Goal: Contribute content: Contribute content

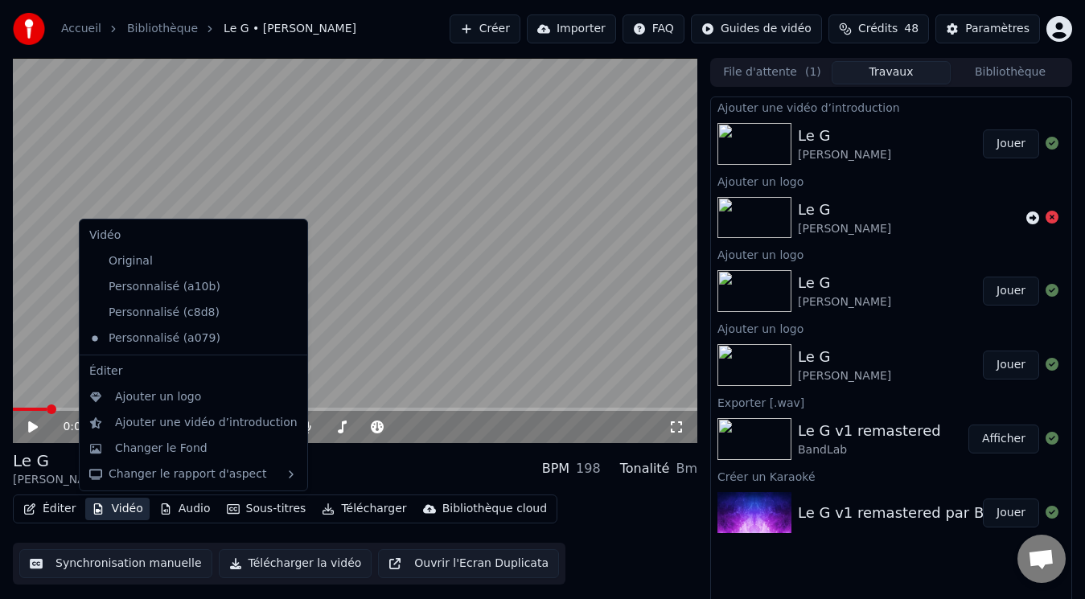
click at [117, 508] on button "Vidéo" at bounding box center [117, 509] width 64 height 23
click at [133, 309] on div "Personnalisé (c8d8)" at bounding box center [181, 313] width 197 height 26
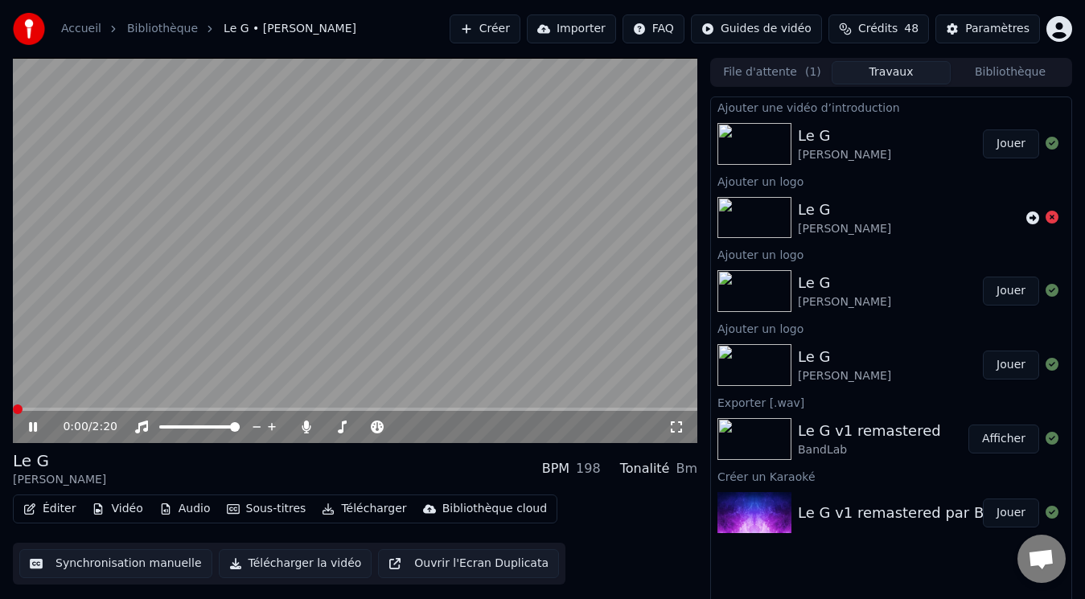
click at [13, 410] on span at bounding box center [18, 409] width 10 height 10
click at [124, 512] on button "Vidéo" at bounding box center [117, 509] width 64 height 23
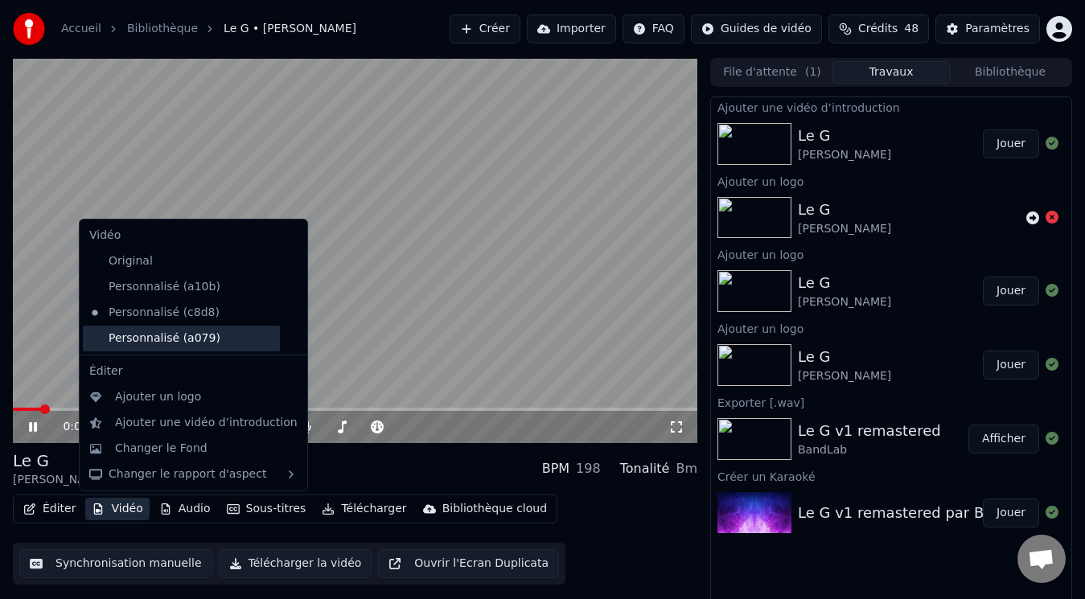
click at [153, 335] on div "Personnalisé (a079)" at bounding box center [181, 339] width 197 height 26
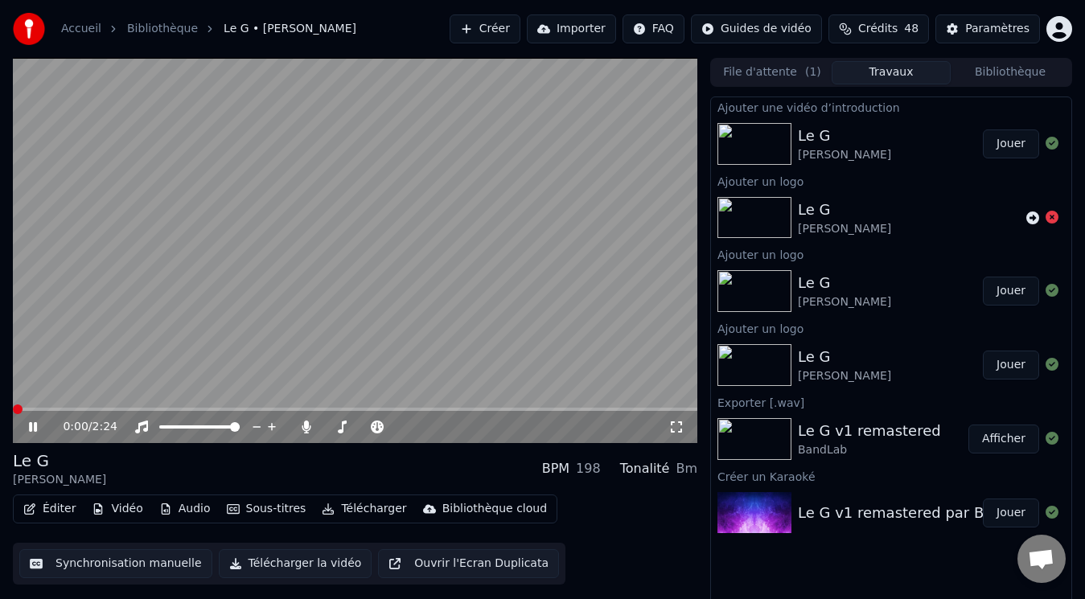
click at [13, 411] on span at bounding box center [18, 409] width 10 height 10
click at [119, 507] on button "Vidéo" at bounding box center [117, 509] width 64 height 23
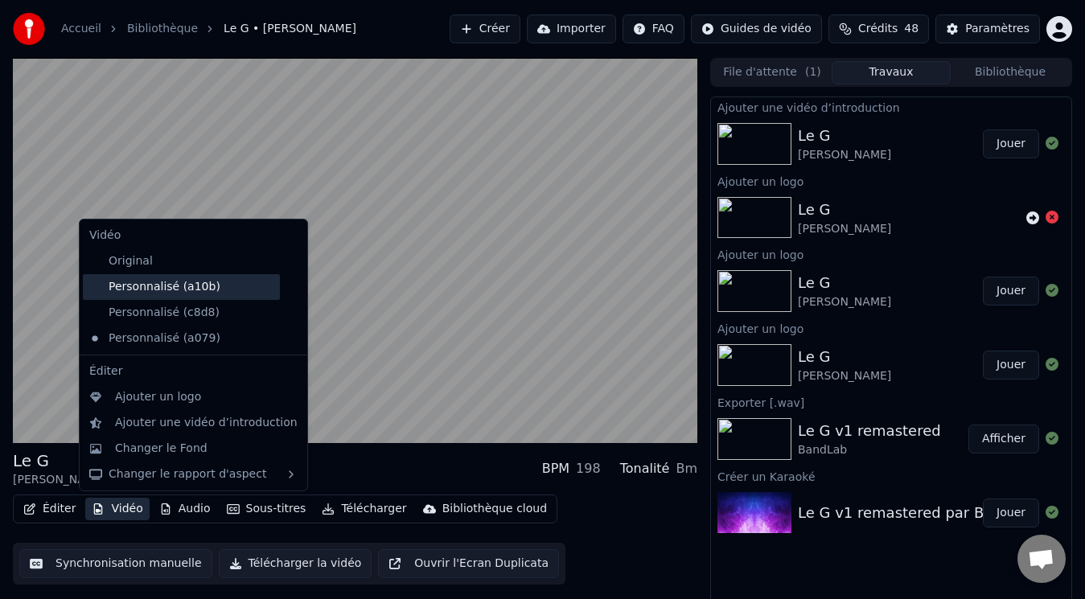
click at [122, 283] on div "Personnalisé (a10b)" at bounding box center [181, 287] width 197 height 26
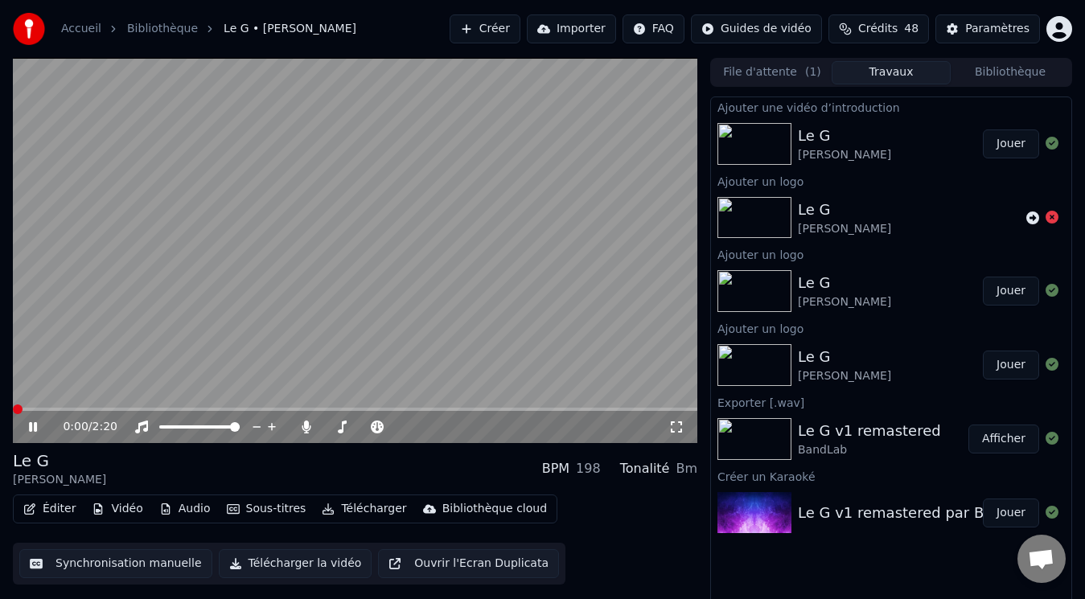
click at [13, 411] on span at bounding box center [355, 409] width 684 height 3
click at [13, 412] on span at bounding box center [18, 409] width 10 height 10
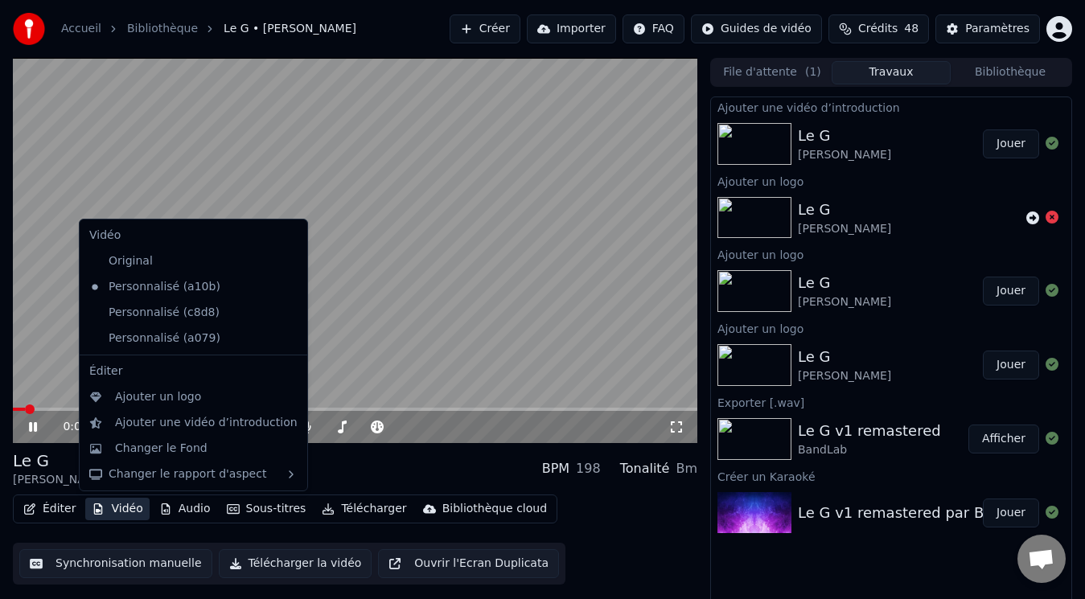
click at [109, 503] on button "Vidéo" at bounding box center [117, 509] width 64 height 23
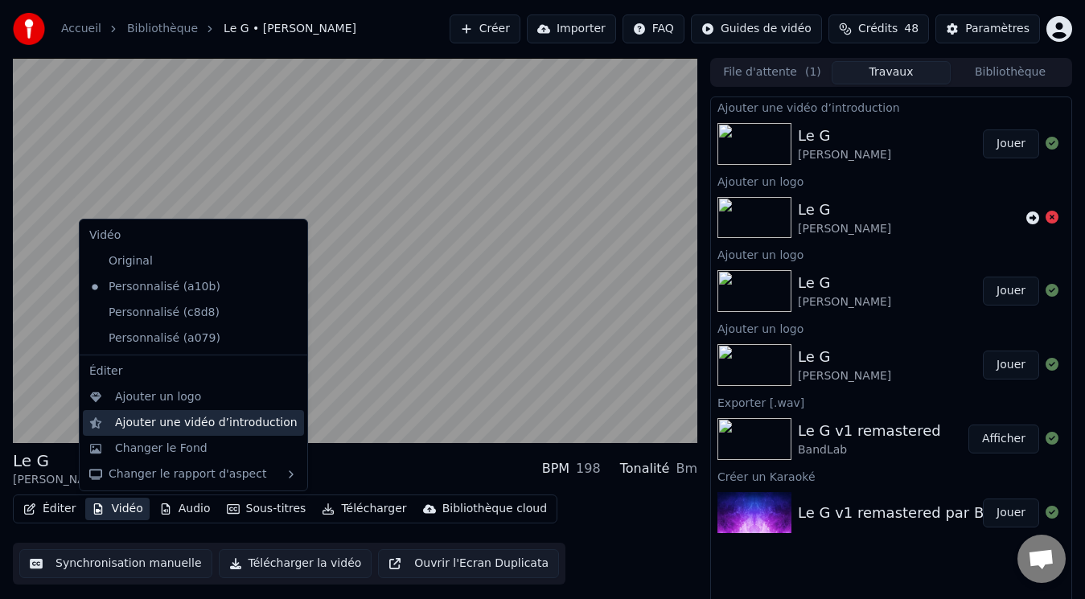
click at [142, 424] on div "Ajouter une vidéo d’introduction" at bounding box center [206, 423] width 183 height 16
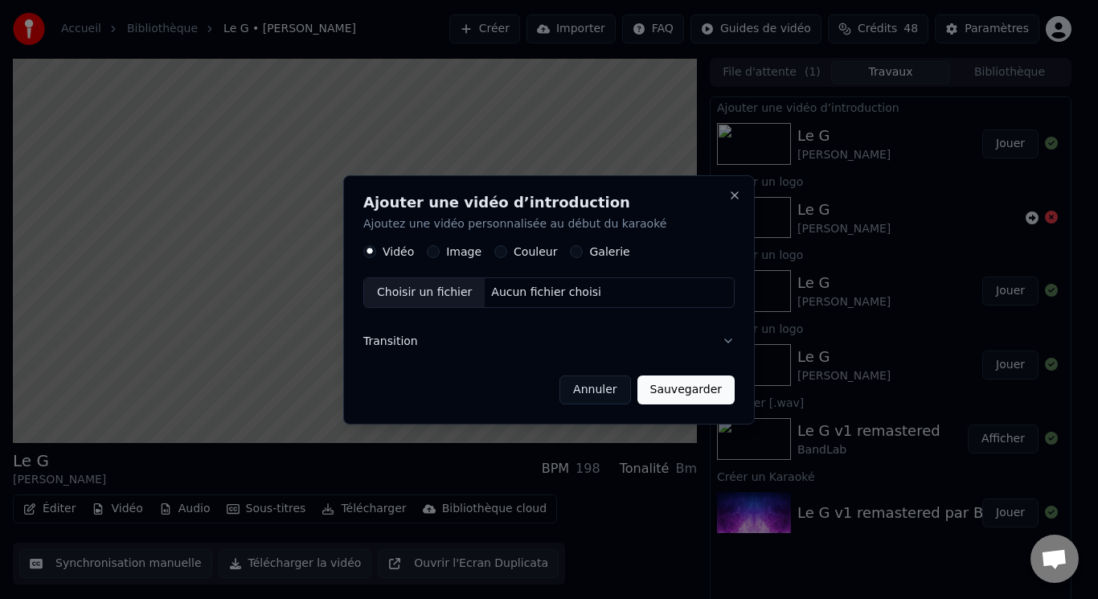
click at [426, 293] on div "Choisir un fichier" at bounding box center [424, 292] width 121 height 29
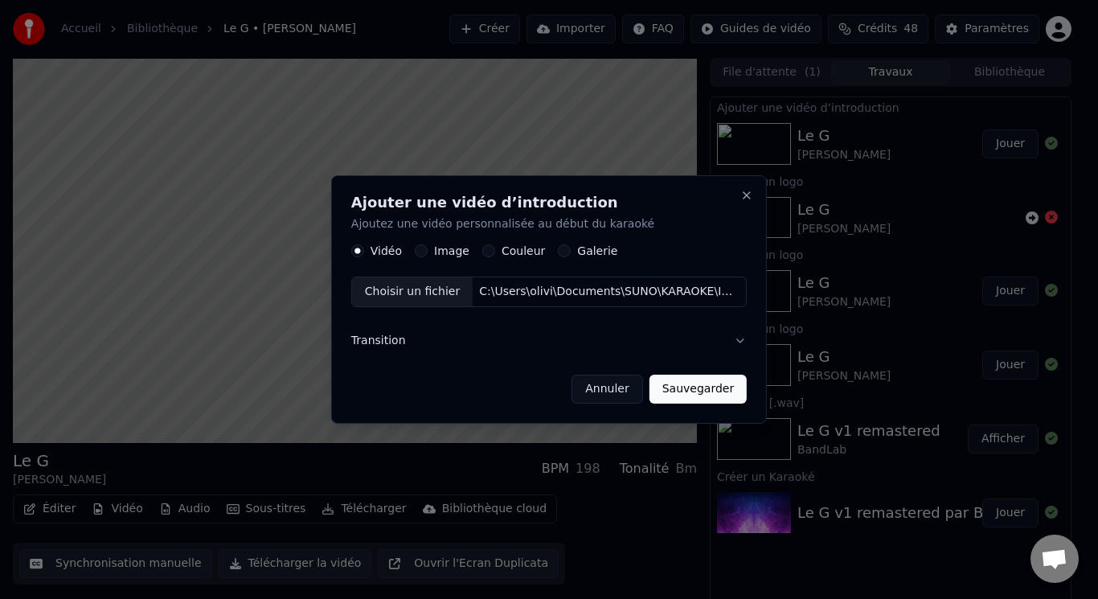
click at [693, 389] on button "Sauvegarder" at bounding box center [698, 389] width 97 height 29
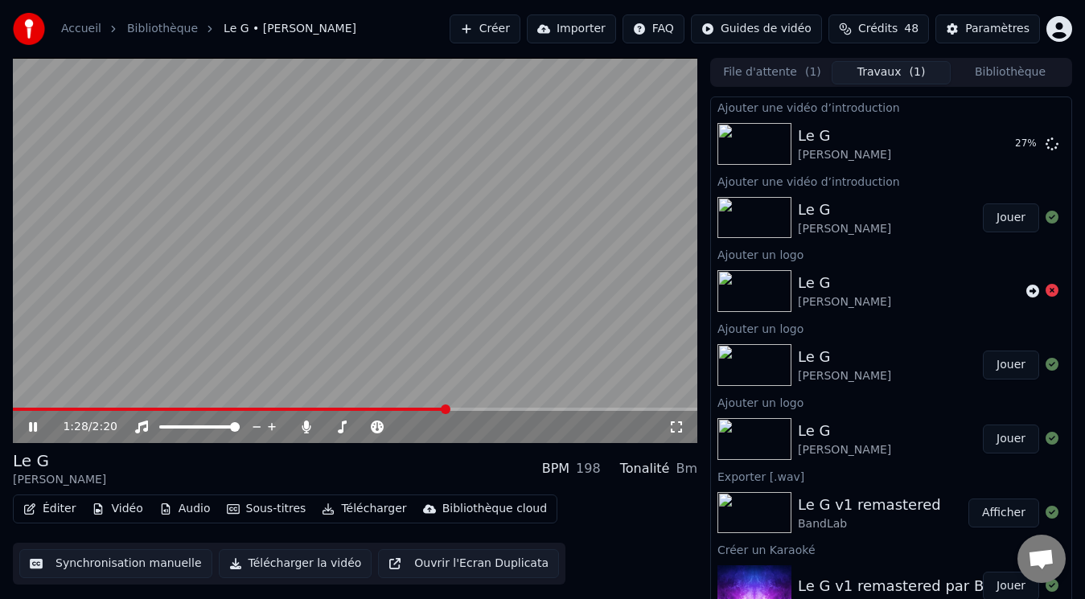
click at [274, 409] on span at bounding box center [230, 409] width 434 height 3
click at [219, 343] on video at bounding box center [355, 250] width 684 height 385
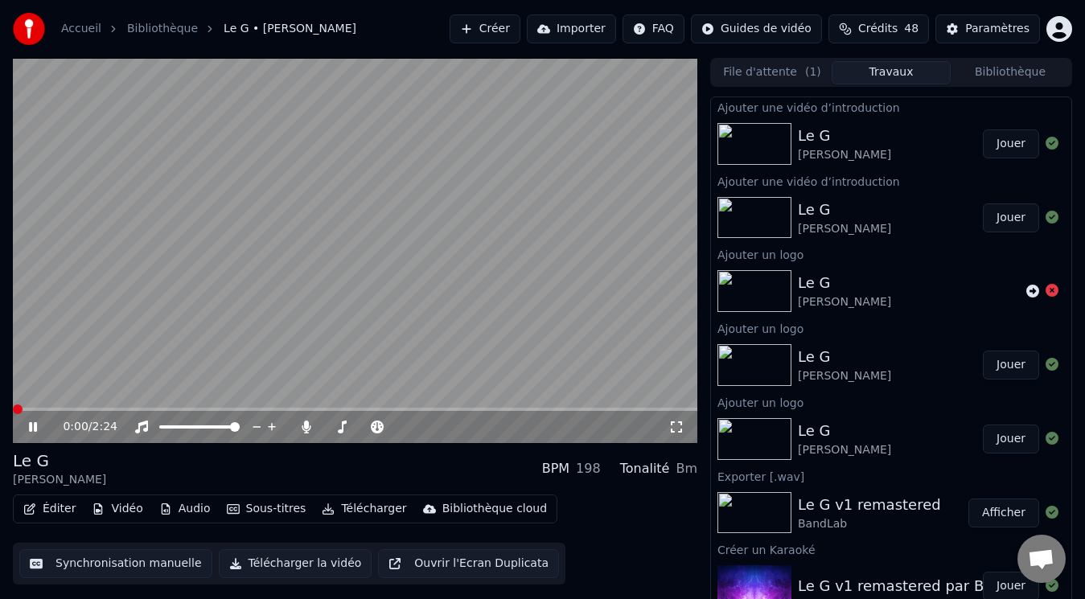
click at [13, 414] on span at bounding box center [18, 409] width 10 height 10
click at [18, 408] on span at bounding box center [23, 409] width 10 height 10
click at [13, 408] on span at bounding box center [13, 409] width 0 height 3
click at [13, 405] on span at bounding box center [18, 409] width 10 height 10
click at [253, 408] on span at bounding box center [355, 409] width 684 height 3
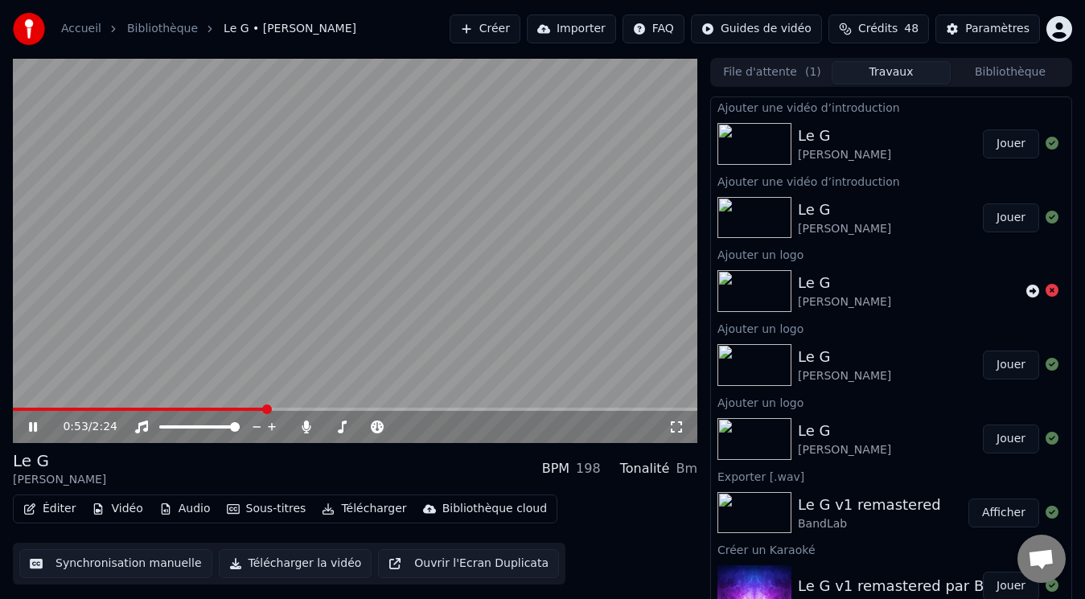
click at [299, 408] on span at bounding box center [355, 409] width 684 height 3
click at [302, 409] on span at bounding box center [177, 409] width 328 height 3
click at [289, 409] on span at bounding box center [151, 409] width 276 height 3
click at [274, 409] on span at bounding box center [143, 409] width 261 height 3
click at [327, 408] on span at bounding box center [355, 409] width 684 height 3
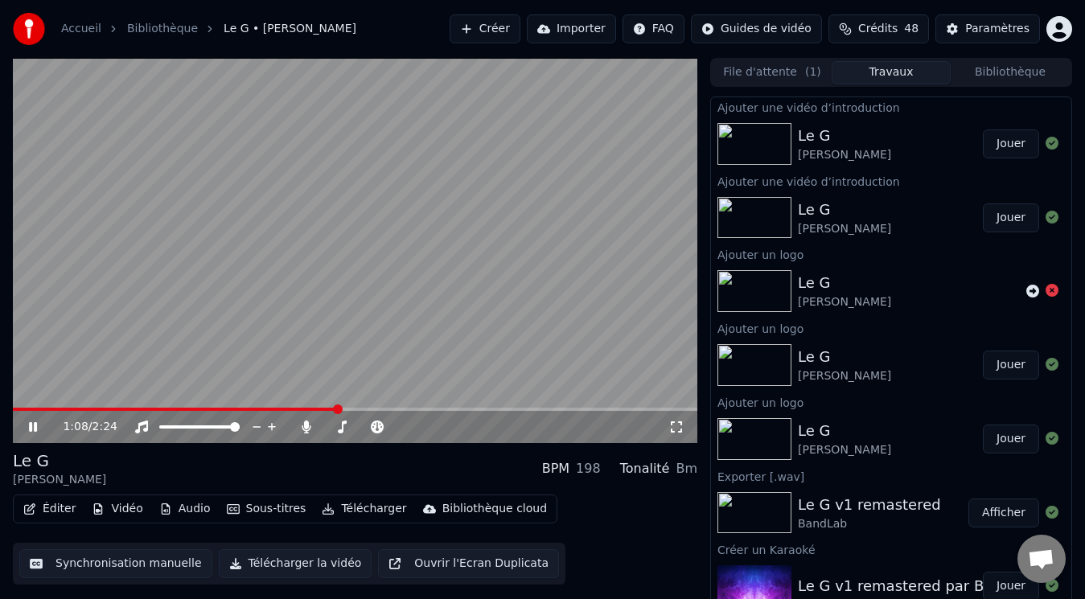
click at [375, 408] on span at bounding box center [355, 409] width 684 height 3
click at [260, 271] on video at bounding box center [355, 250] width 684 height 385
click at [55, 503] on button "Éditer" at bounding box center [49, 509] width 65 height 23
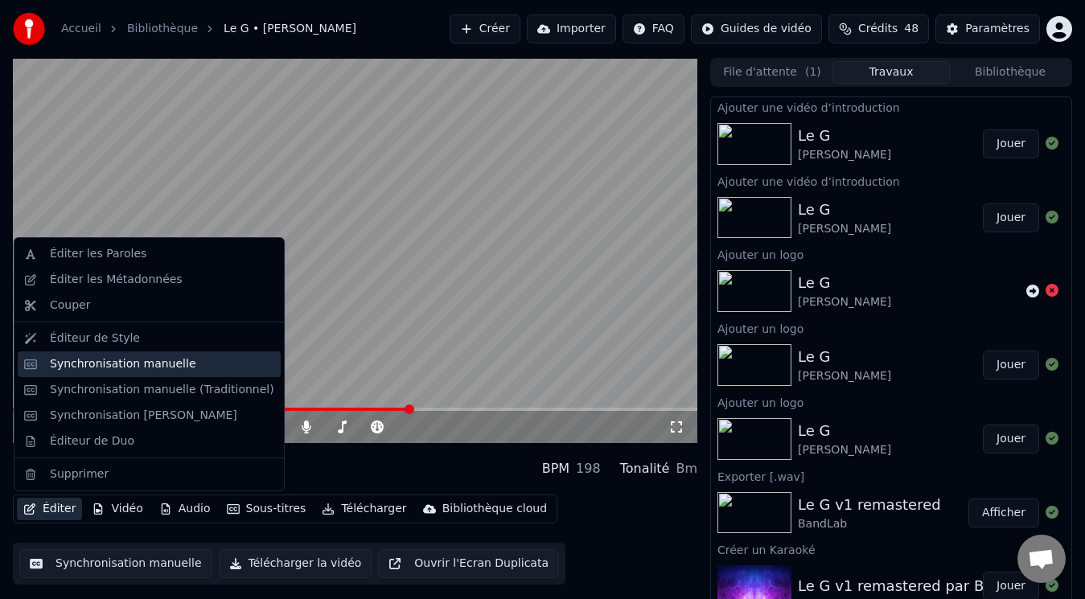
click at [132, 366] on div "Synchronisation manuelle" at bounding box center [123, 364] width 146 height 16
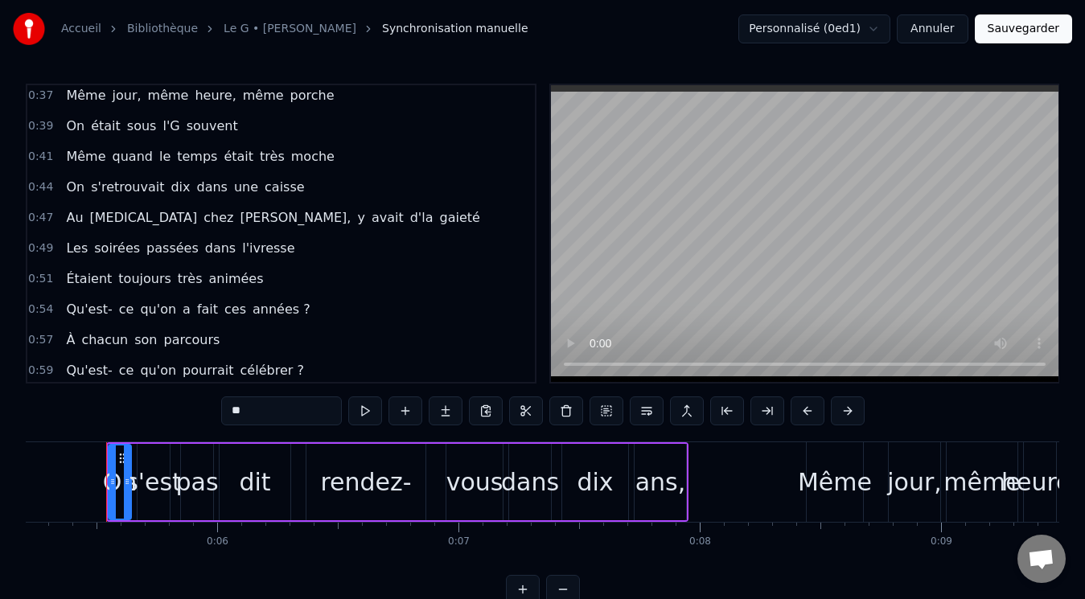
scroll to position [482, 0]
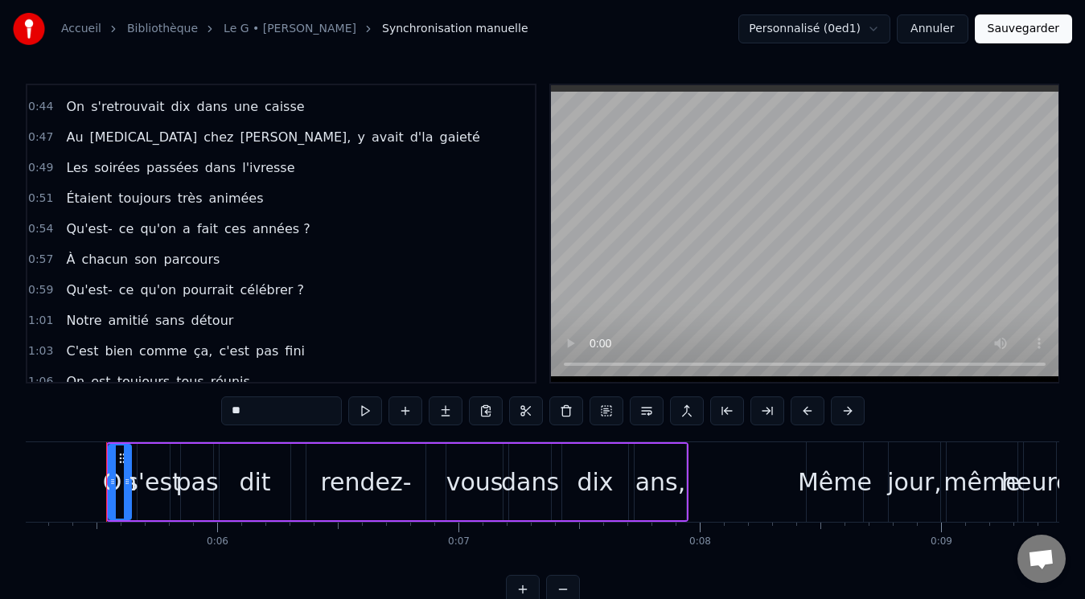
click at [400, 481] on div "rendez-" at bounding box center [365, 482] width 91 height 36
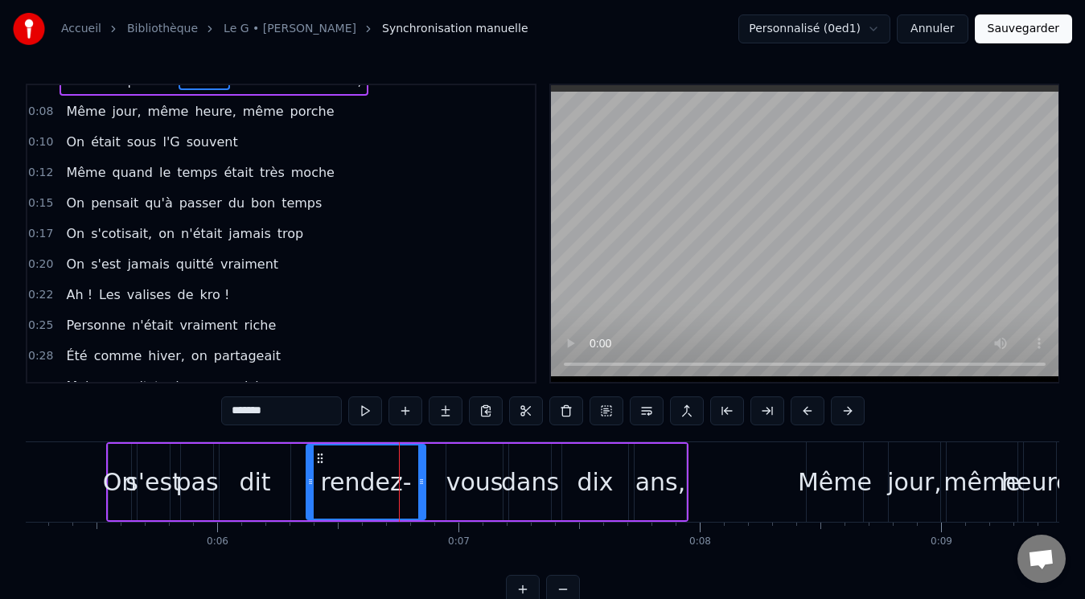
scroll to position [0, 0]
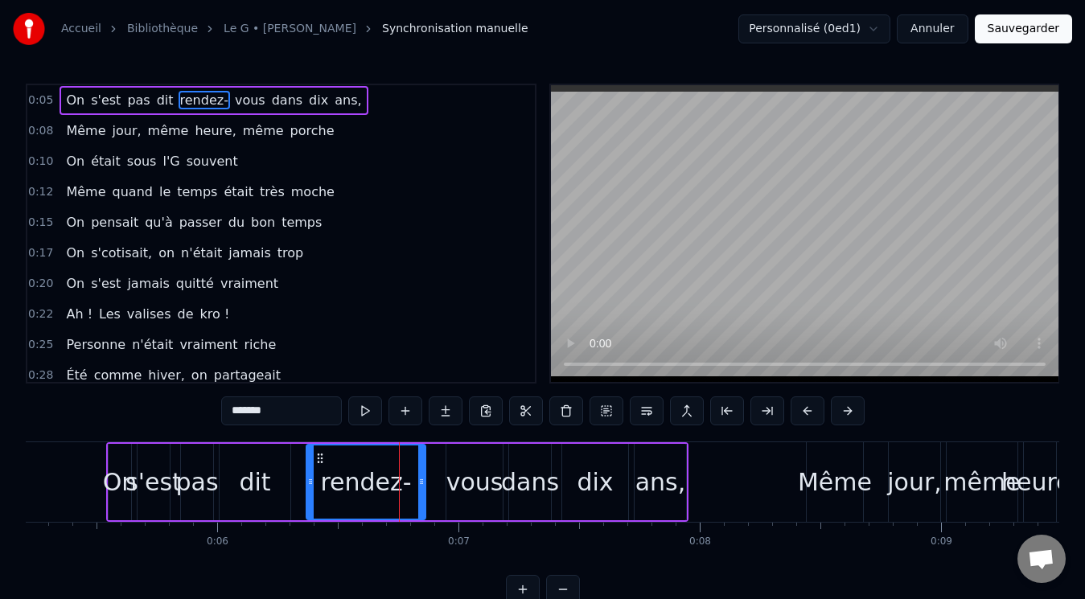
click at [316, 401] on input "*******" at bounding box center [281, 410] width 121 height 29
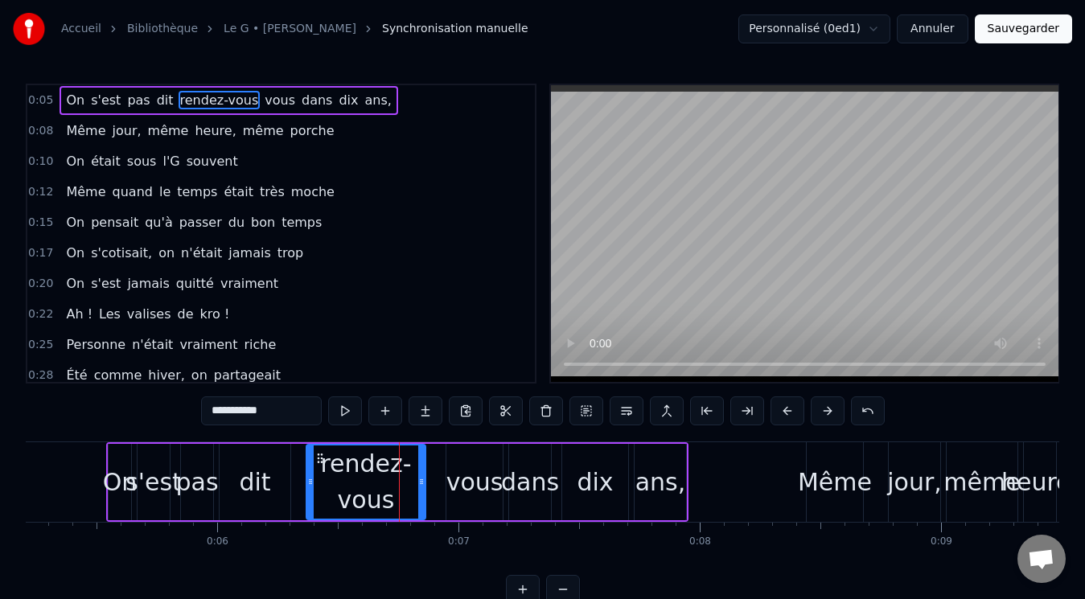
click at [485, 480] on div "vous" at bounding box center [474, 482] width 57 height 36
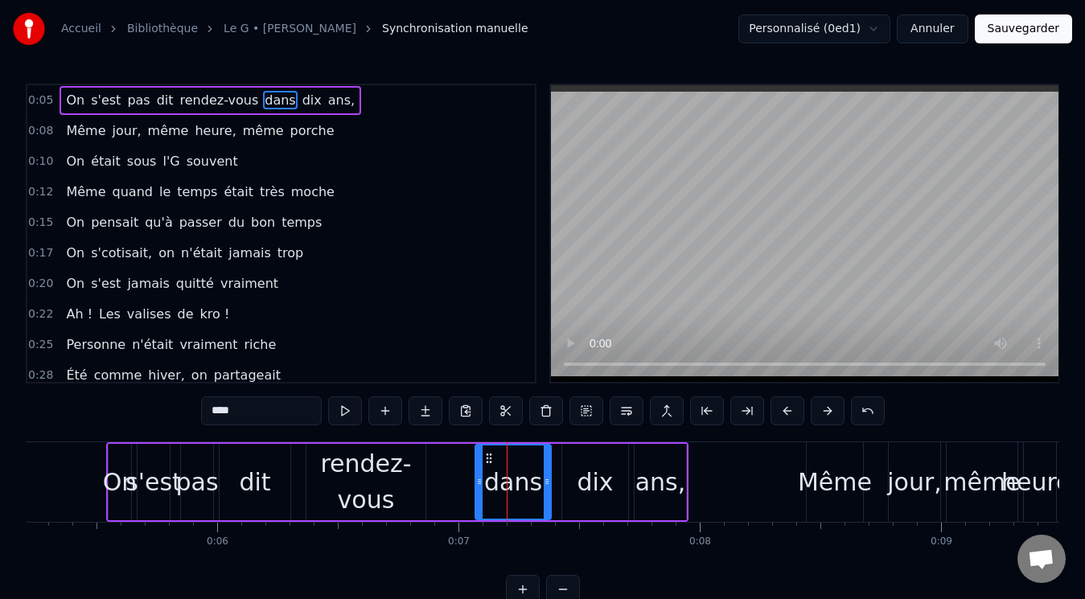
drag, startPoint x: 513, startPoint y: 467, endPoint x: 479, endPoint y: 466, distance: 33.8
click at [479, 466] on div at bounding box center [479, 481] width 6 height 73
drag, startPoint x: 551, startPoint y: 481, endPoint x: 540, endPoint y: 479, distance: 10.6
click at [540, 479] on div "dans" at bounding box center [512, 482] width 77 height 76
drag, startPoint x: 547, startPoint y: 479, endPoint x: 528, endPoint y: 483, distance: 18.9
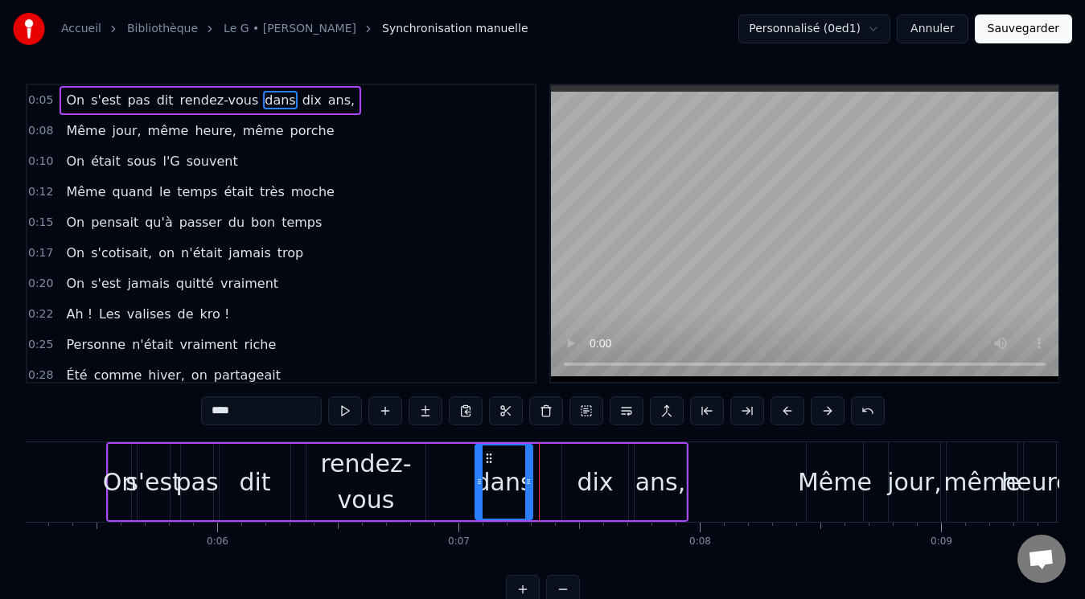
click at [528, 483] on icon at bounding box center [528, 481] width 6 height 13
click at [581, 478] on div "dix" at bounding box center [594, 482] width 36 height 36
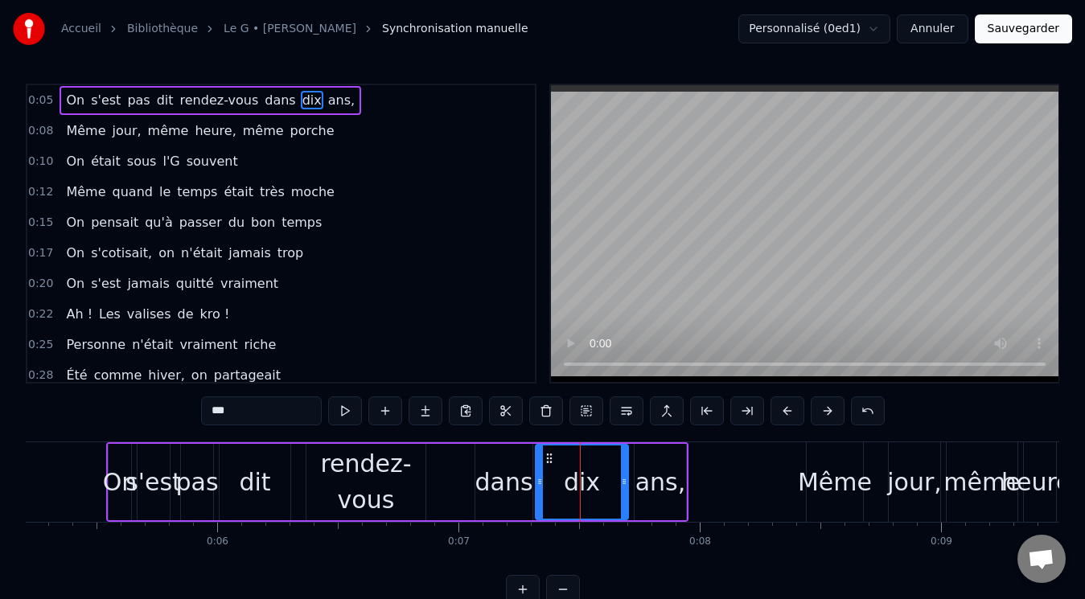
drag, startPoint x: 565, startPoint y: 479, endPoint x: 539, endPoint y: 485, distance: 27.1
click at [539, 485] on icon at bounding box center [539, 481] width 6 height 13
drag, startPoint x: 625, startPoint y: 477, endPoint x: 588, endPoint y: 477, distance: 37.0
click at [588, 477] on icon at bounding box center [587, 481] width 6 height 13
click at [642, 479] on div "ans," at bounding box center [660, 482] width 51 height 36
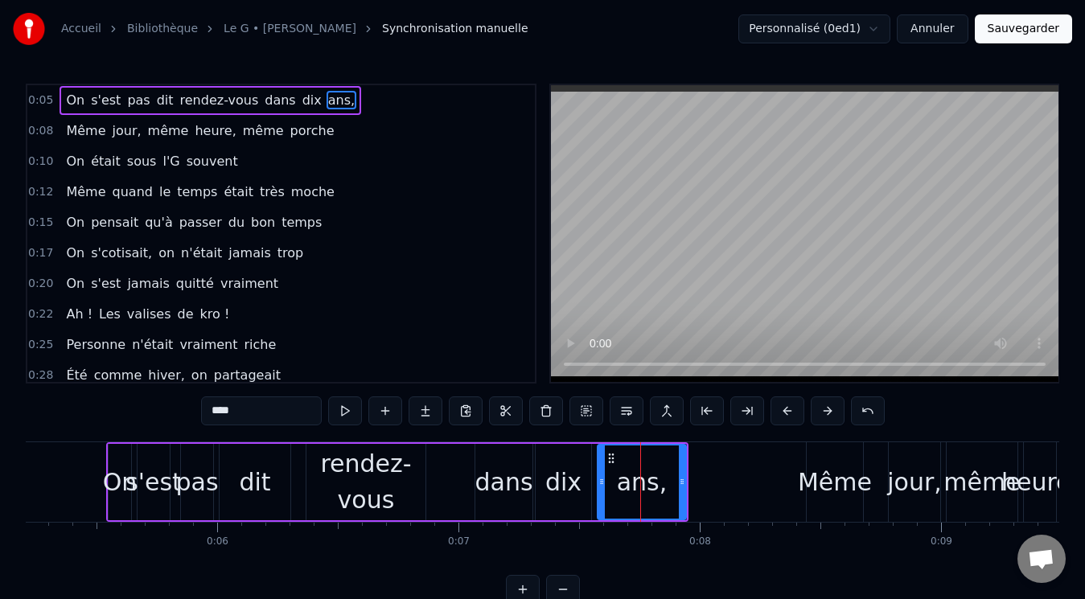
drag, startPoint x: 637, startPoint y: 481, endPoint x: 600, endPoint y: 483, distance: 37.1
click at [600, 483] on icon at bounding box center [601, 481] width 6 height 13
drag, startPoint x: 680, startPoint y: 481, endPoint x: 638, endPoint y: 485, distance: 42.0
click at [638, 485] on icon at bounding box center [640, 481] width 6 height 13
drag, startPoint x: 638, startPoint y: 485, endPoint x: 666, endPoint y: 485, distance: 27.3
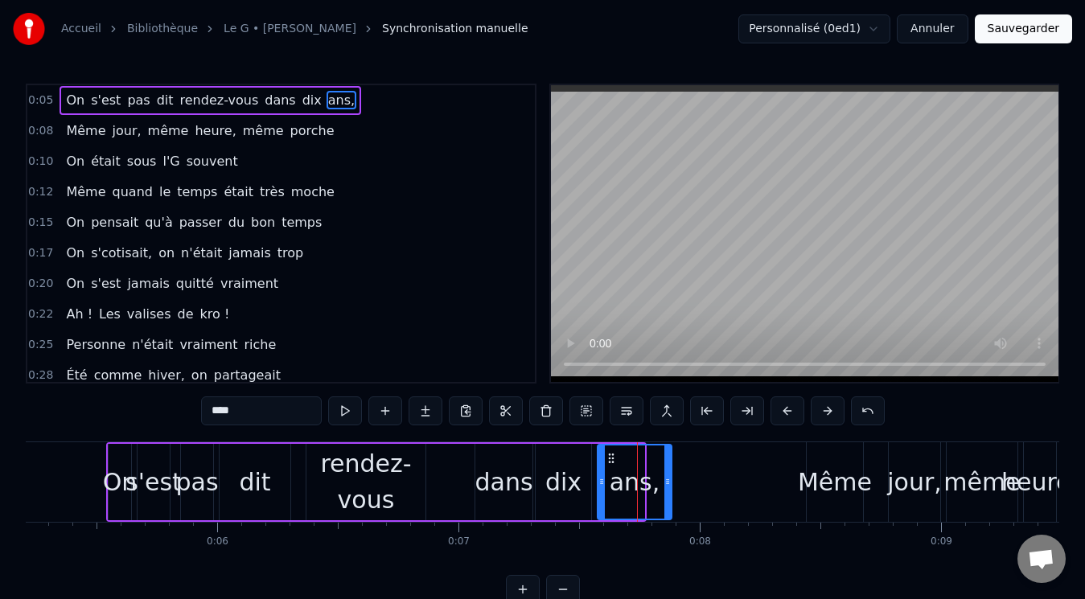
click at [666, 485] on icon at bounding box center [667, 481] width 6 height 13
click at [875, 417] on button at bounding box center [868, 410] width 34 height 29
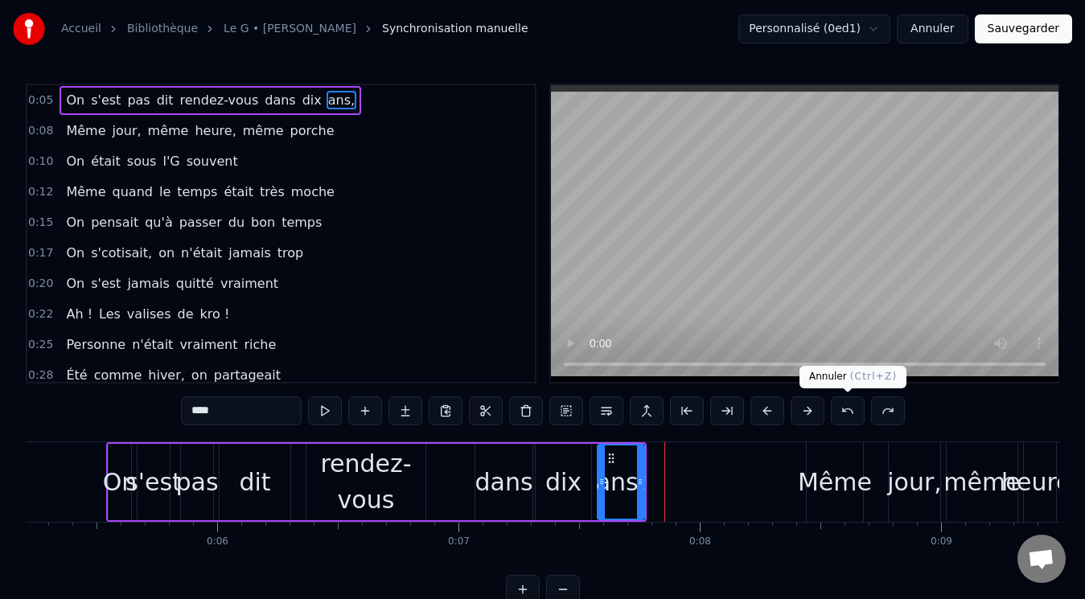
click at [847, 415] on button at bounding box center [848, 410] width 34 height 29
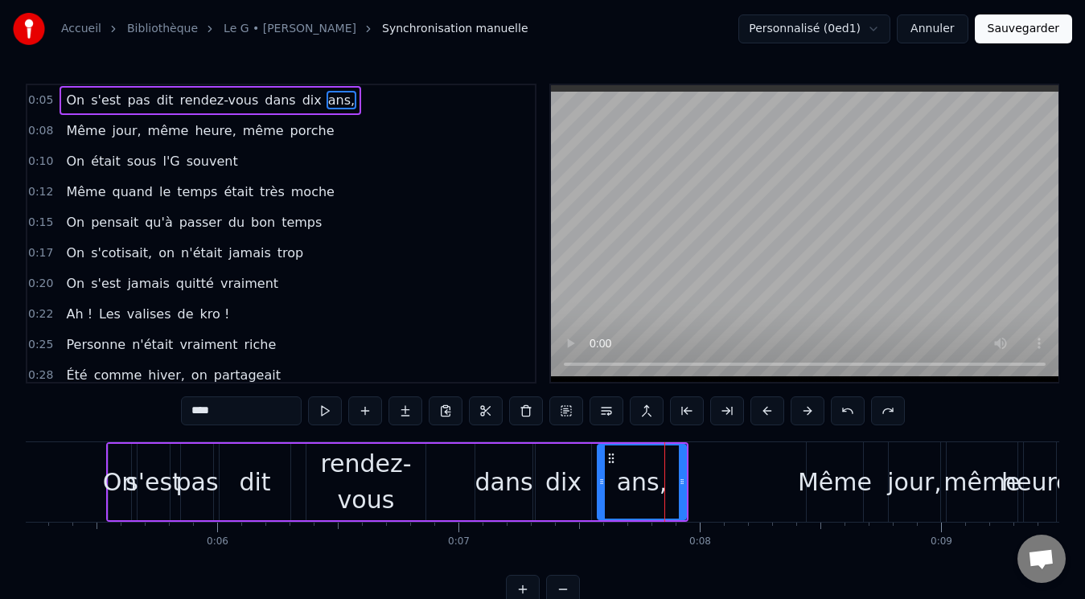
click at [846, 412] on button at bounding box center [848, 410] width 34 height 29
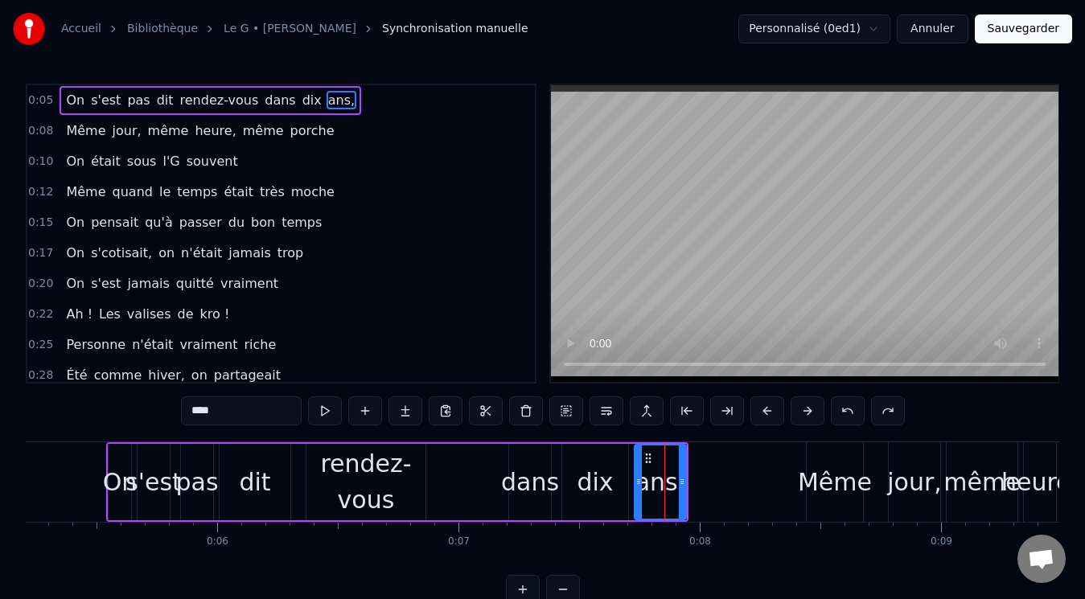
click at [178, 101] on span "rendez-vous" at bounding box center [219, 100] width 82 height 18
type input "**********"
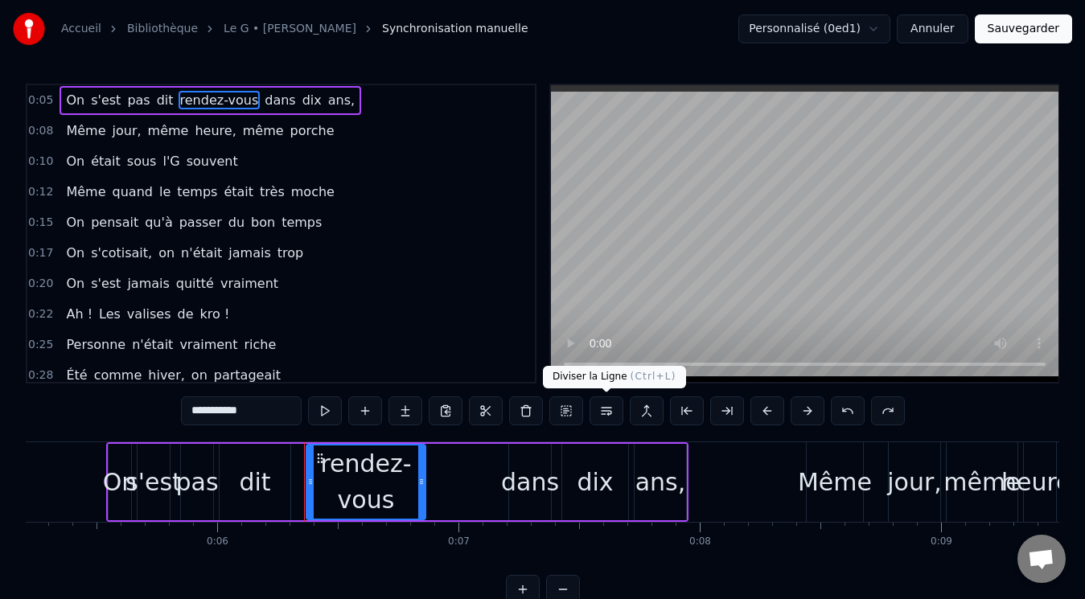
click at [601, 409] on button at bounding box center [606, 410] width 34 height 29
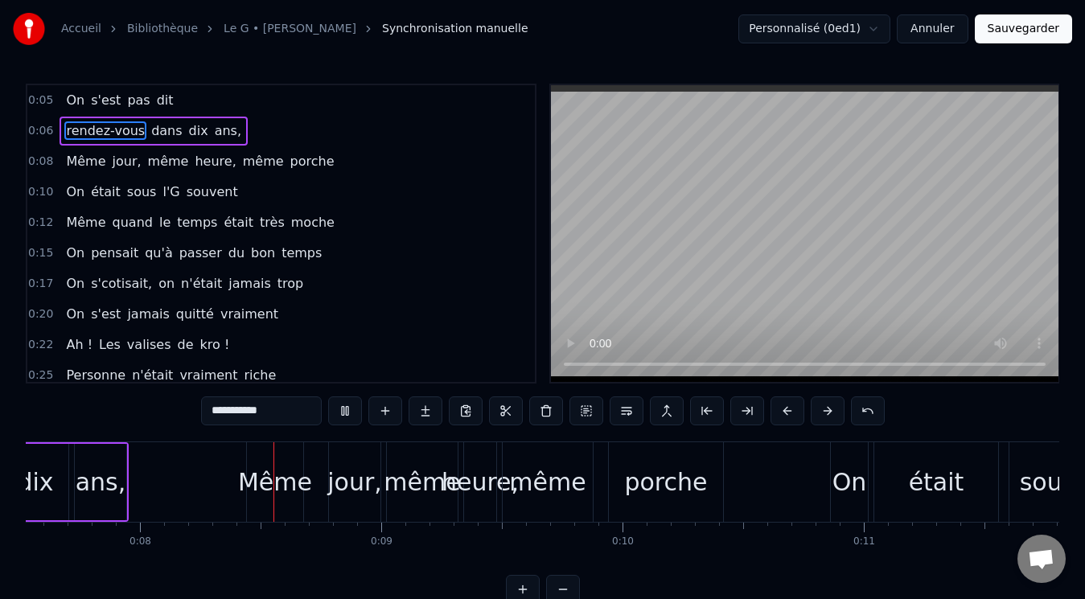
scroll to position [0, 1836]
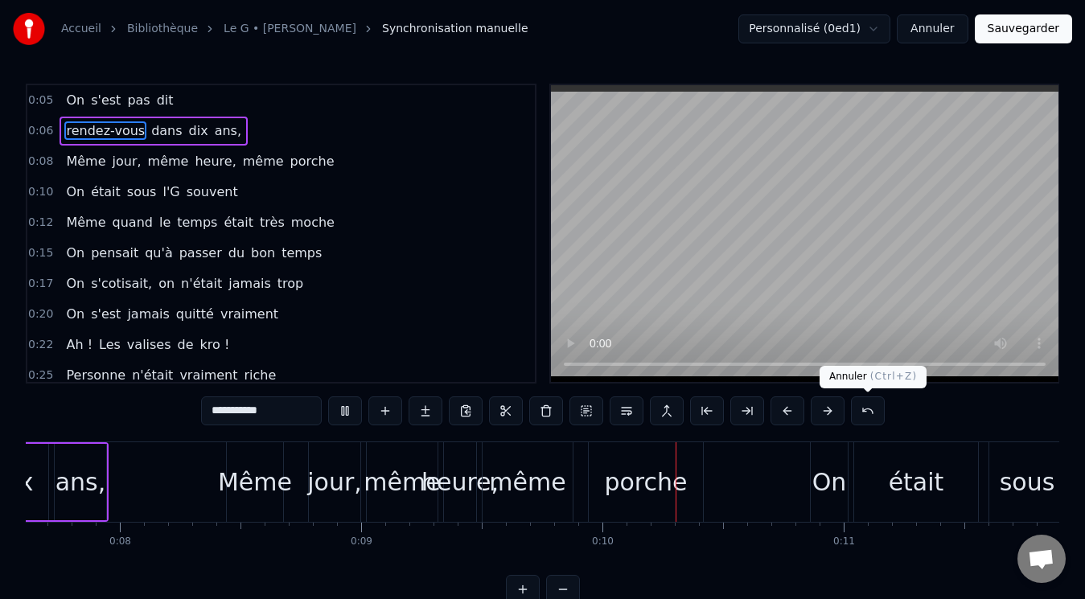
click at [867, 410] on button at bounding box center [868, 410] width 34 height 29
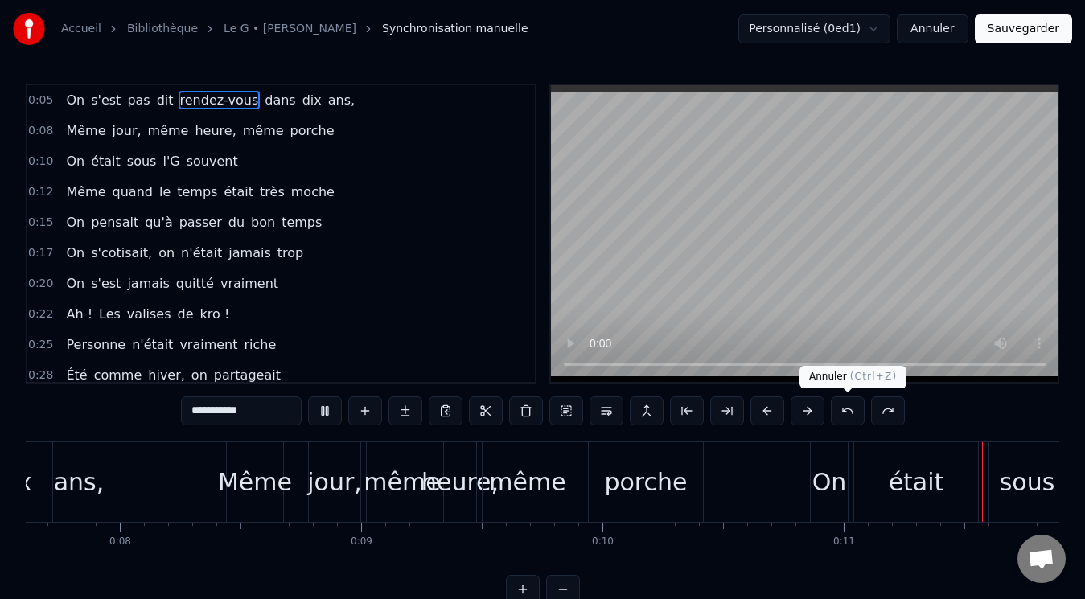
click at [848, 412] on button at bounding box center [848, 410] width 34 height 29
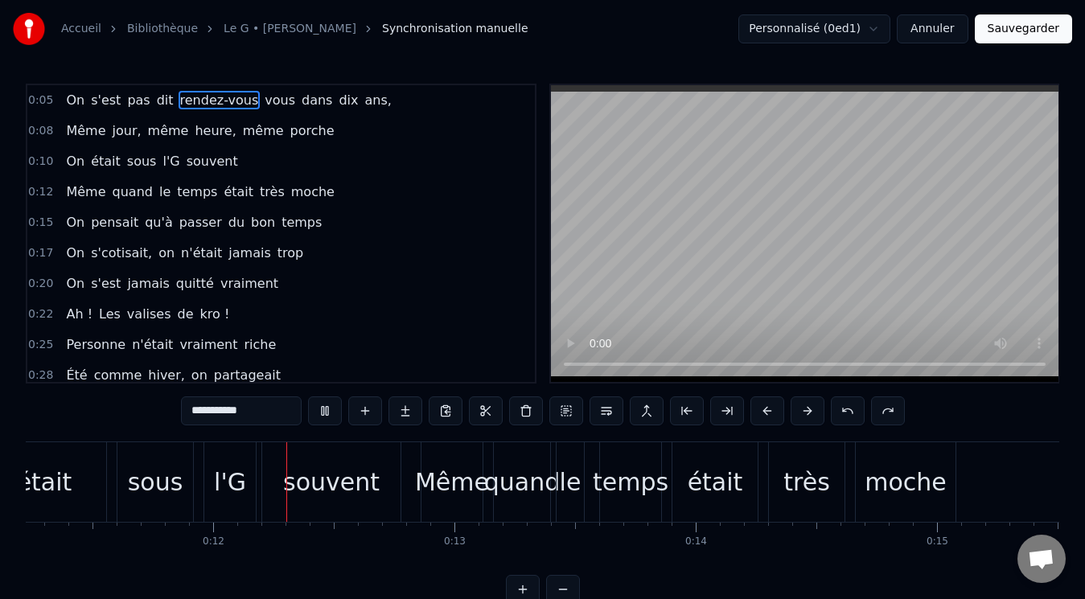
scroll to position [0, 2766]
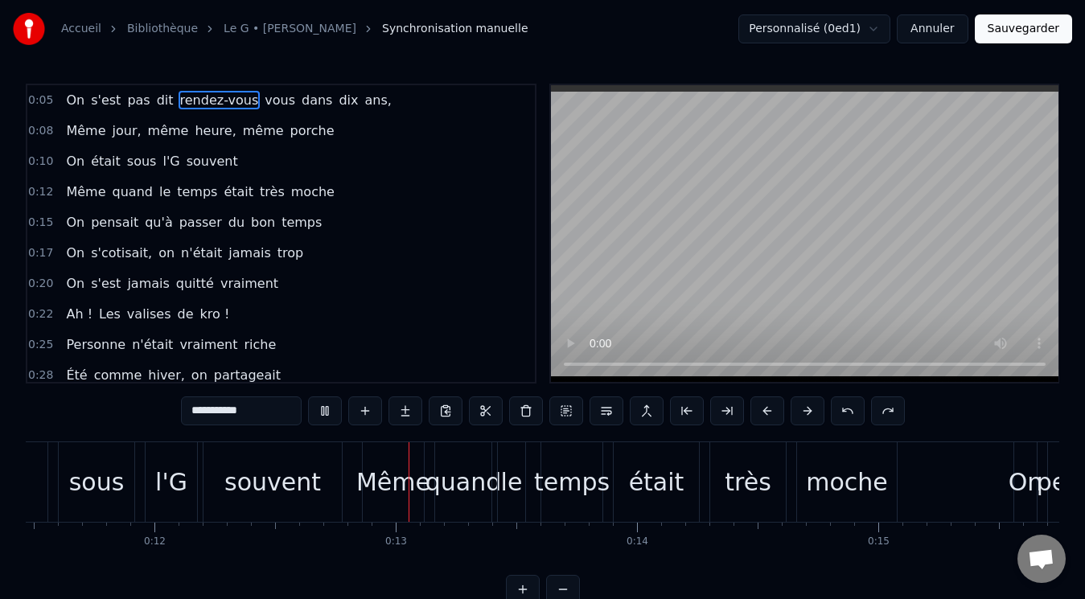
click at [848, 412] on button at bounding box center [848, 410] width 34 height 29
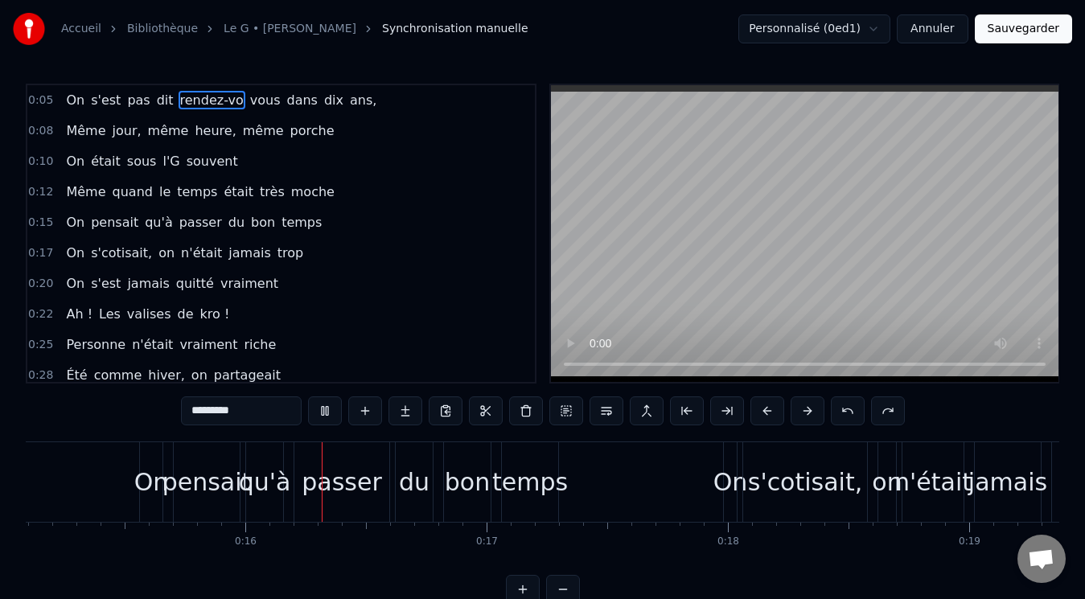
scroll to position [0, 3701]
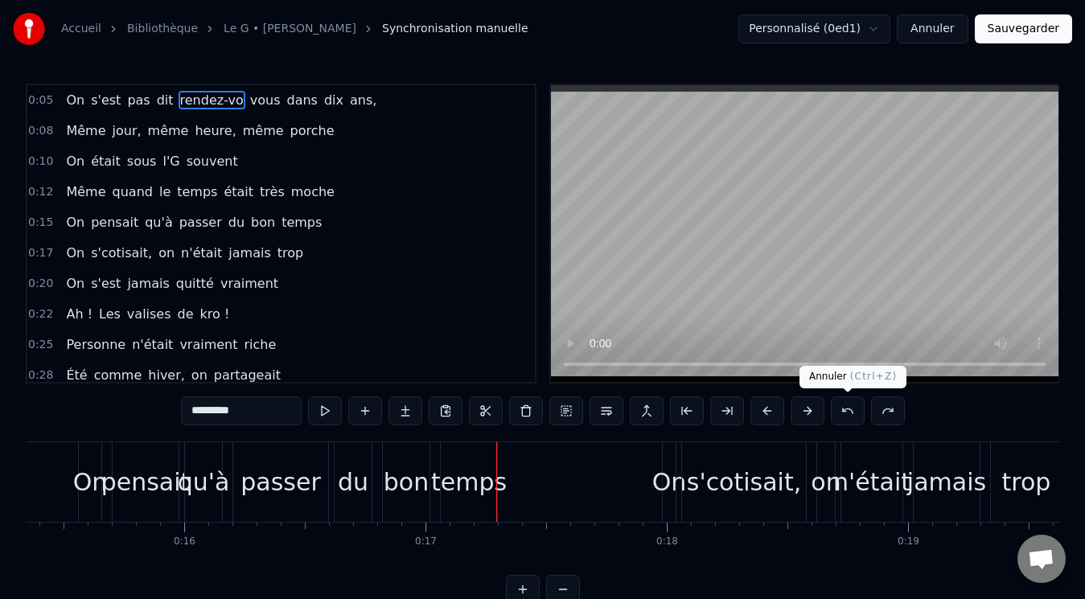
click at [846, 408] on button at bounding box center [848, 410] width 34 height 29
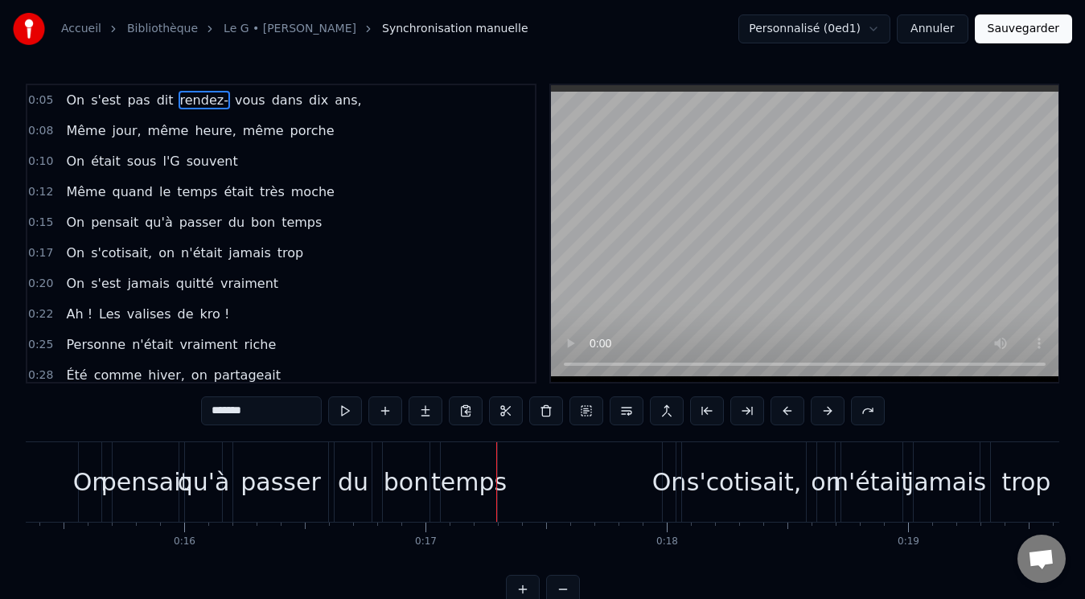
click at [846, 408] on div "*******" at bounding box center [542, 410] width 683 height 29
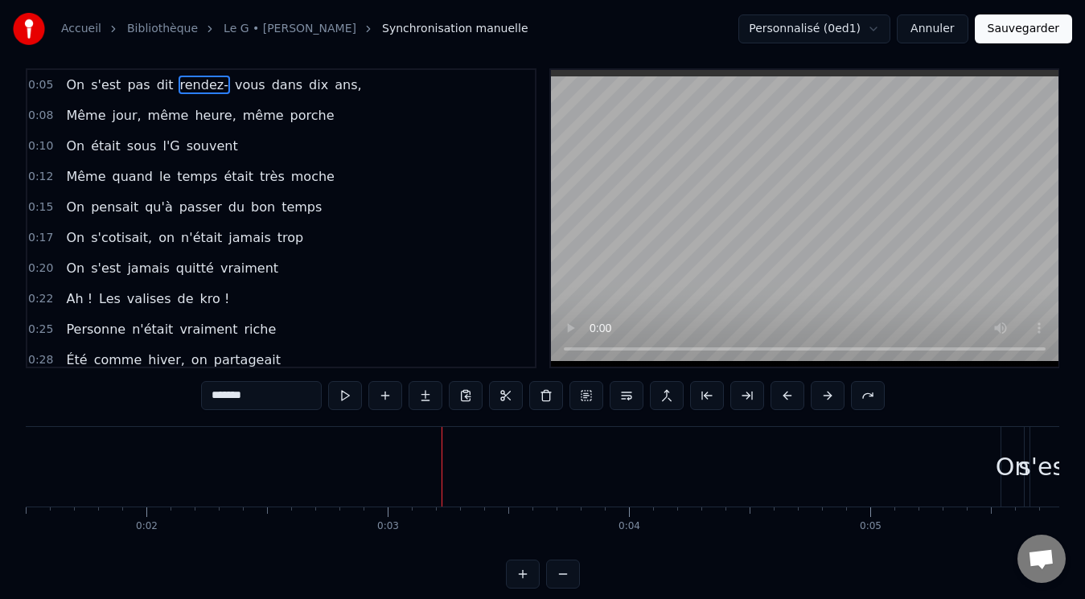
scroll to position [0, 0]
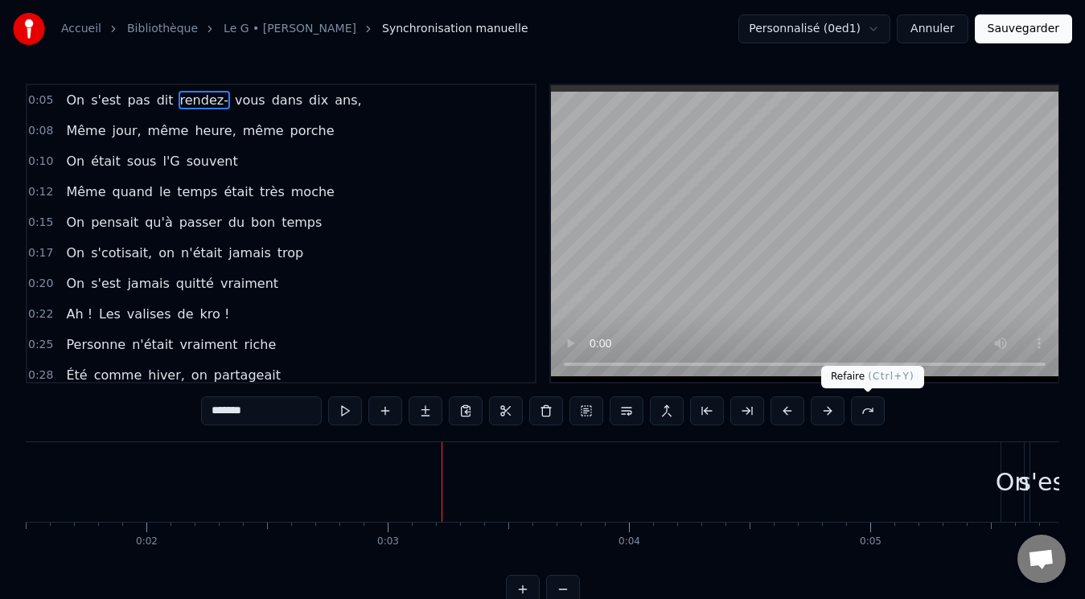
click at [872, 412] on button at bounding box center [868, 410] width 34 height 29
type input "********"
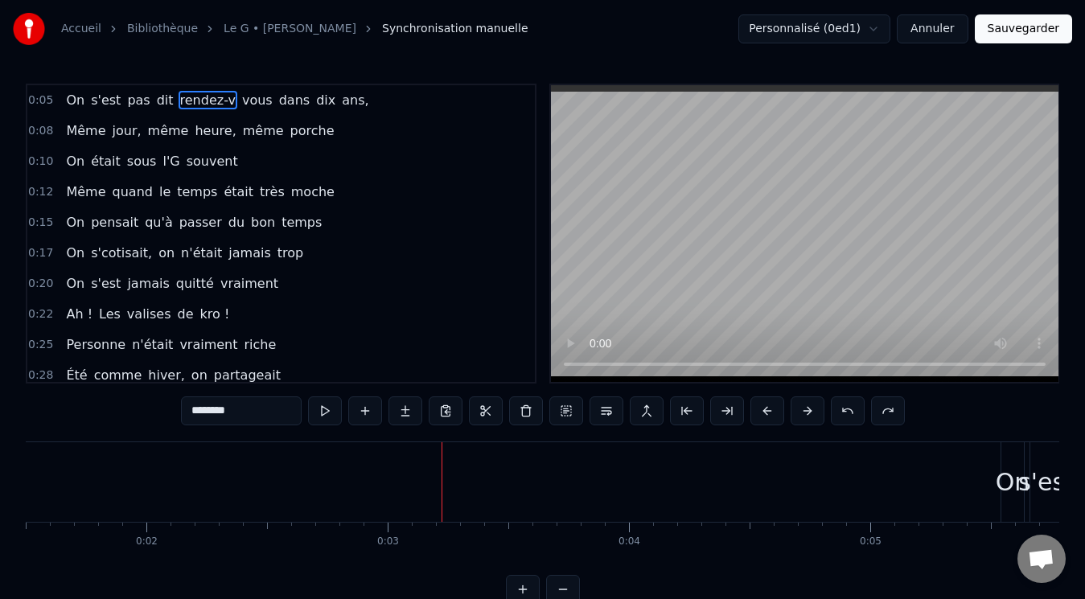
click at [939, 31] on button "Annuler" at bounding box center [931, 28] width 71 height 29
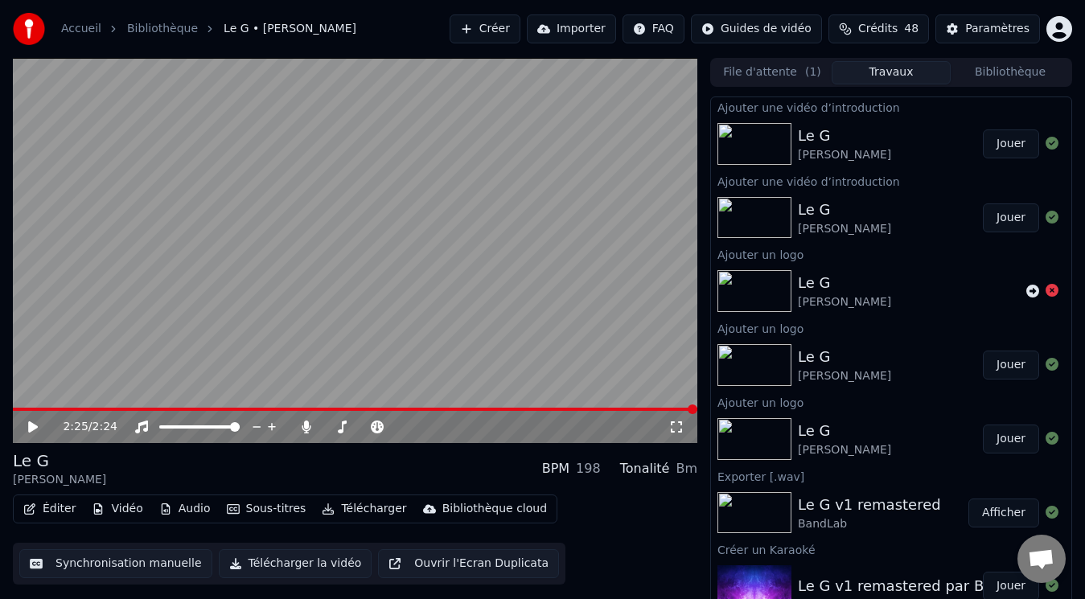
click at [406, 408] on span at bounding box center [355, 409] width 684 height 3
click at [28, 428] on icon at bounding box center [44, 427] width 37 height 13
click at [122, 513] on button "Vidéo" at bounding box center [117, 509] width 64 height 23
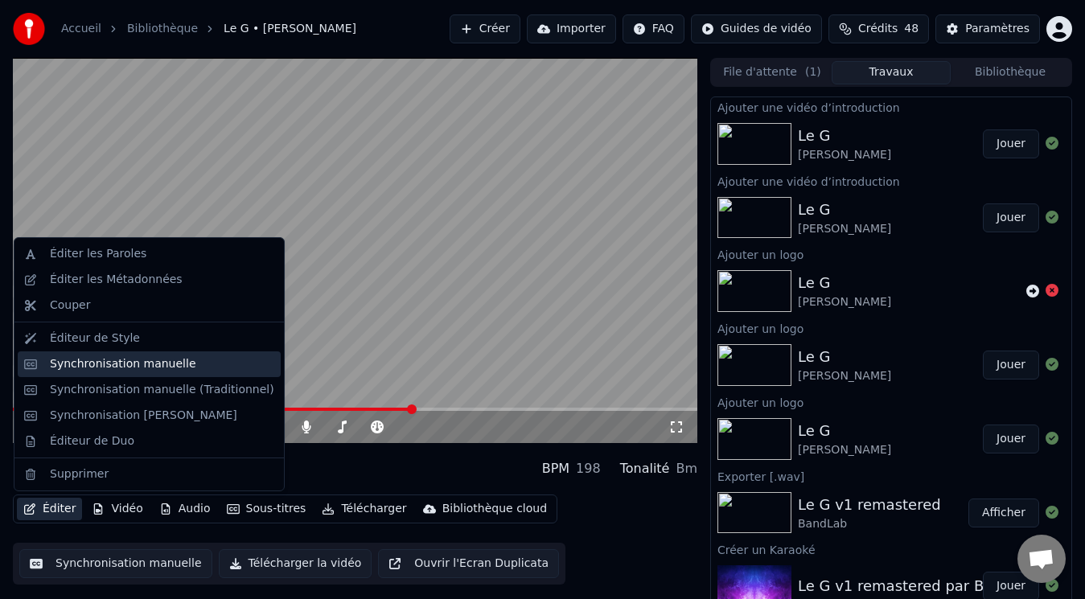
click at [96, 363] on div "Synchronisation manuelle" at bounding box center [123, 364] width 146 height 16
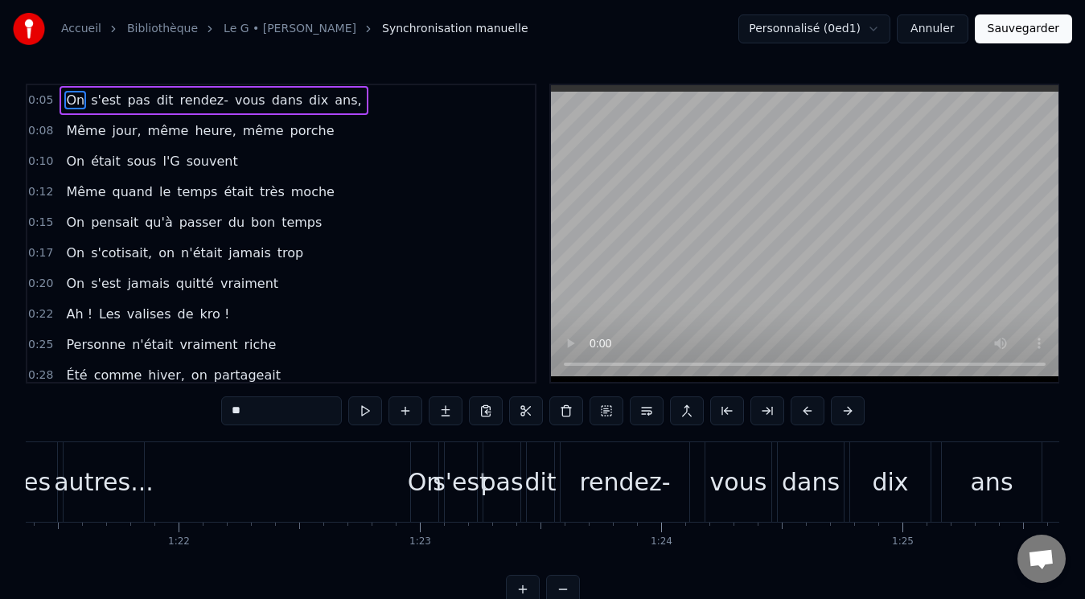
scroll to position [0, 19903]
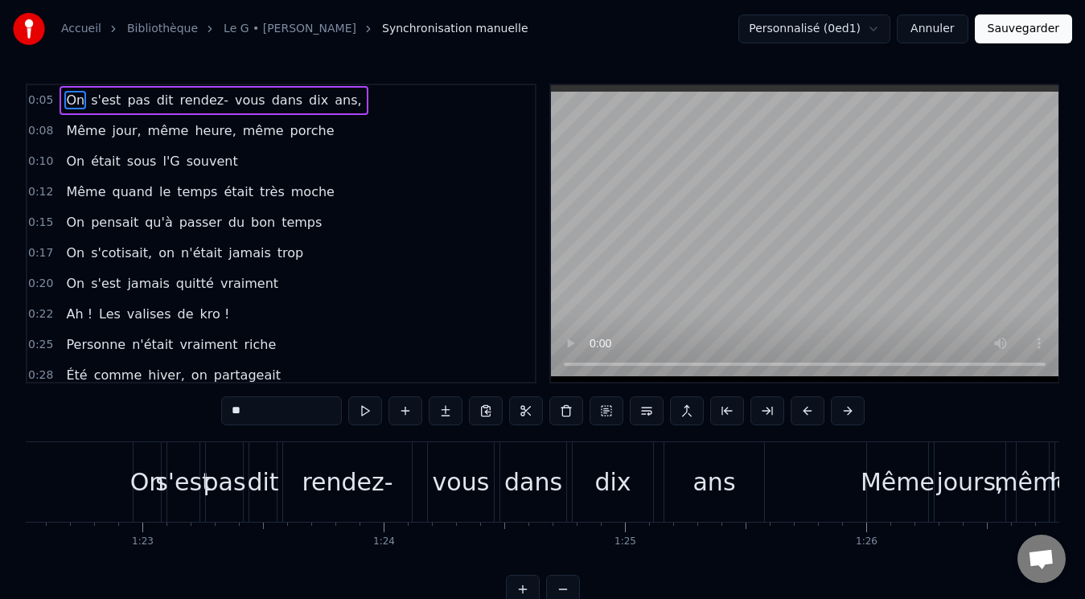
click at [397, 481] on div "rendez-" at bounding box center [347, 482] width 129 height 80
type input "*******"
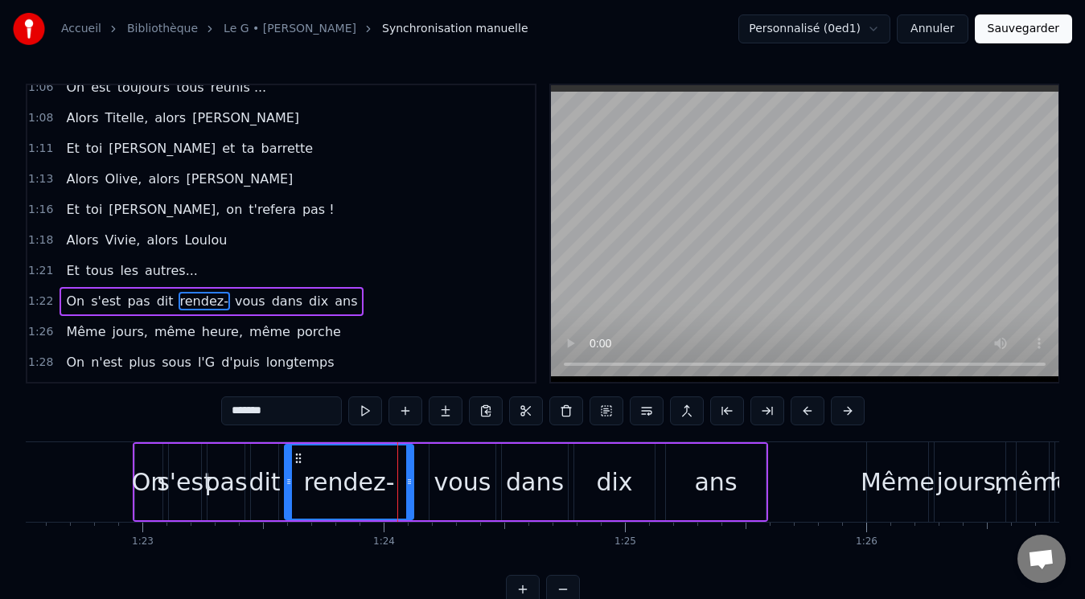
scroll to position [844, 0]
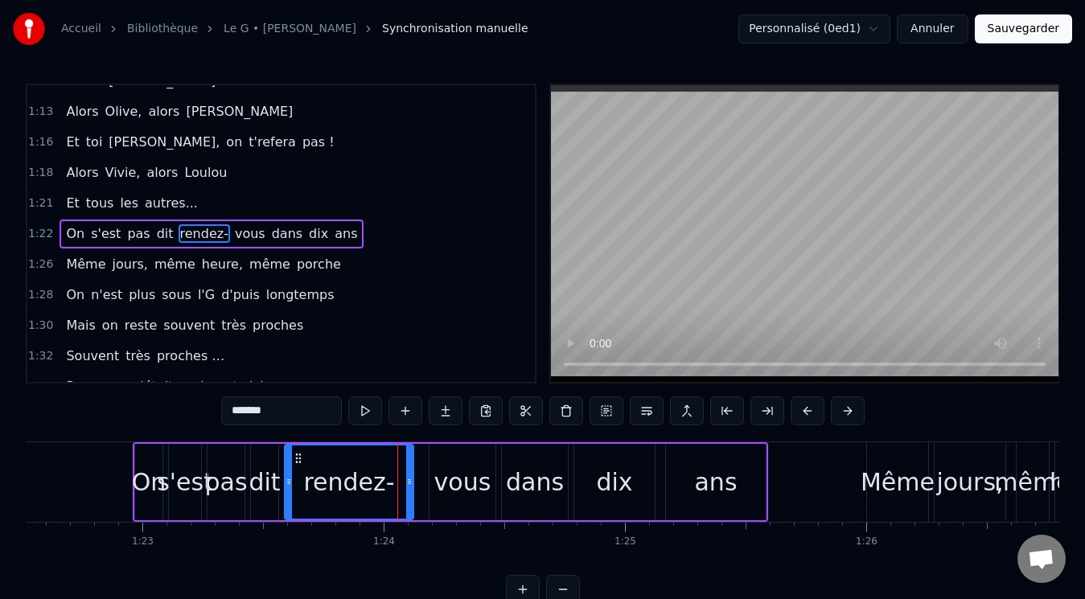
click at [178, 230] on span "rendez-" at bounding box center [203, 233] width 51 height 18
click at [649, 412] on button at bounding box center [647, 410] width 34 height 29
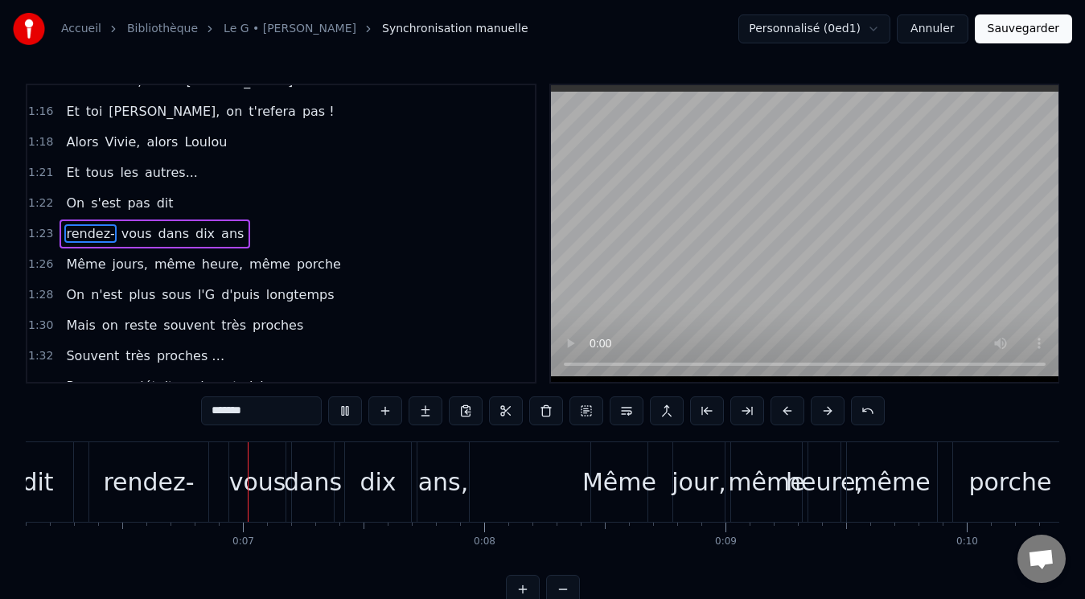
scroll to position [0, 1521]
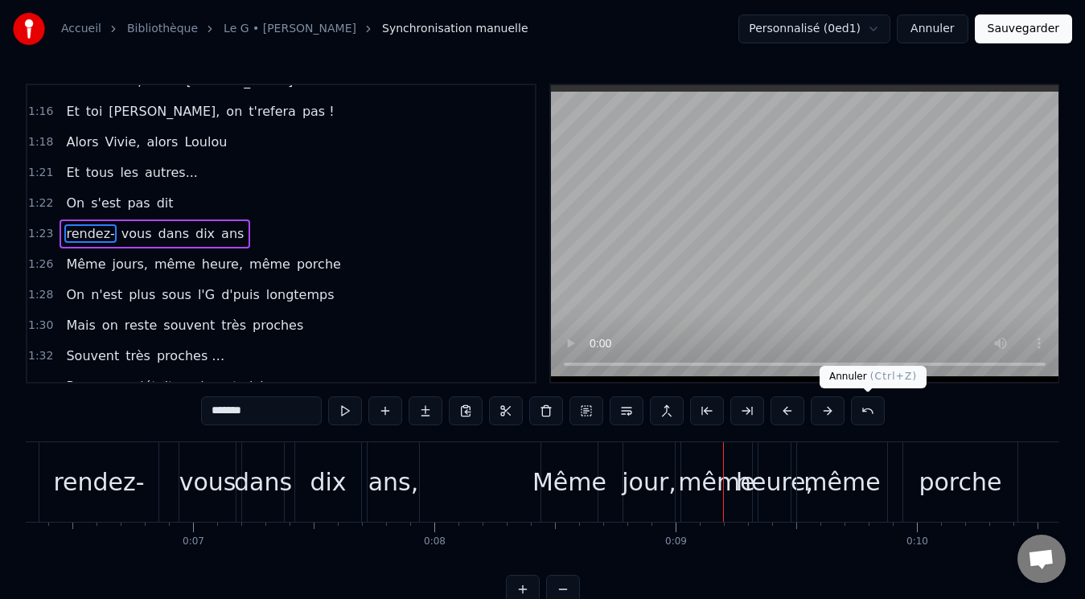
click at [863, 408] on button at bounding box center [868, 410] width 34 height 29
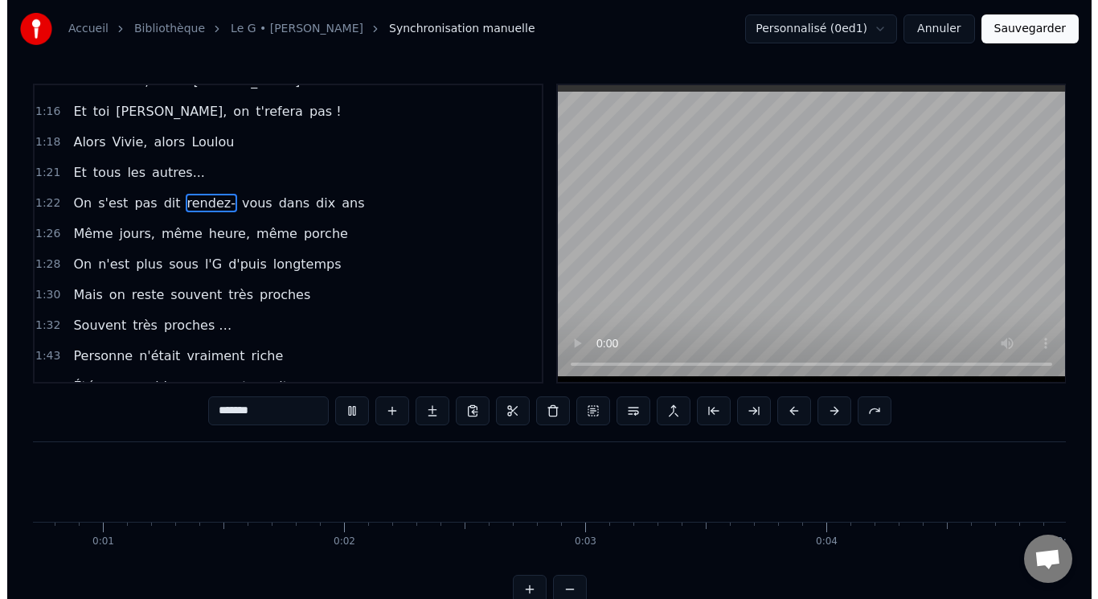
scroll to position [0, 0]
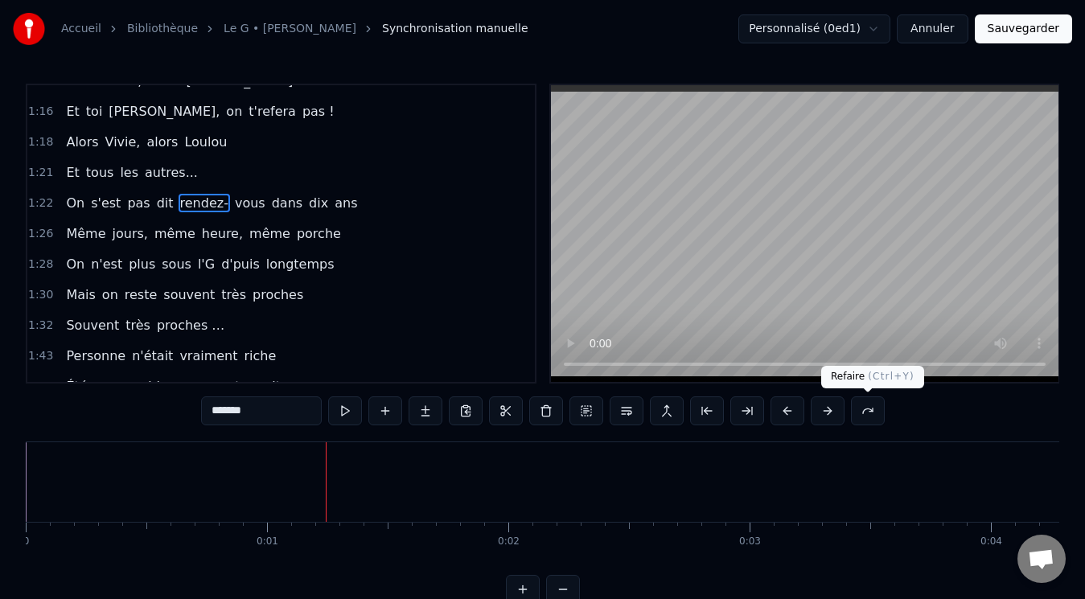
click at [868, 413] on button at bounding box center [868, 410] width 34 height 29
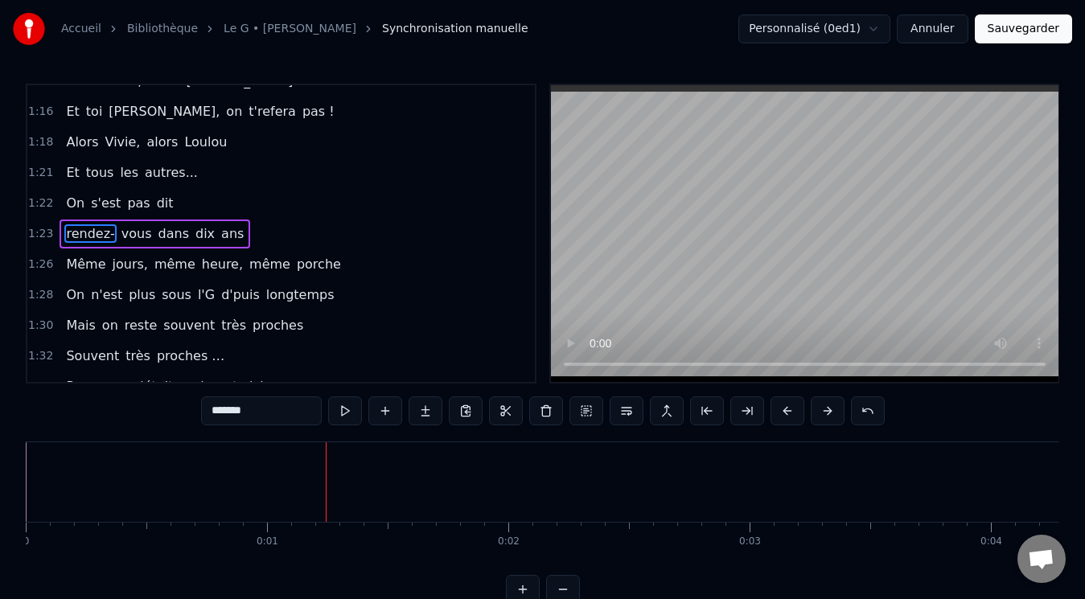
click at [933, 28] on button "Annuler" at bounding box center [931, 28] width 71 height 29
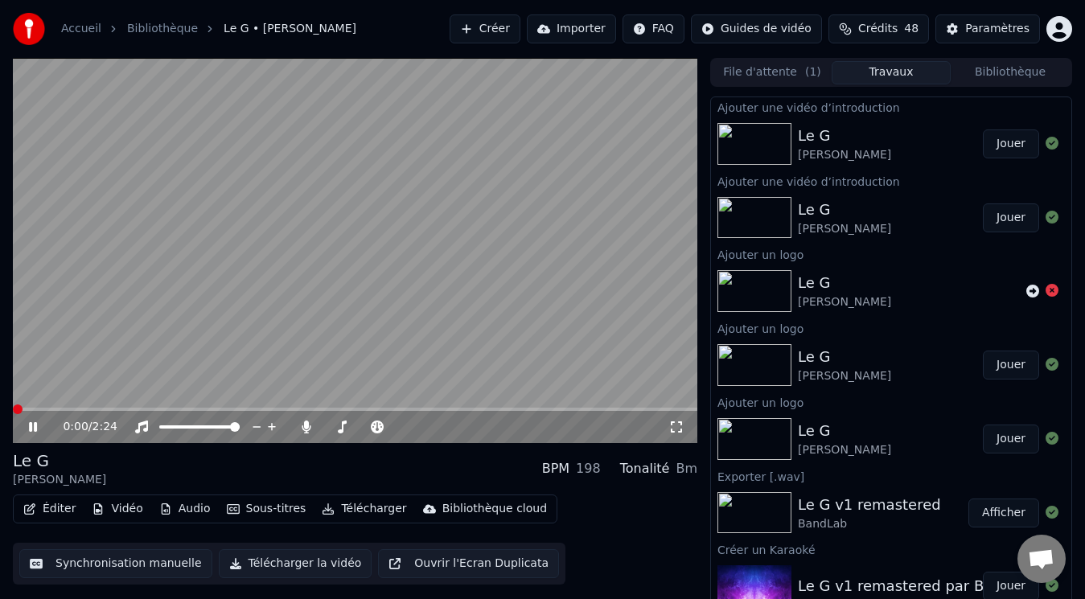
click at [13, 411] on span at bounding box center [18, 409] width 10 height 10
click at [125, 511] on button "Vidéo" at bounding box center [117, 509] width 64 height 23
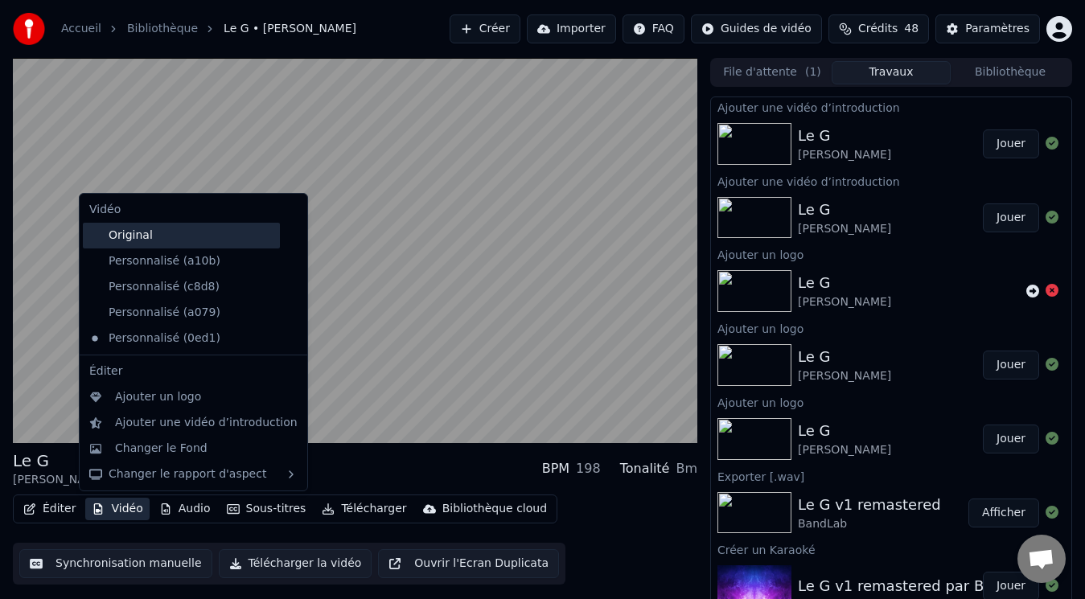
click at [163, 233] on div "Original" at bounding box center [181, 236] width 197 height 26
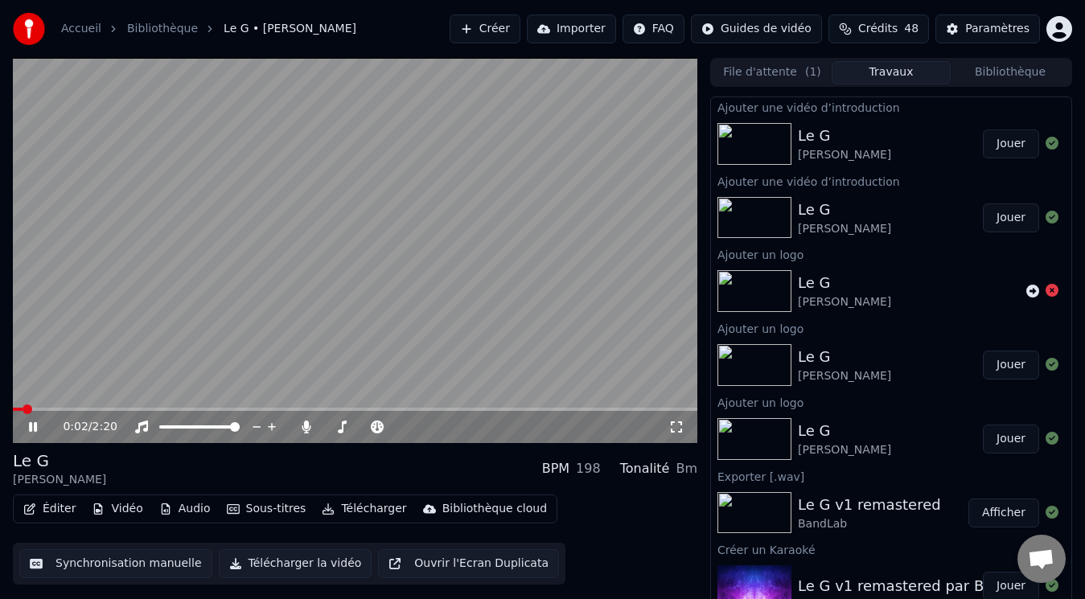
click at [23, 409] on span at bounding box center [18, 409] width 10 height 3
click at [13, 408] on span at bounding box center [18, 409] width 10 height 10
click at [102, 326] on video at bounding box center [355, 250] width 684 height 385
click at [13, 411] on span at bounding box center [18, 409] width 10 height 10
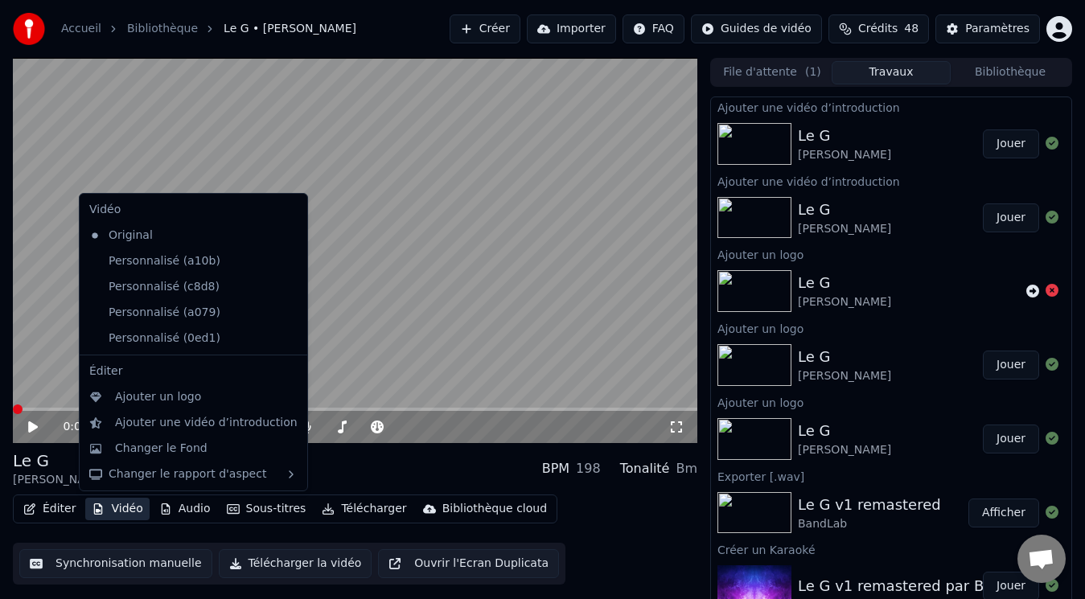
click at [125, 509] on button "Vidéo" at bounding box center [117, 509] width 64 height 23
click at [140, 282] on div "Personnalisé (c8d8)" at bounding box center [181, 287] width 197 height 26
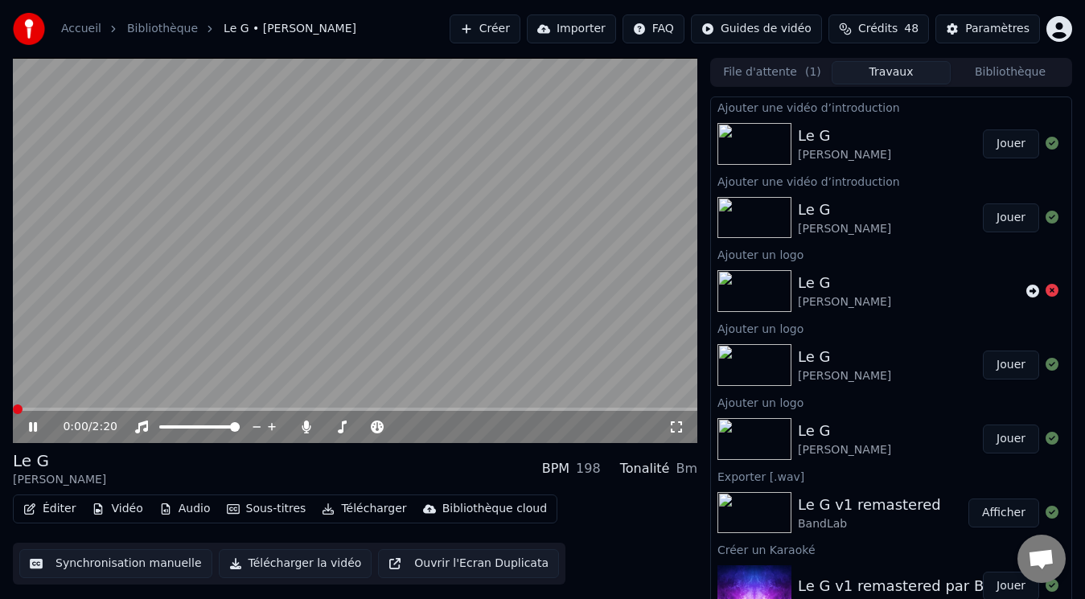
click at [13, 408] on span at bounding box center [18, 409] width 10 height 10
click at [109, 506] on button "Vidéo" at bounding box center [117, 509] width 64 height 23
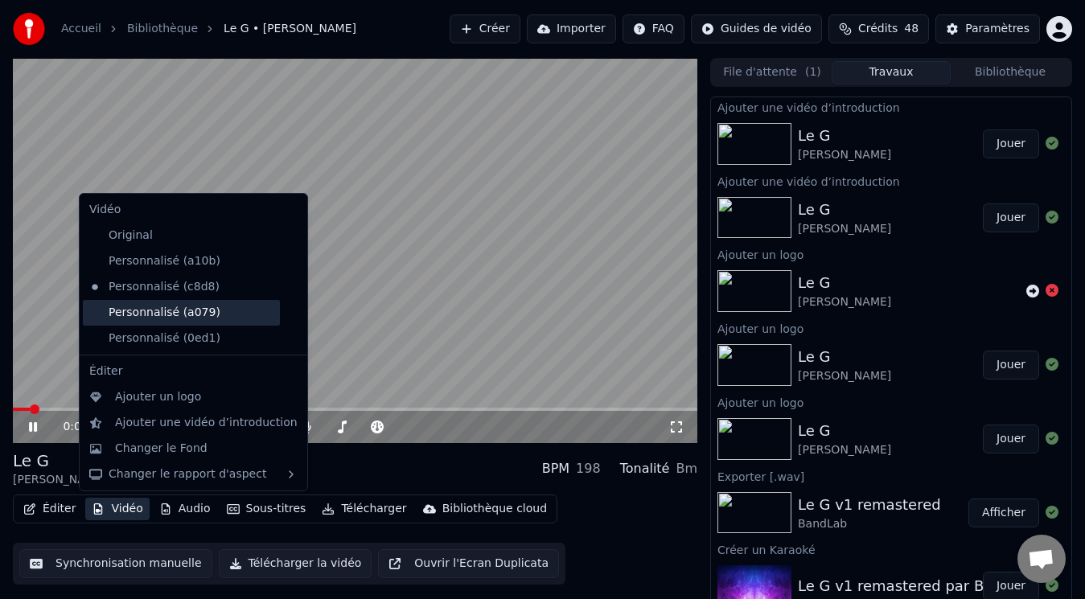
click at [154, 314] on div "Personnalisé (a079)" at bounding box center [181, 313] width 197 height 26
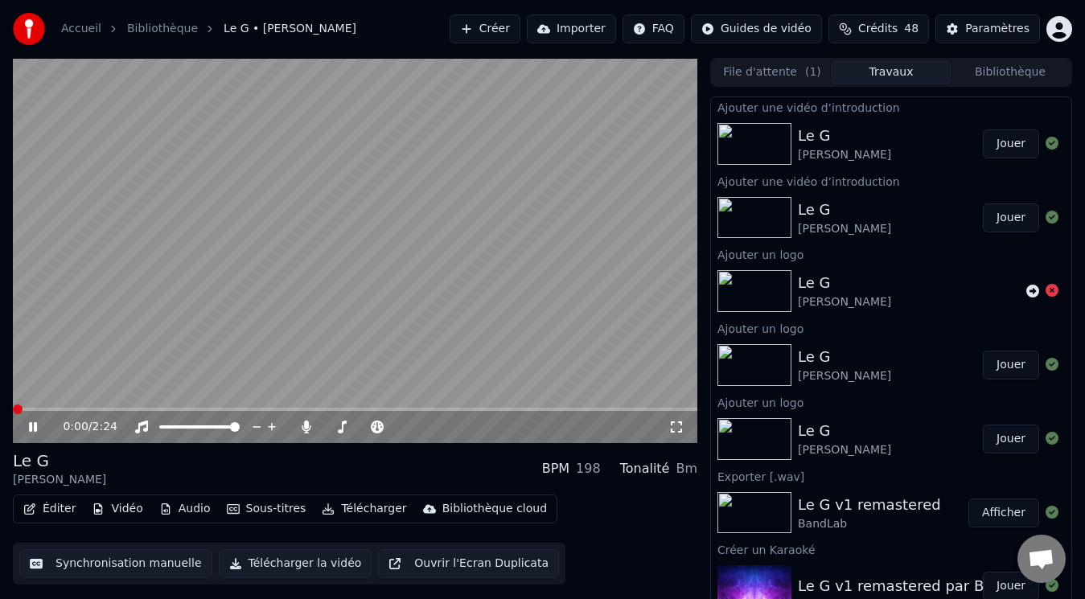
click at [13, 405] on span at bounding box center [18, 409] width 10 height 10
click at [120, 513] on button "Vidéo" at bounding box center [117, 509] width 64 height 23
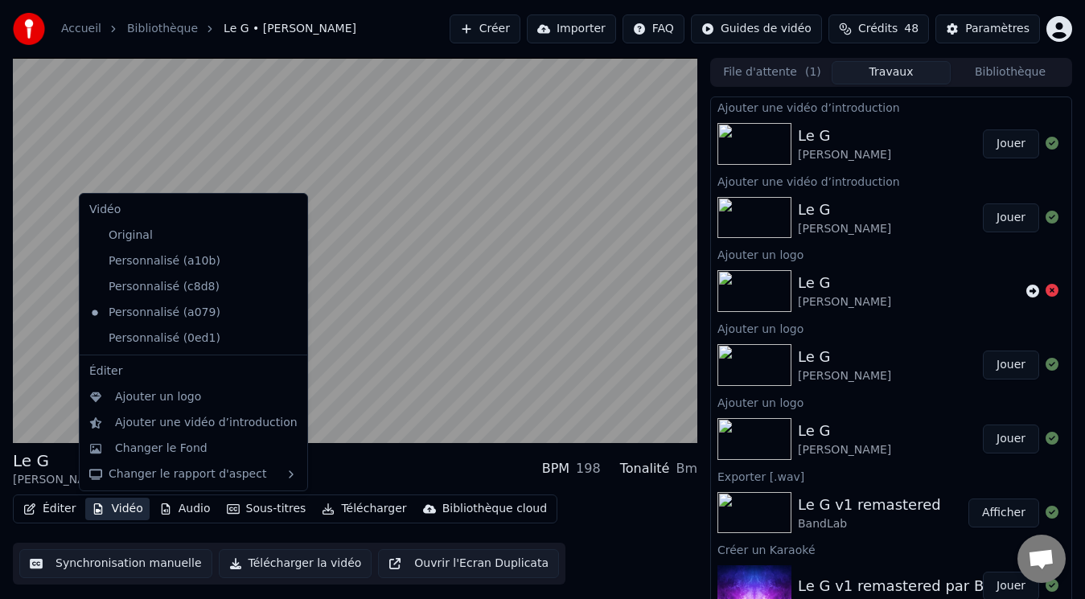
click at [286, 312] on icon at bounding box center [291, 312] width 11 height 13
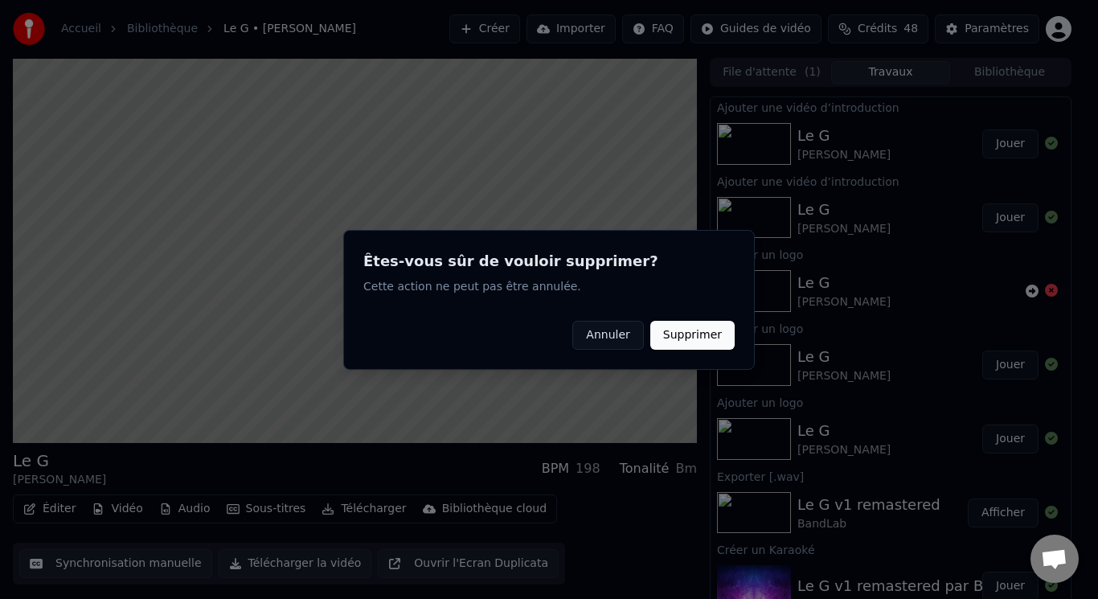
click at [706, 332] on button "Supprimer" at bounding box center [692, 334] width 84 height 29
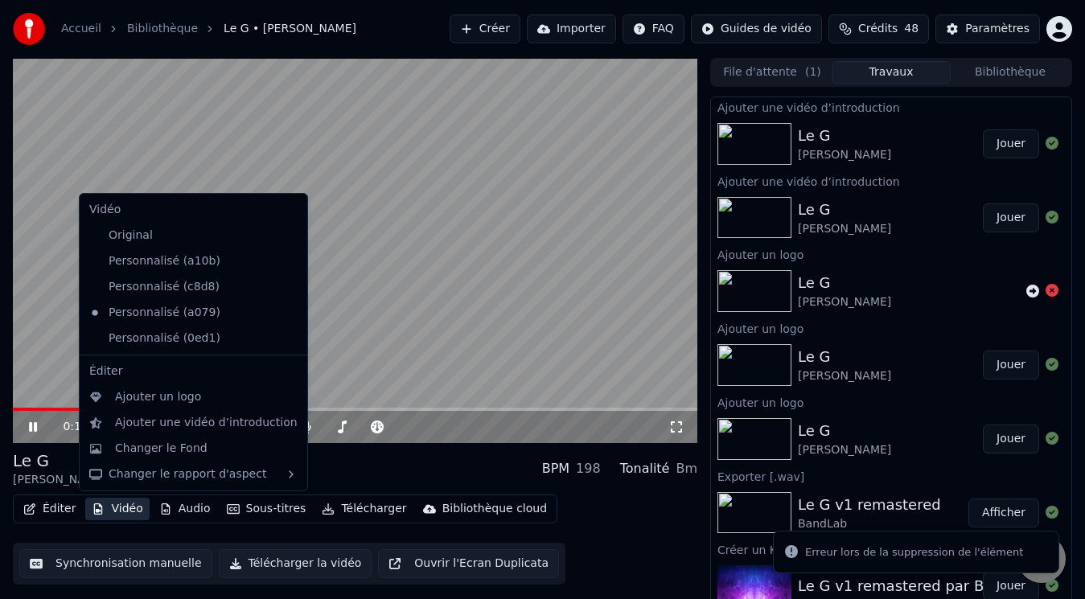
click at [119, 506] on button "Vidéo" at bounding box center [117, 509] width 64 height 23
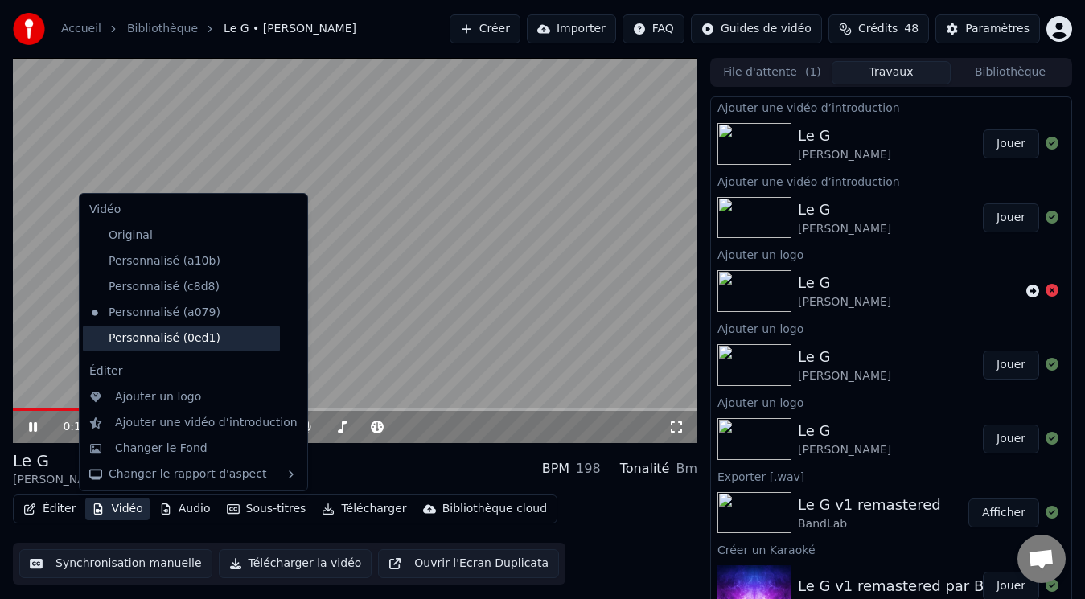
click at [146, 340] on div "Personnalisé (0ed1)" at bounding box center [181, 339] width 197 height 26
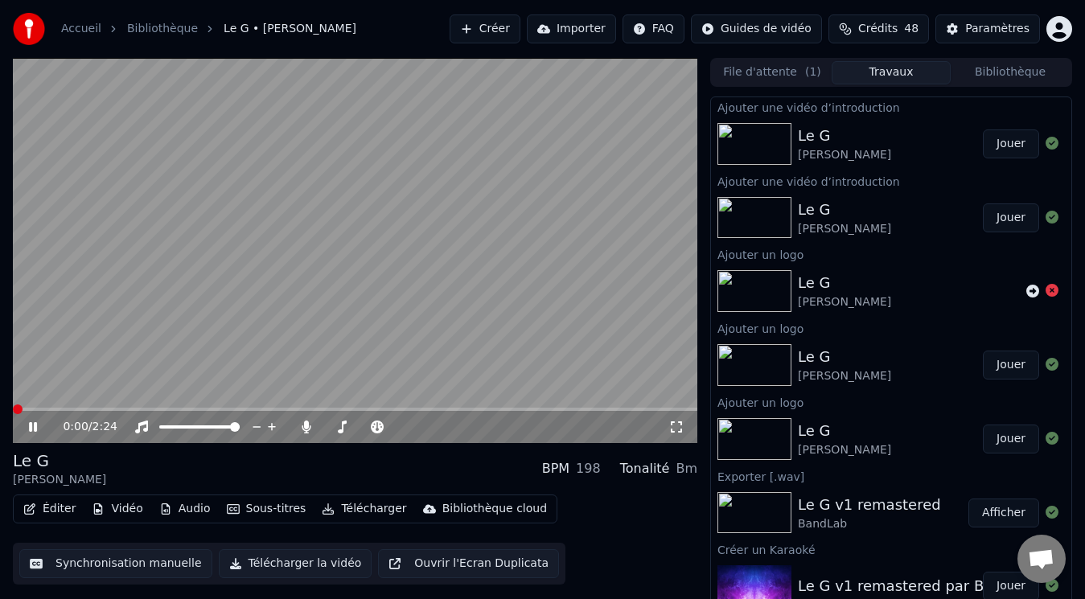
click at [13, 408] on span at bounding box center [18, 409] width 10 height 10
click at [280, 310] on video at bounding box center [355, 250] width 684 height 385
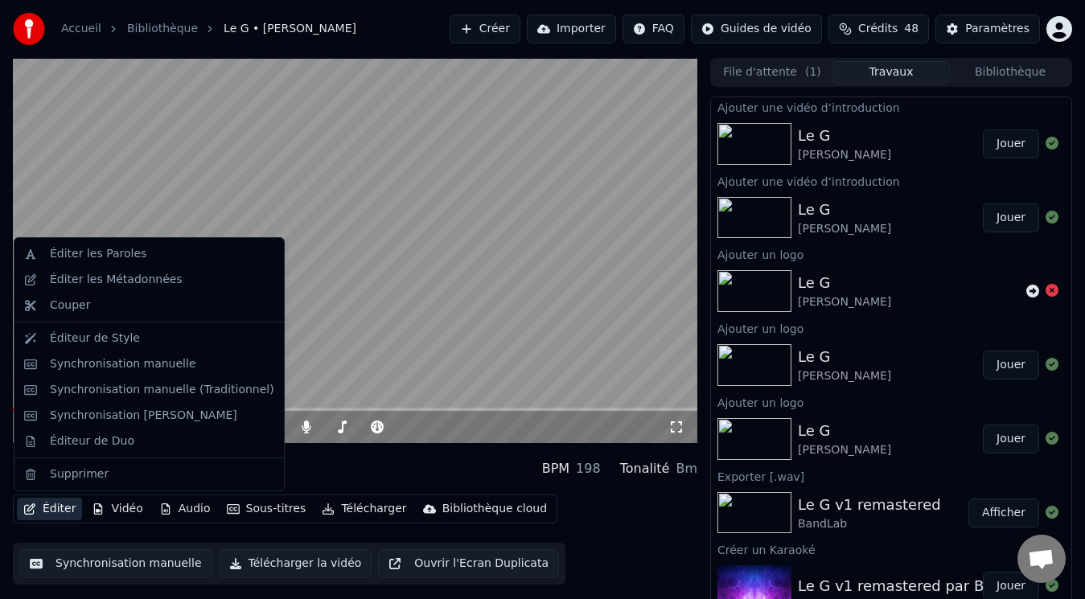
click at [72, 507] on button "Éditer" at bounding box center [49, 509] width 65 height 23
click at [113, 385] on div "Synchronisation manuelle (Traditionnel)" at bounding box center [162, 390] width 224 height 16
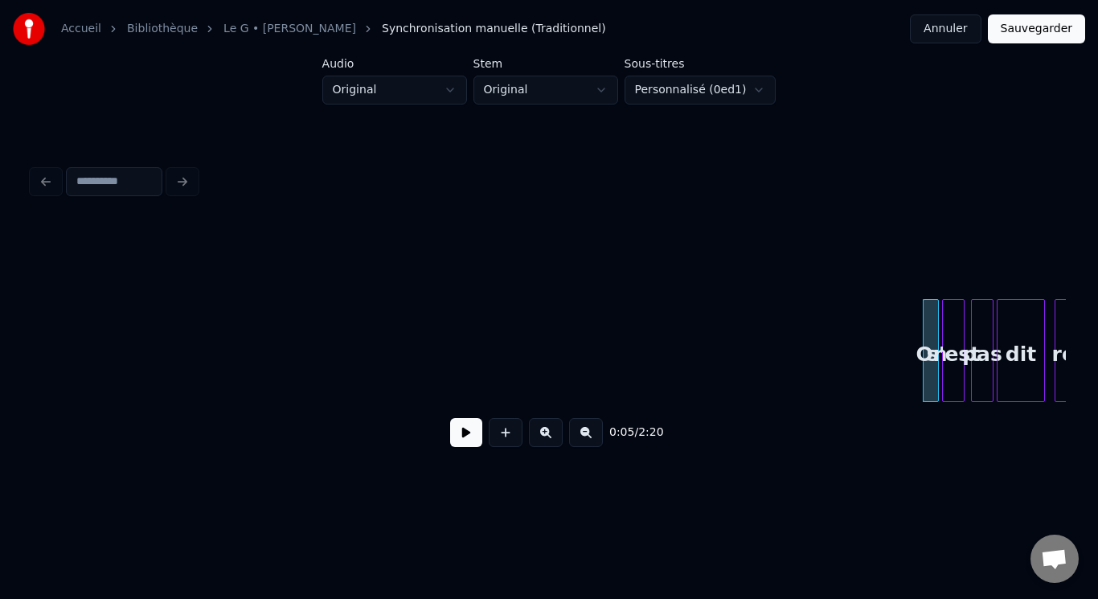
click at [464, 435] on button at bounding box center [466, 432] width 32 height 29
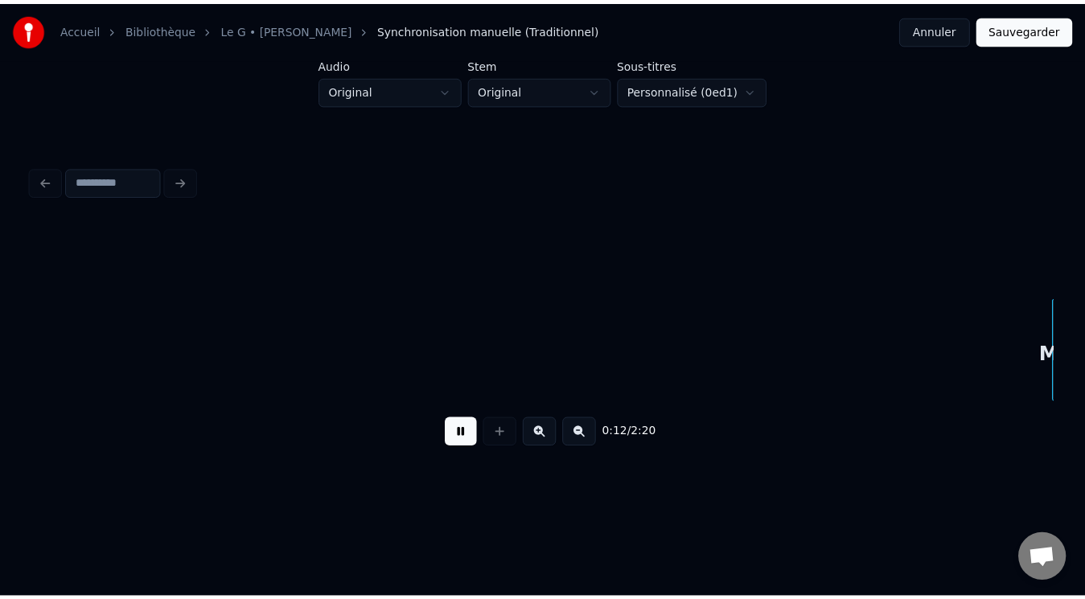
scroll to position [0, 2070]
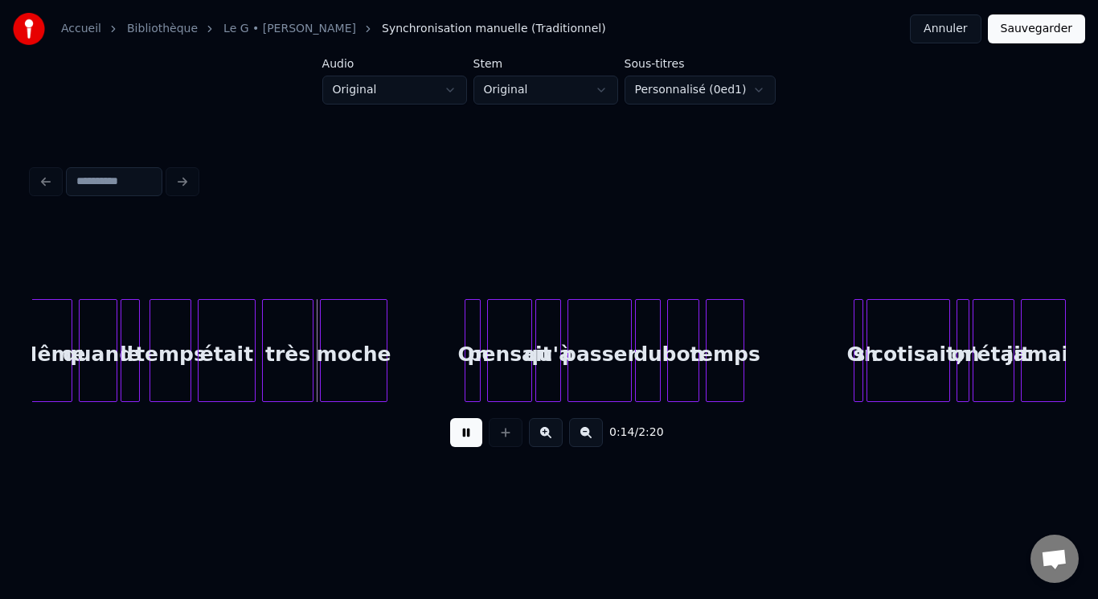
click at [467, 435] on button at bounding box center [466, 432] width 32 height 29
click at [948, 27] on button "Annuler" at bounding box center [945, 28] width 71 height 29
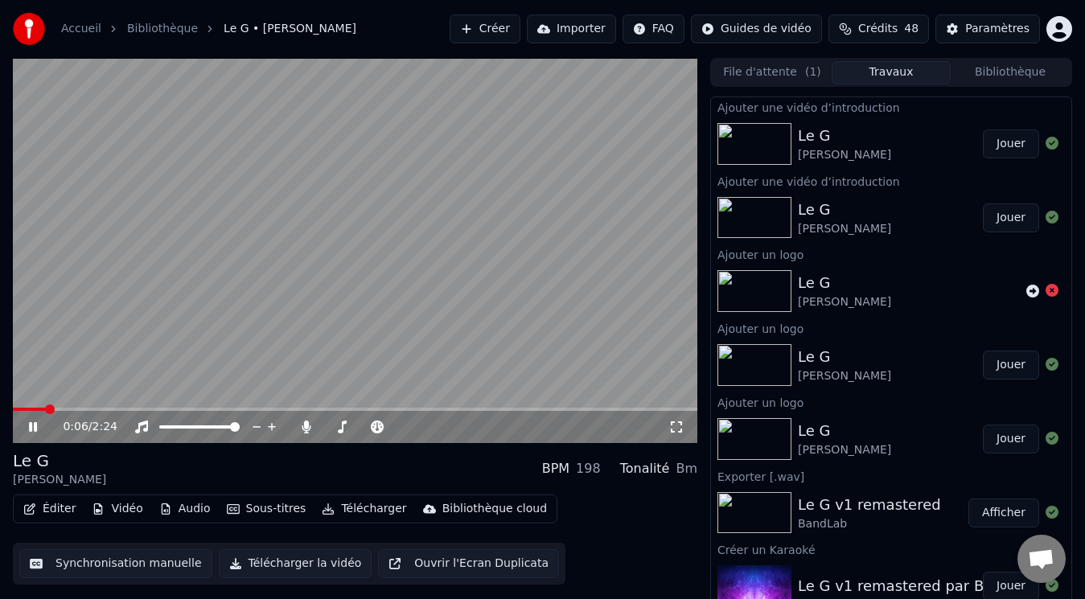
click at [31, 427] on icon at bounding box center [33, 427] width 8 height 10
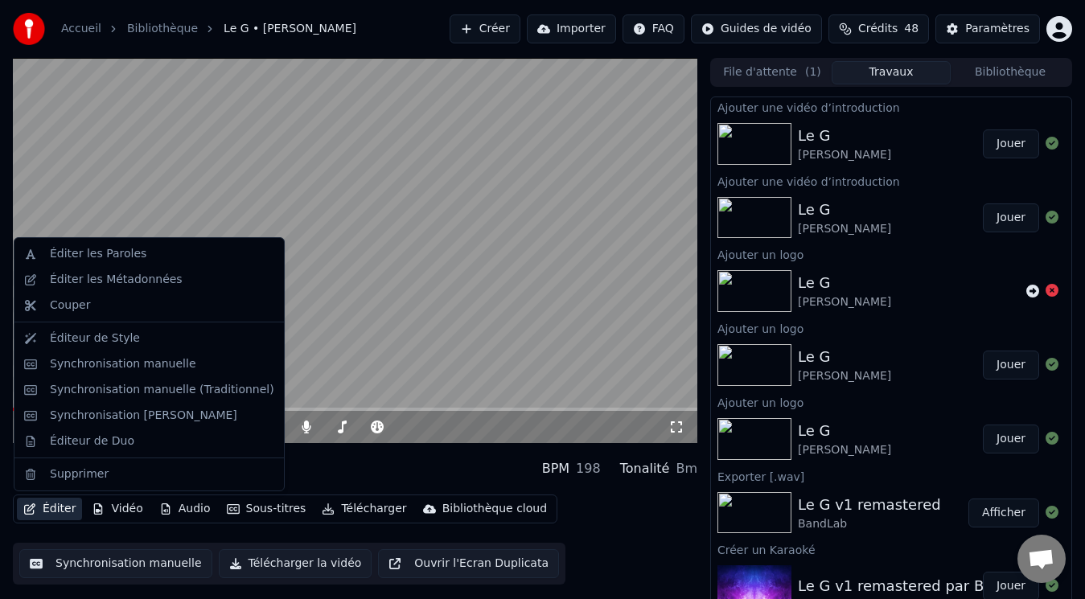
click at [64, 506] on button "Éditer" at bounding box center [49, 509] width 65 height 23
click at [73, 361] on div "Synchronisation manuelle" at bounding box center [123, 364] width 146 height 16
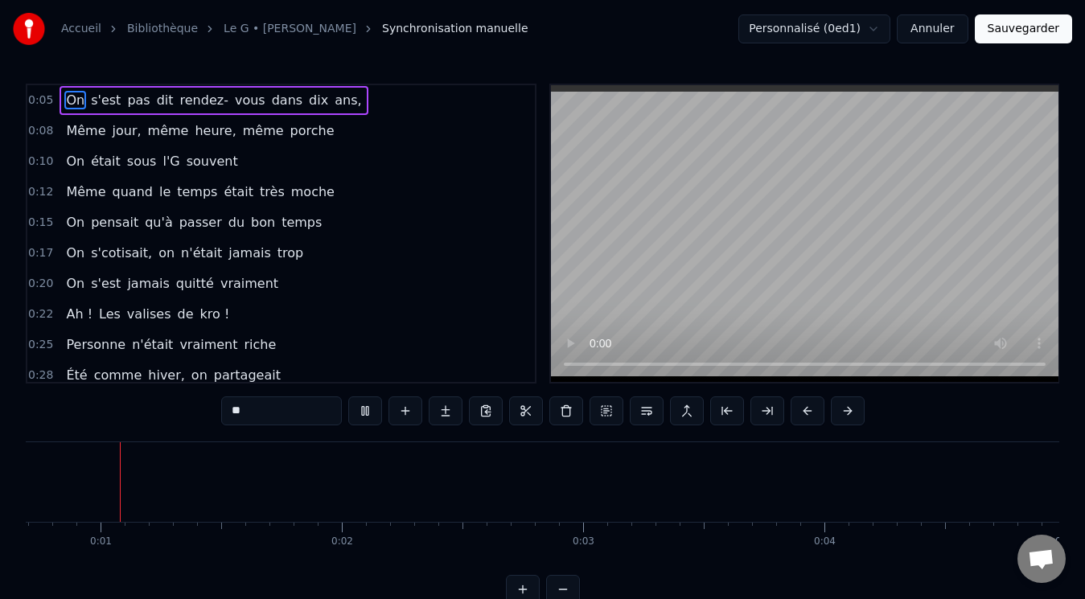
scroll to position [0, 158]
click at [646, 316] on video at bounding box center [804, 233] width 507 height 297
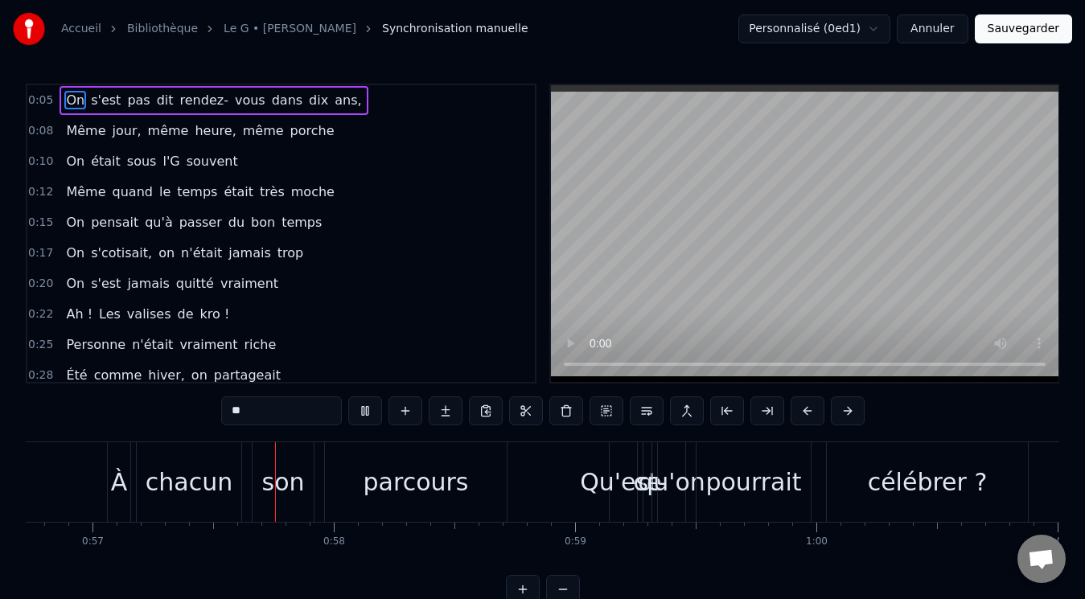
scroll to position [0, 13745]
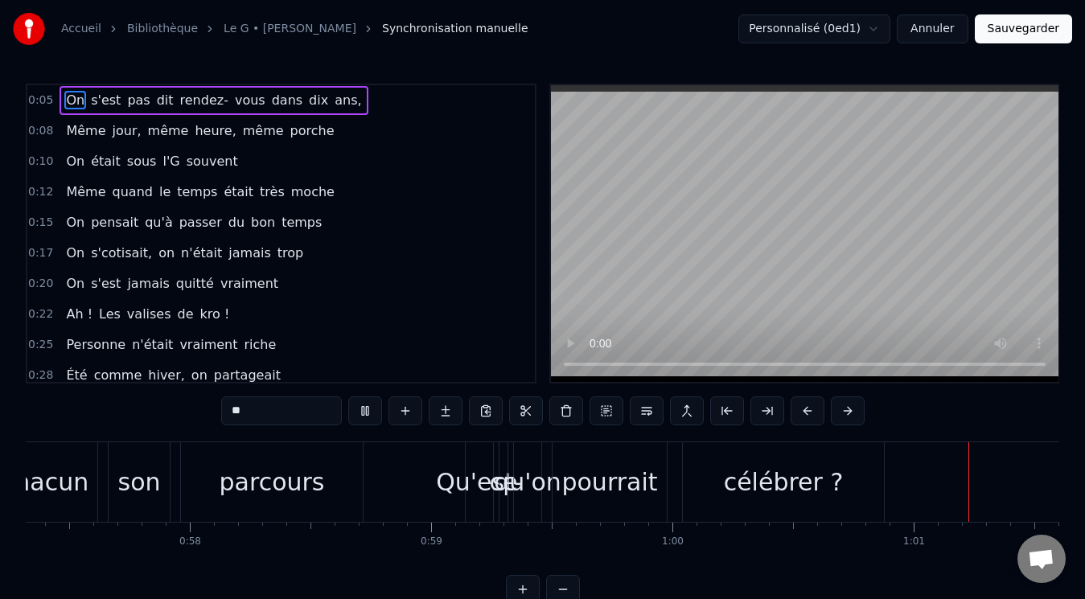
click at [807, 31] on html "Accueil Bibliothèque Le G • [PERSON_NAME] Synchronisation manuelle Personnalisé…" at bounding box center [542, 315] width 1085 height 630
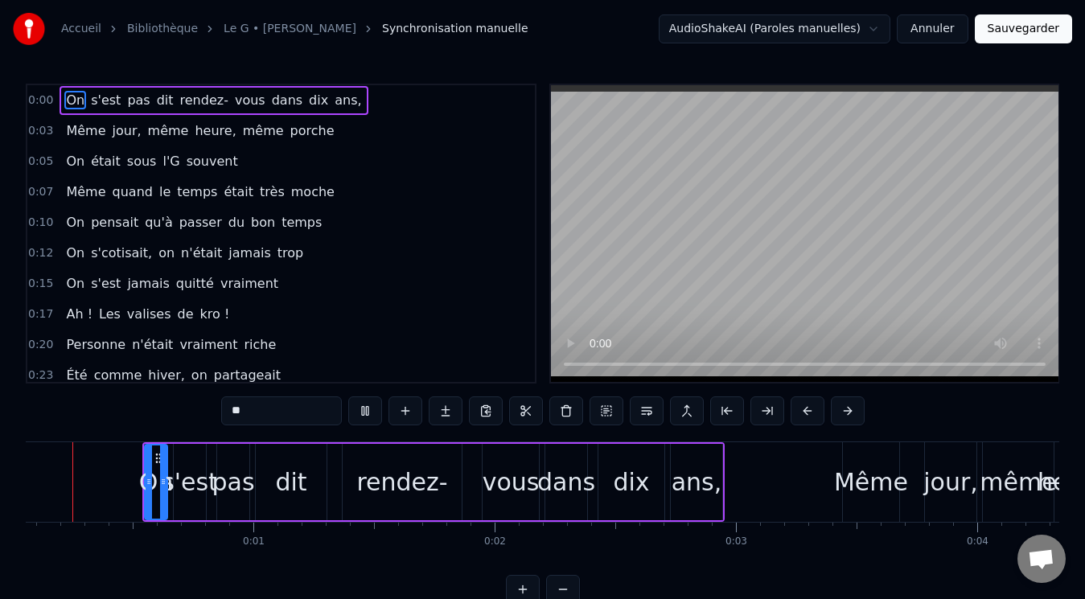
scroll to position [0, 0]
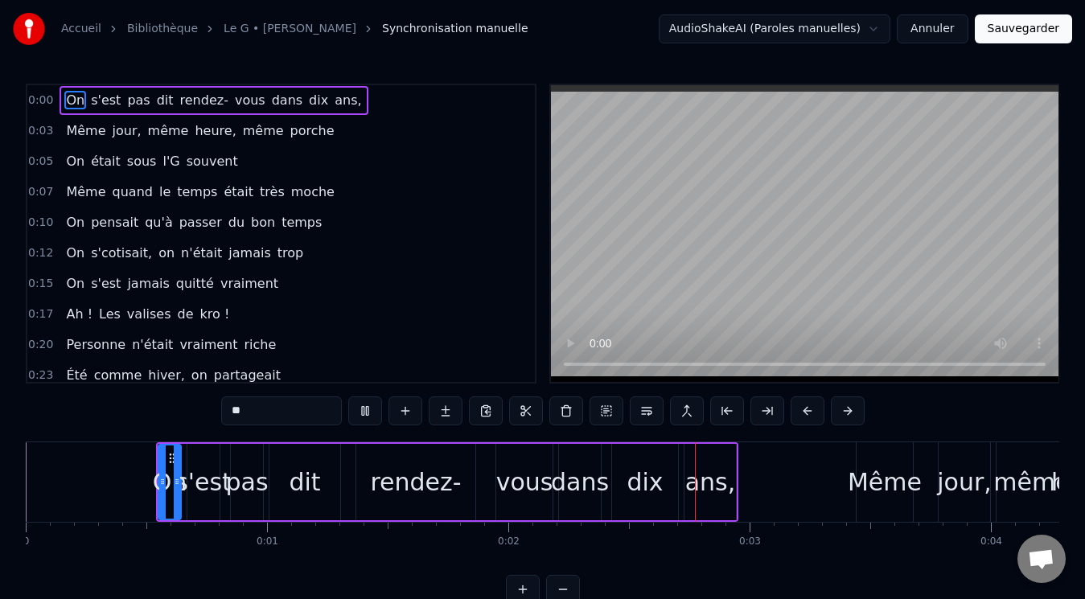
click at [734, 267] on video at bounding box center [804, 233] width 507 height 297
click at [445, 477] on div "rendez-" at bounding box center [415, 482] width 91 height 36
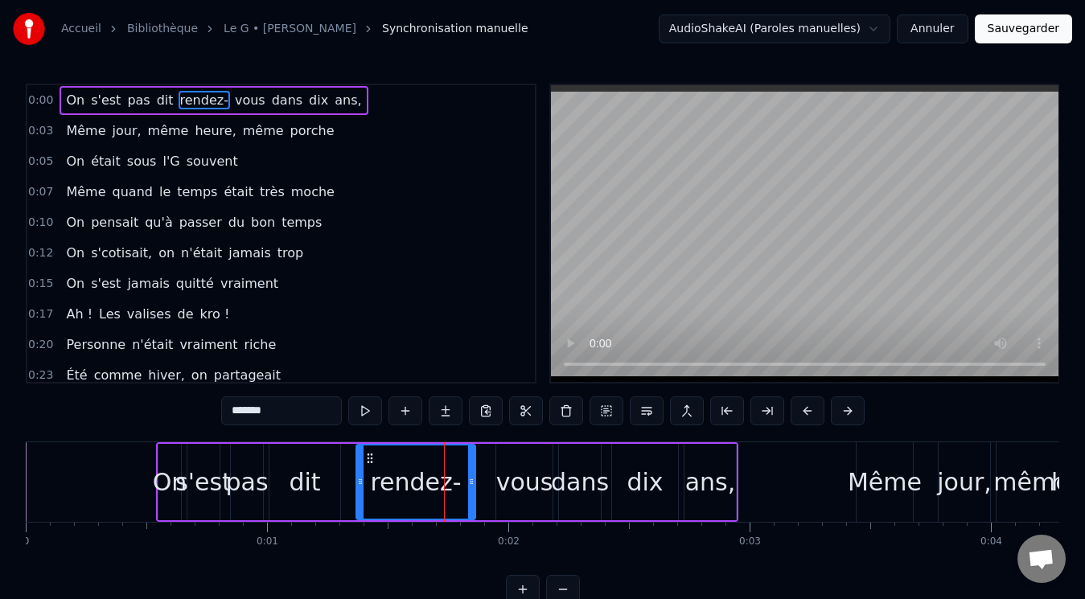
click at [301, 414] on input "*******" at bounding box center [281, 410] width 121 height 29
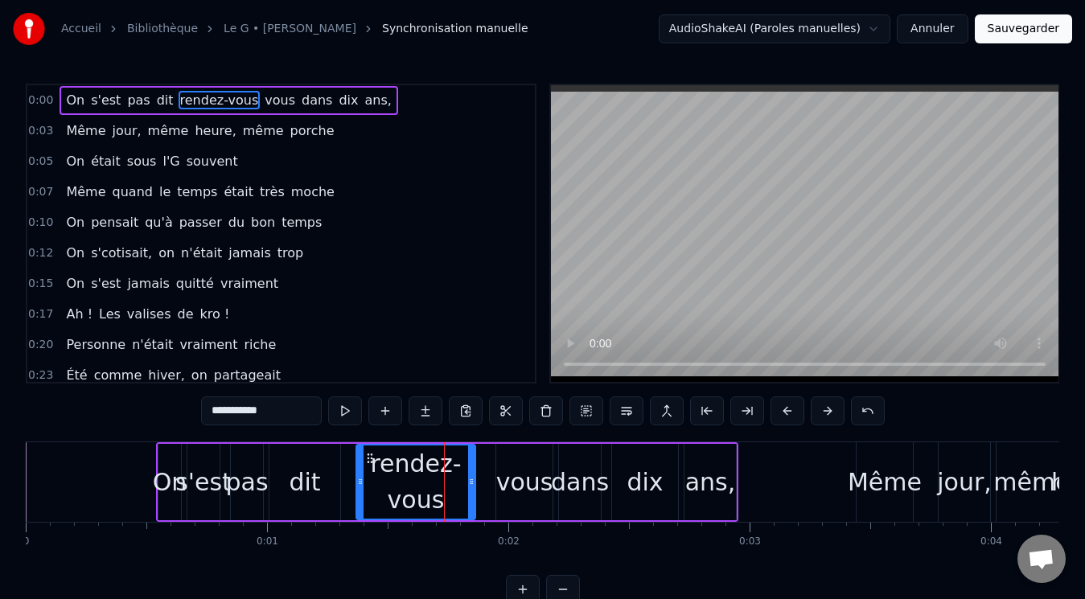
click at [519, 481] on div "vous" at bounding box center [524, 482] width 57 height 36
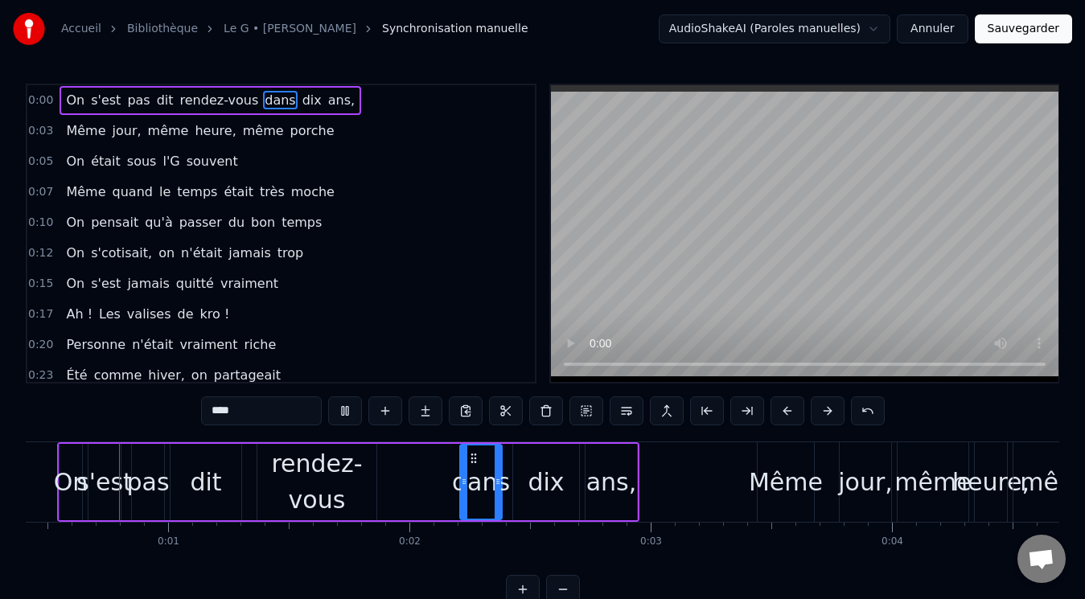
scroll to position [0, 33]
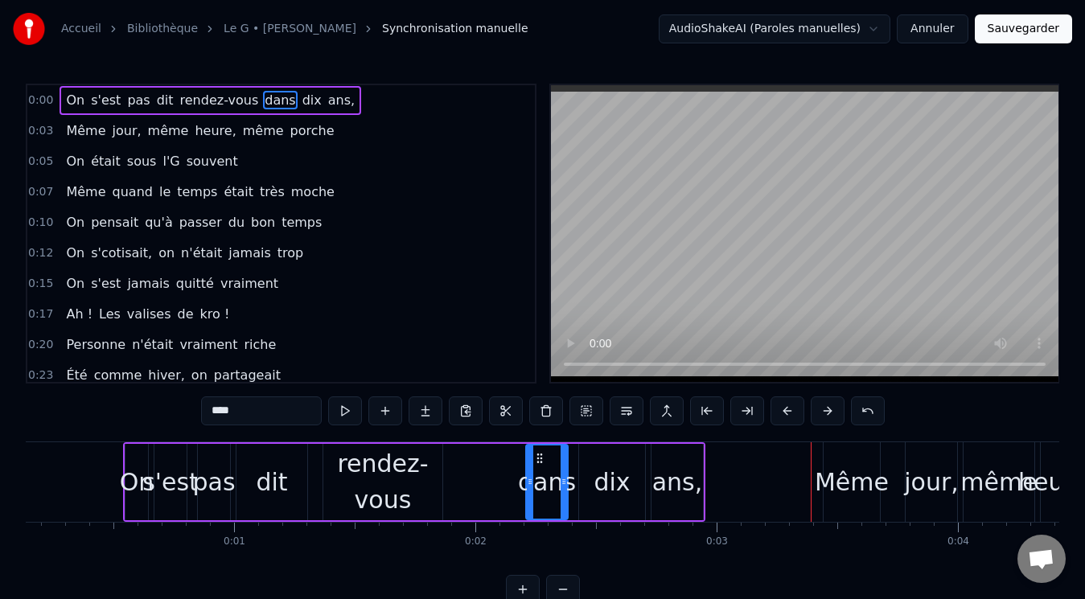
click at [263, 99] on span "dans" at bounding box center [280, 100] width 34 height 18
click at [629, 412] on button at bounding box center [626, 410] width 34 height 29
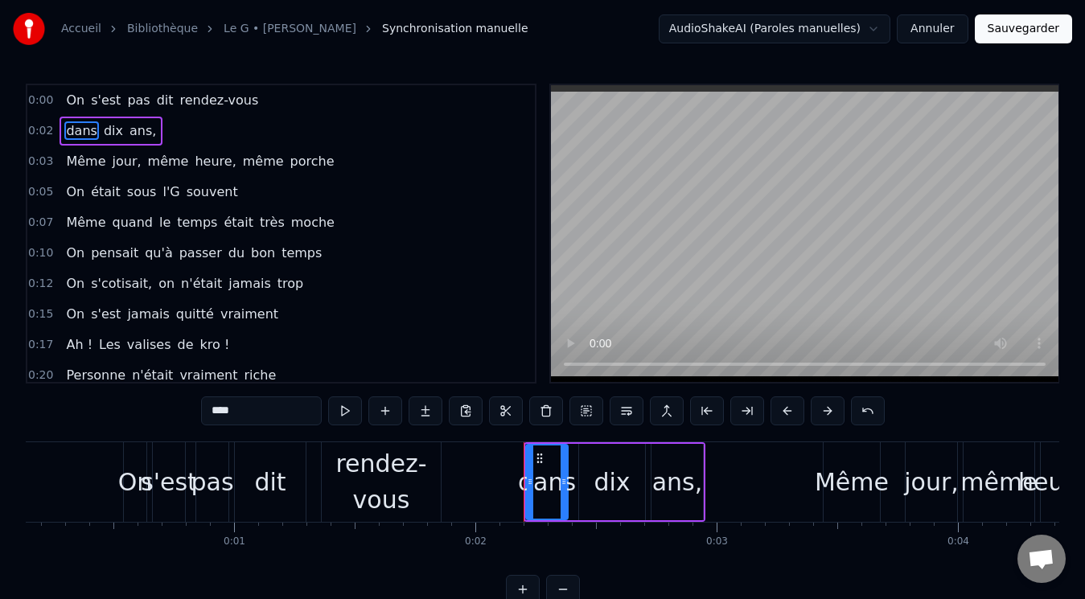
click at [510, 359] on div "0:00 On s'est pas dit rendez-vous 0:02 dans dix ans, 0:03 Même jour, même heure…" at bounding box center [542, 234] width 1033 height 300
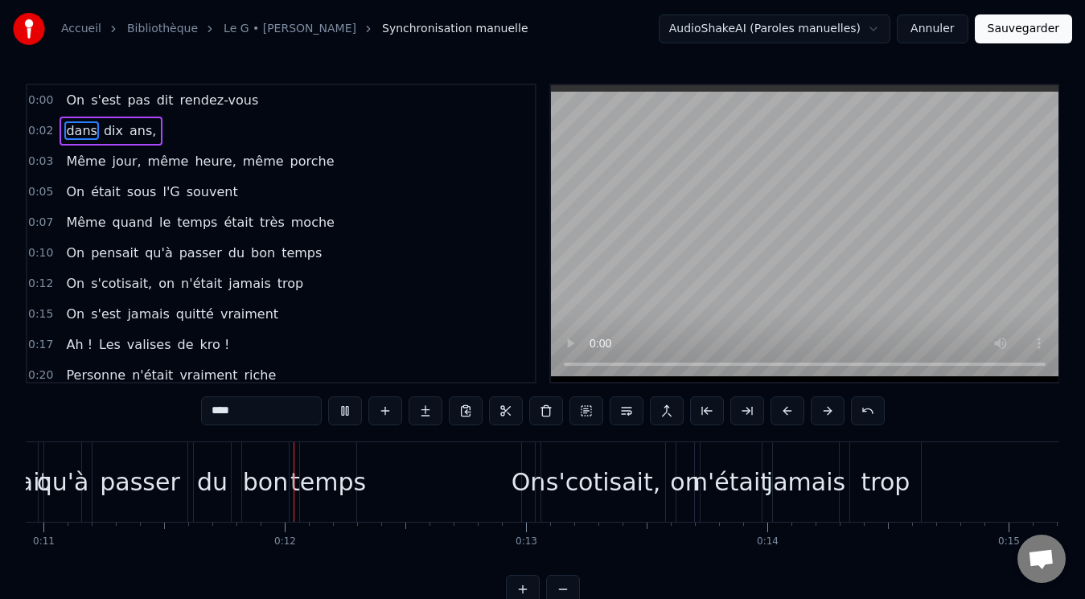
scroll to position [0, 2684]
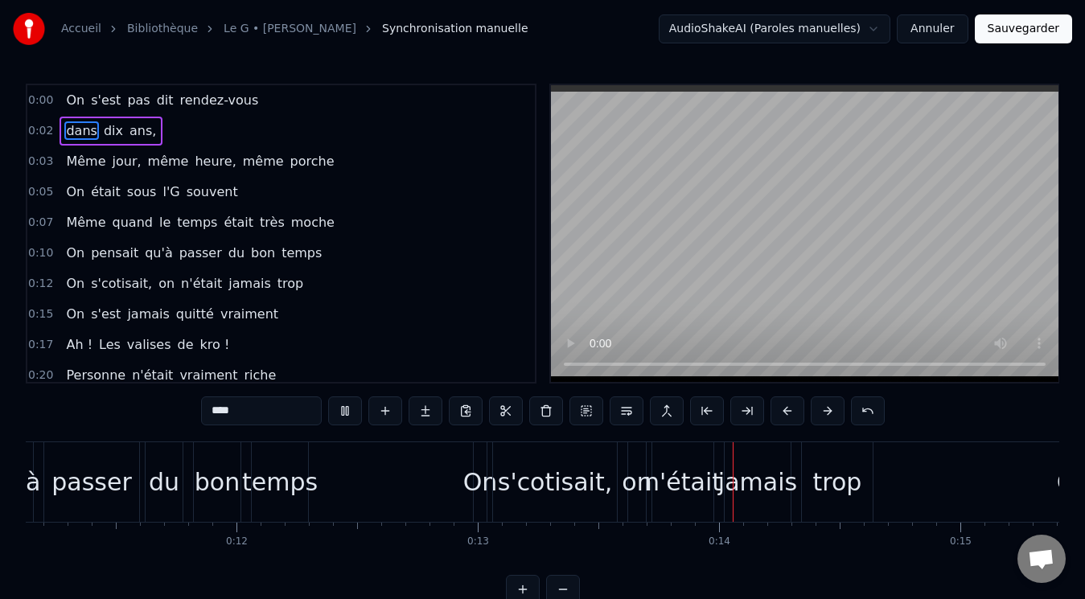
click at [647, 311] on video at bounding box center [804, 233] width 507 height 297
click at [157, 286] on span "on" at bounding box center [166, 283] width 19 height 18
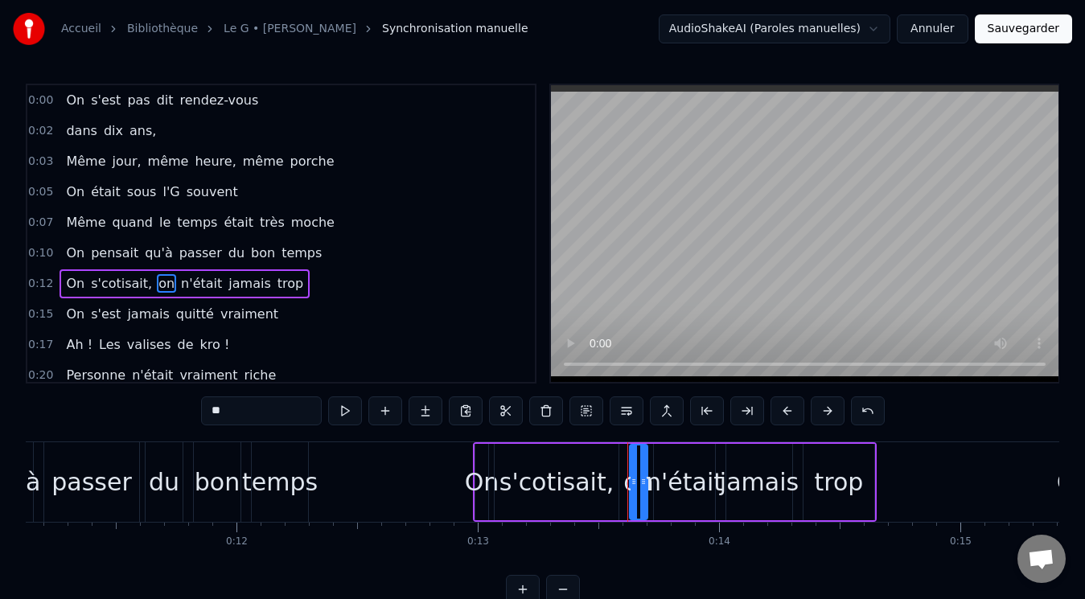
scroll to position [50, 0]
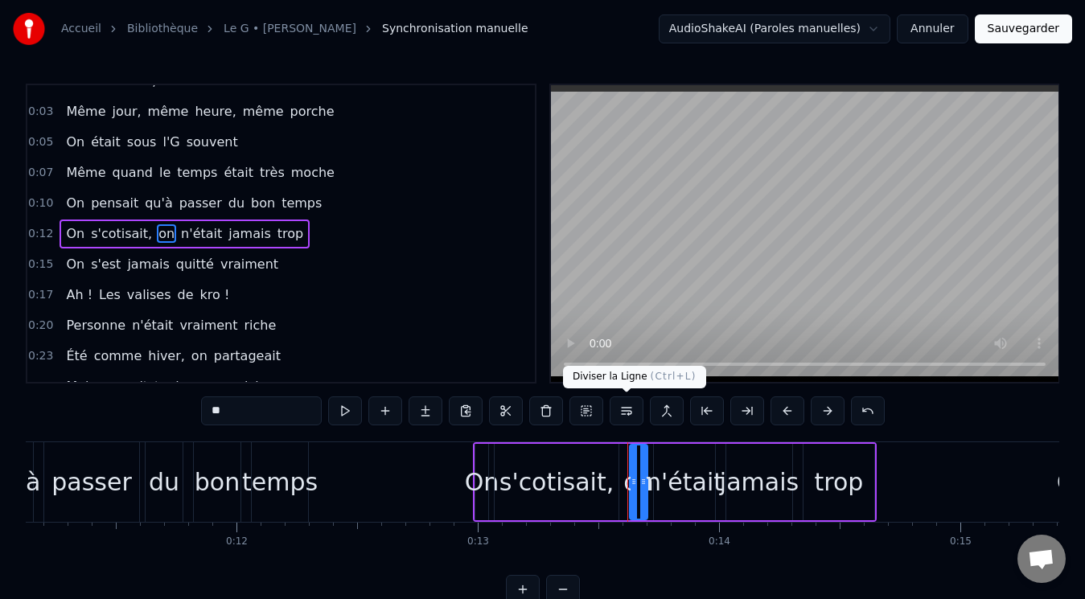
click at [630, 413] on button at bounding box center [626, 410] width 34 height 29
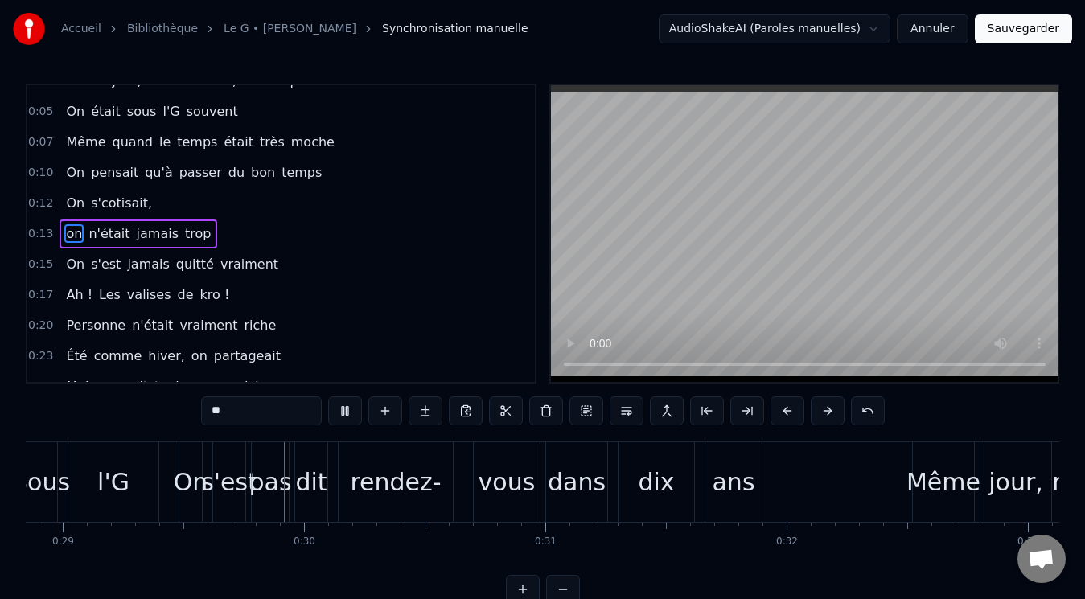
scroll to position [0, 6993]
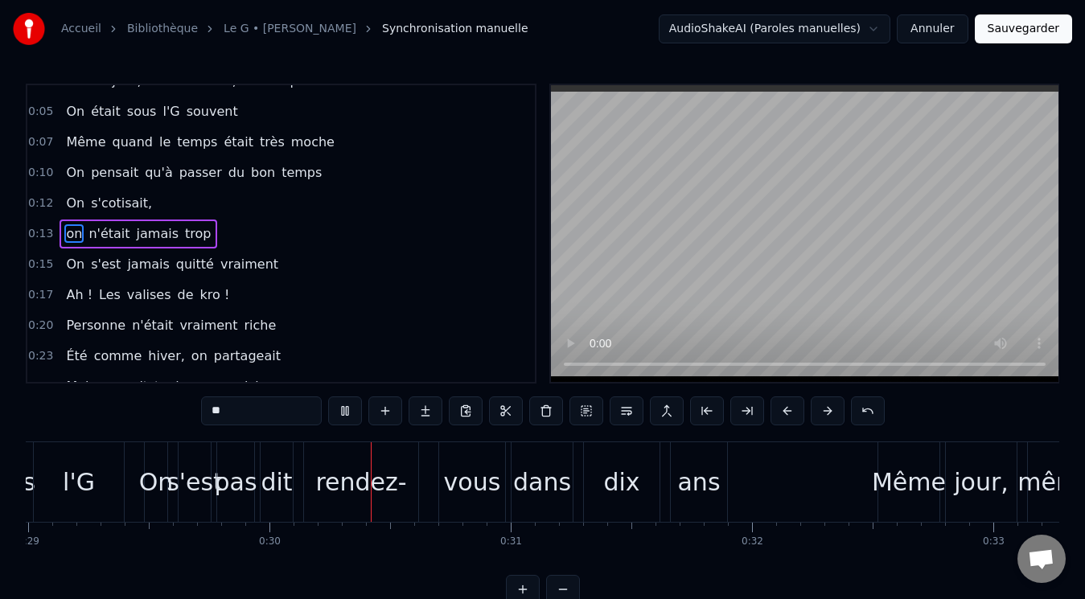
click at [648, 297] on video at bounding box center [804, 233] width 507 height 297
click at [404, 488] on div "rendez-" at bounding box center [361, 482] width 114 height 80
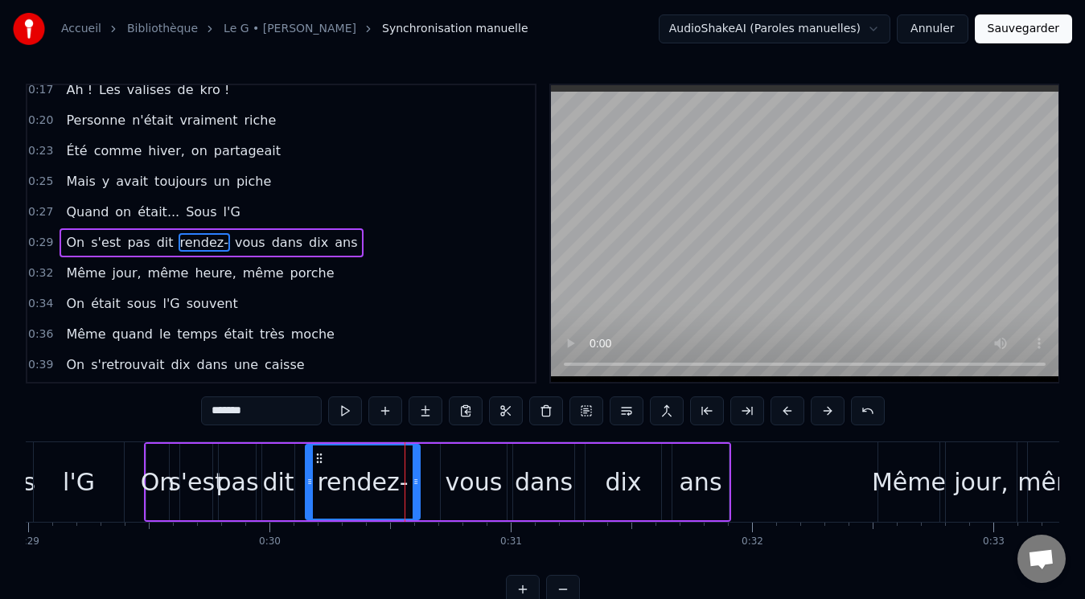
scroll to position [294, 0]
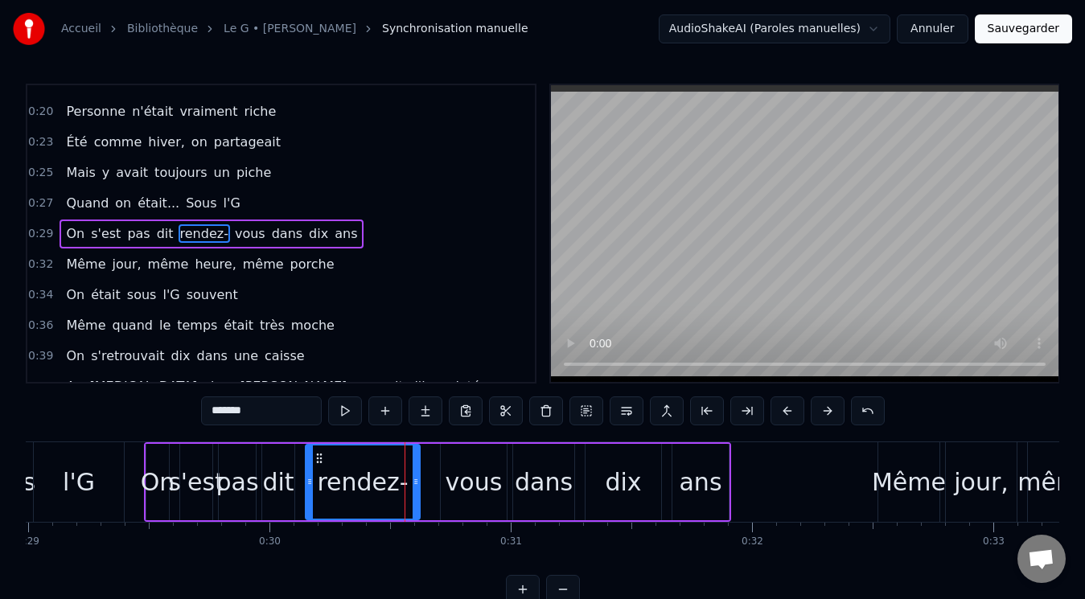
click at [264, 417] on input "*******" at bounding box center [261, 410] width 121 height 29
click at [464, 486] on div "vous" at bounding box center [473, 482] width 57 height 36
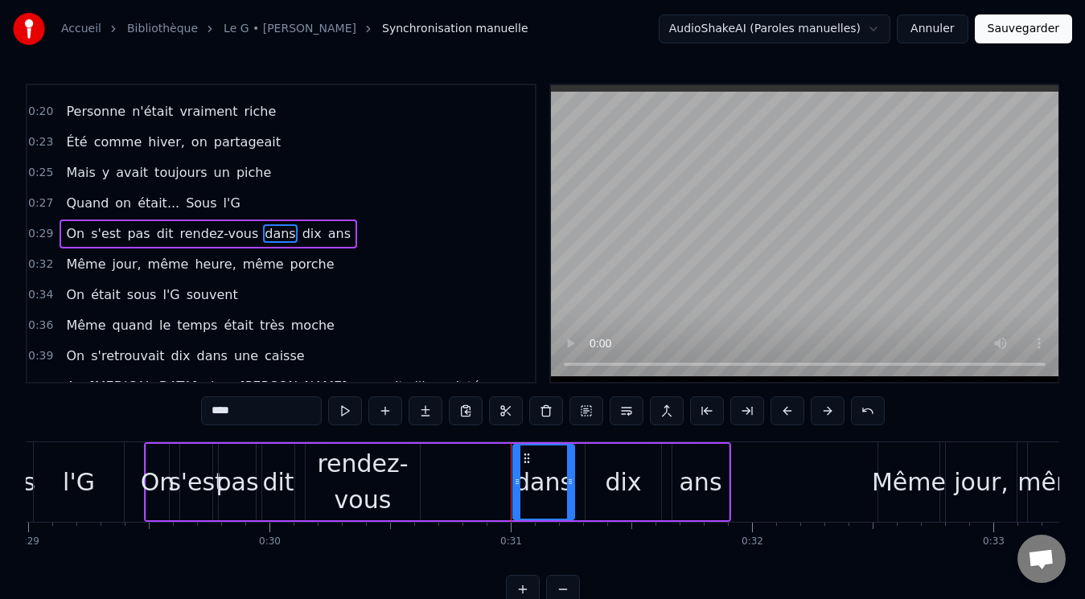
click at [698, 478] on div "ans" at bounding box center [700, 482] width 43 height 36
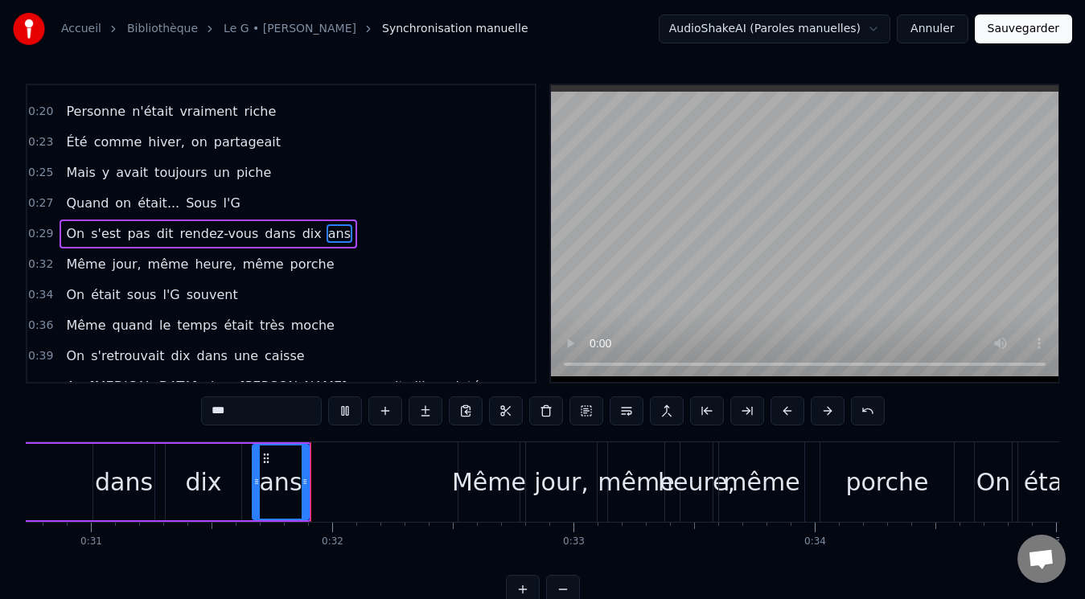
scroll to position [0, 7481]
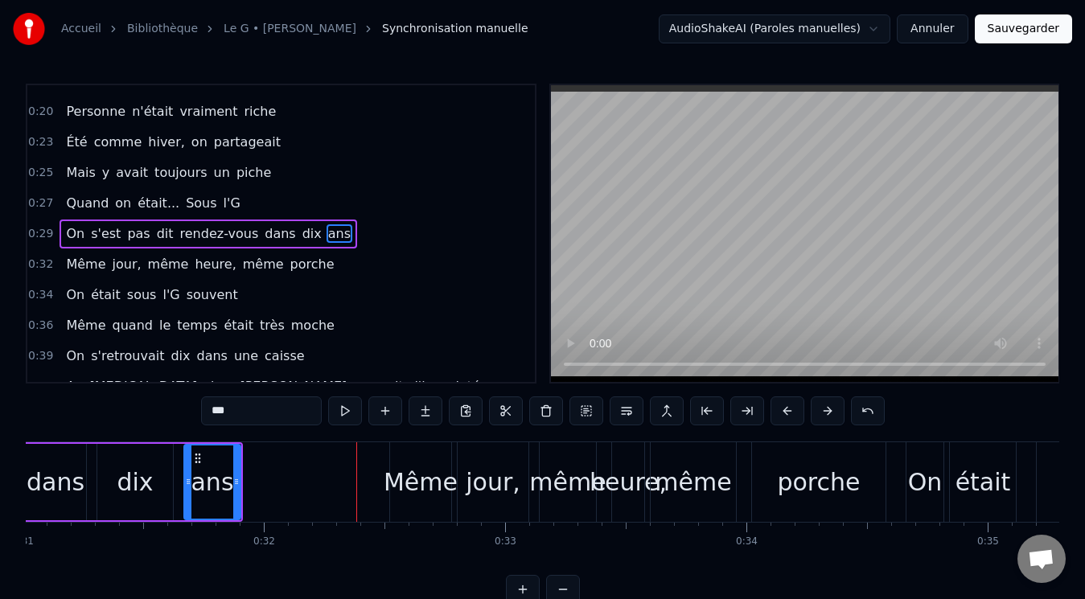
click at [203, 484] on div "ans" at bounding box center [212, 482] width 43 height 36
click at [191, 234] on span "rendez-vous" at bounding box center [219, 233] width 82 height 18
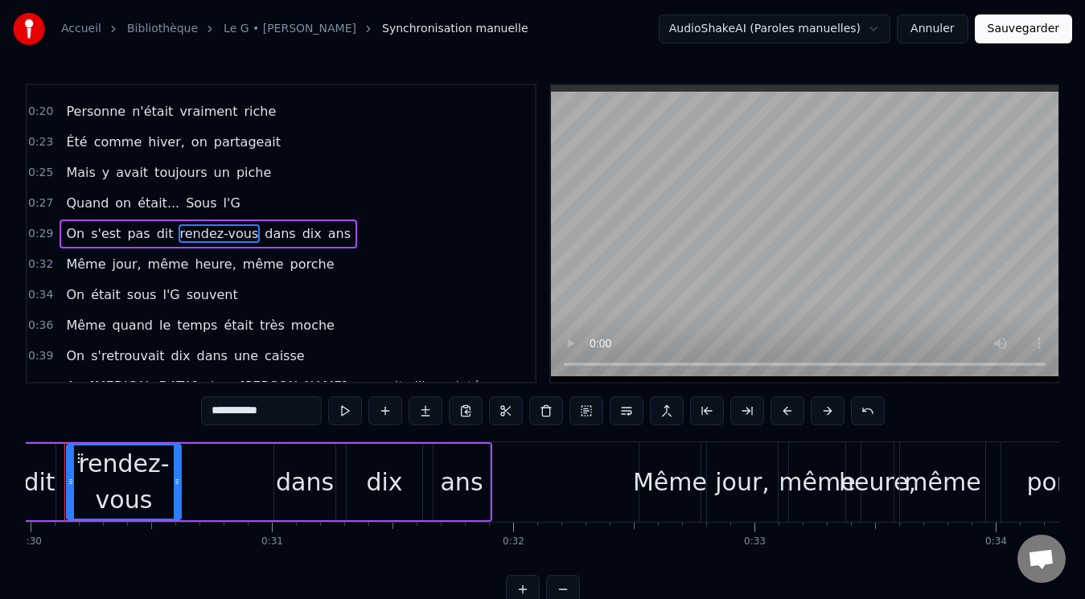
scroll to position [0, 7190]
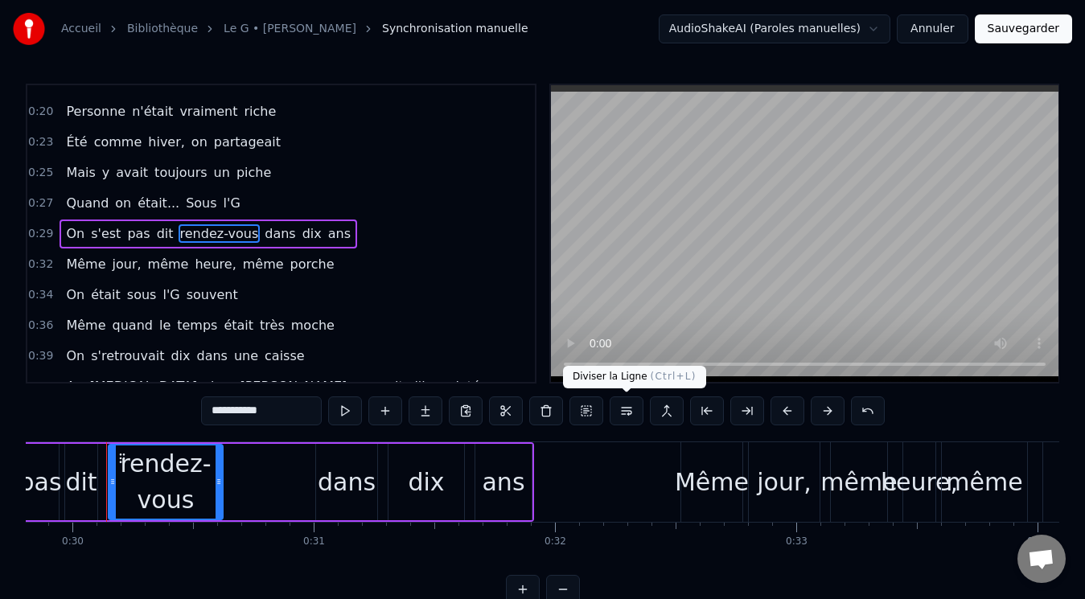
click at [626, 410] on button at bounding box center [626, 410] width 34 height 29
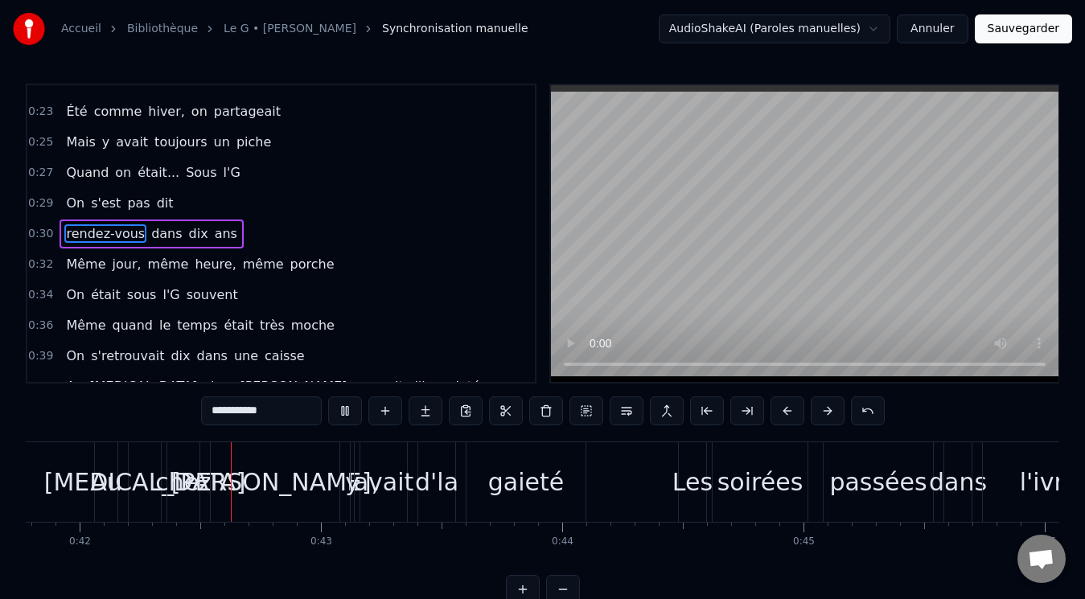
scroll to position [0, 10110]
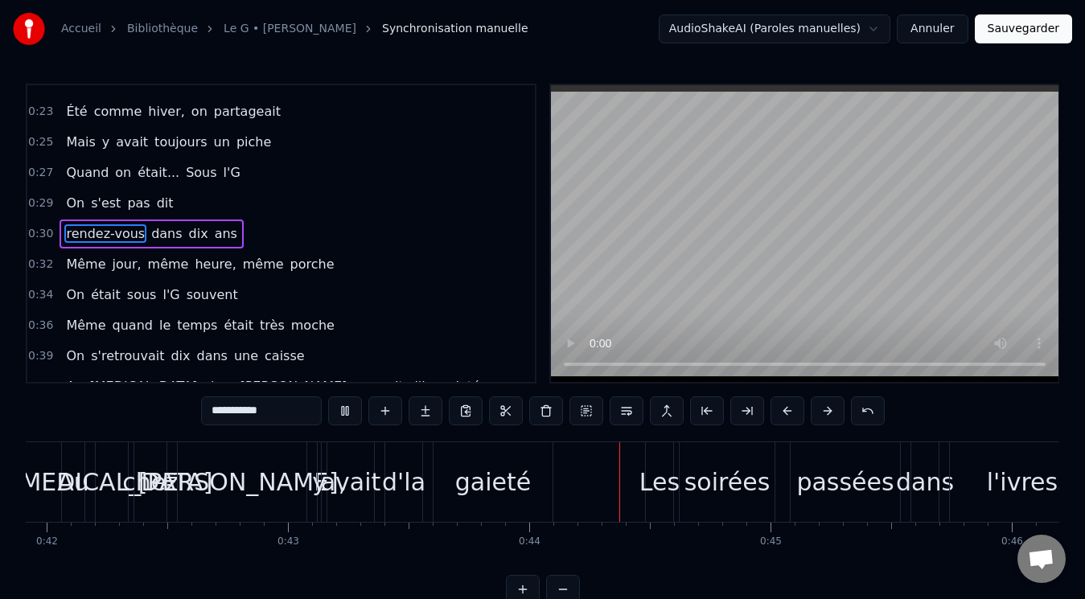
click at [693, 258] on video at bounding box center [804, 233] width 507 height 297
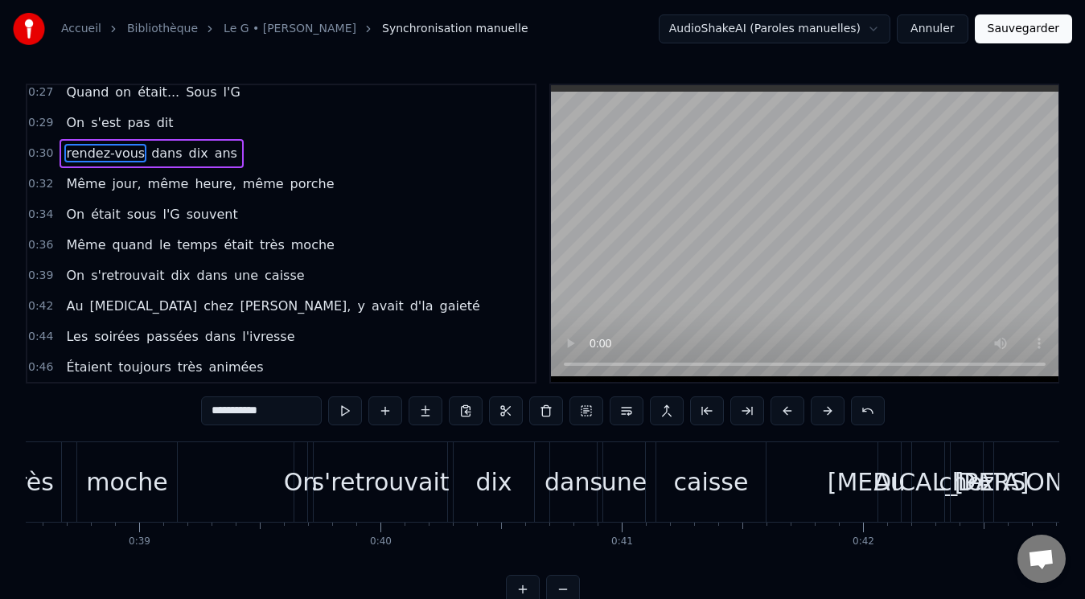
scroll to position [0, 9128]
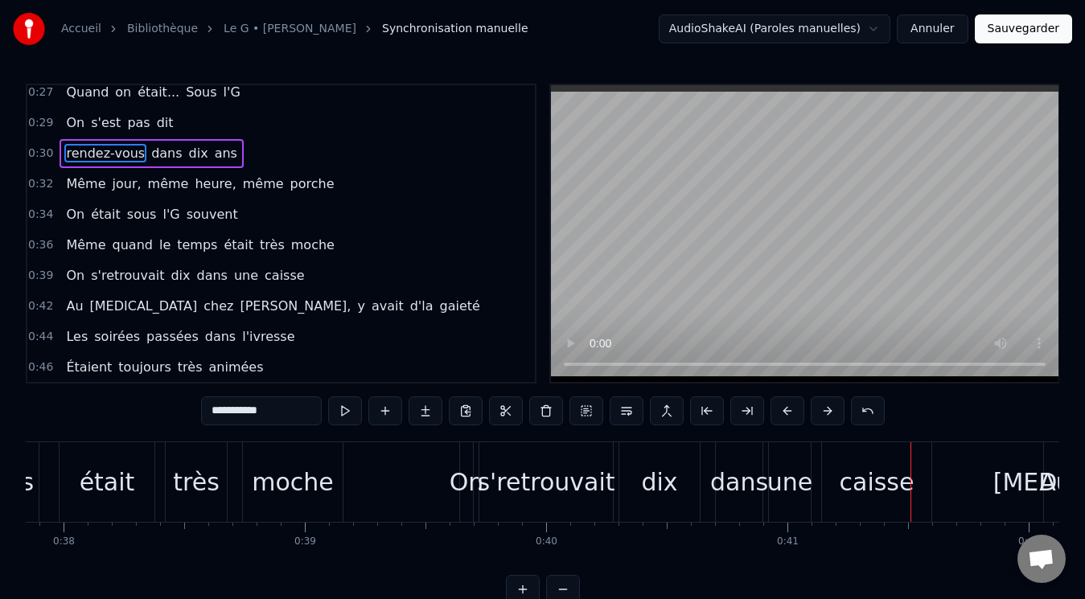
click at [355, 308] on span "y" at bounding box center [360, 306] width 10 height 18
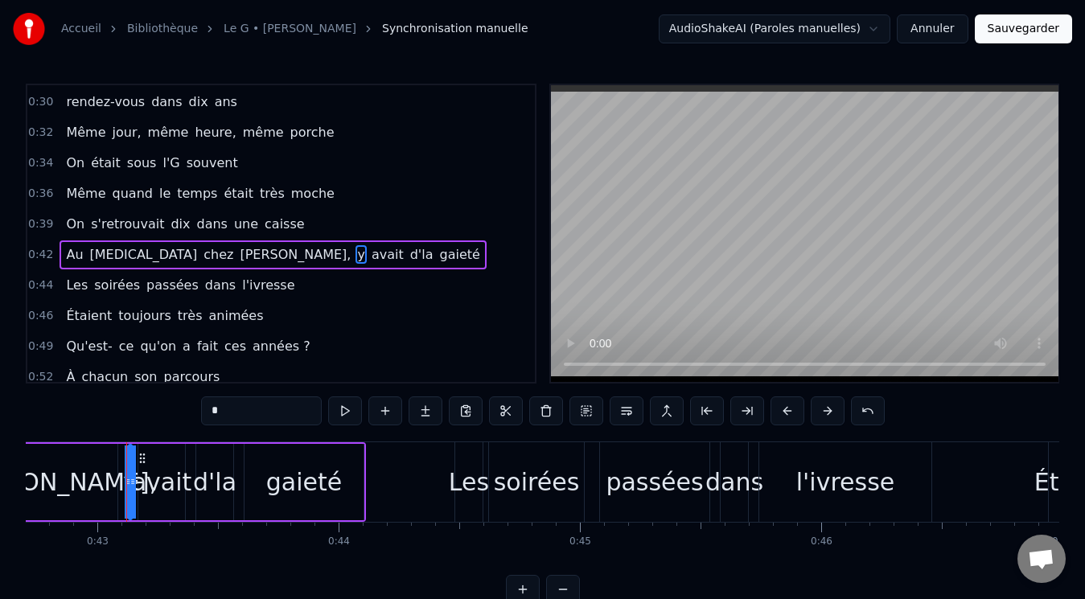
scroll to position [0, 10320]
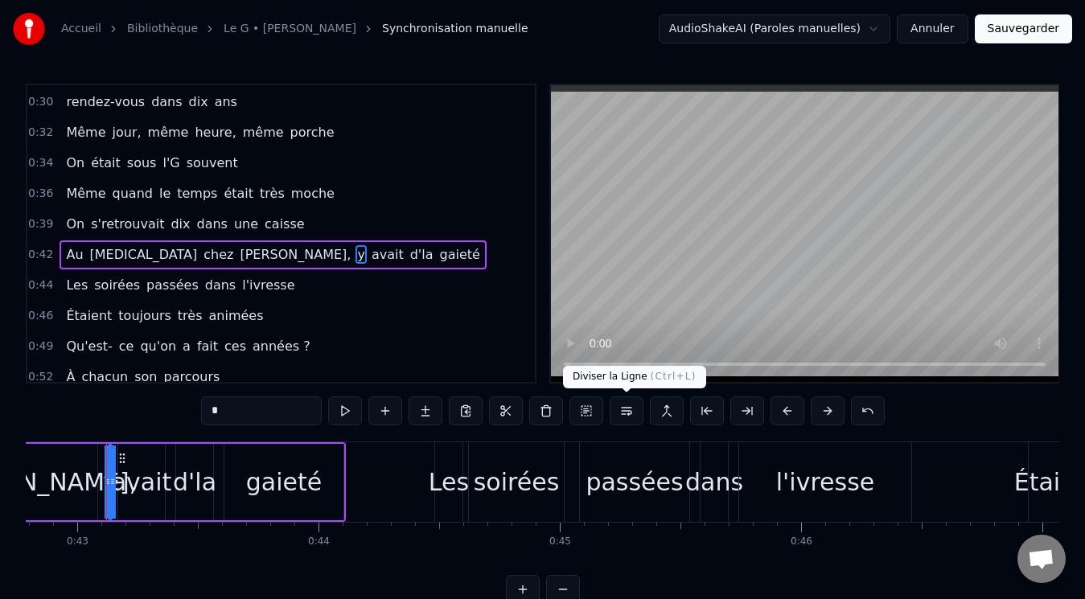
click at [629, 412] on button at bounding box center [626, 410] width 34 height 29
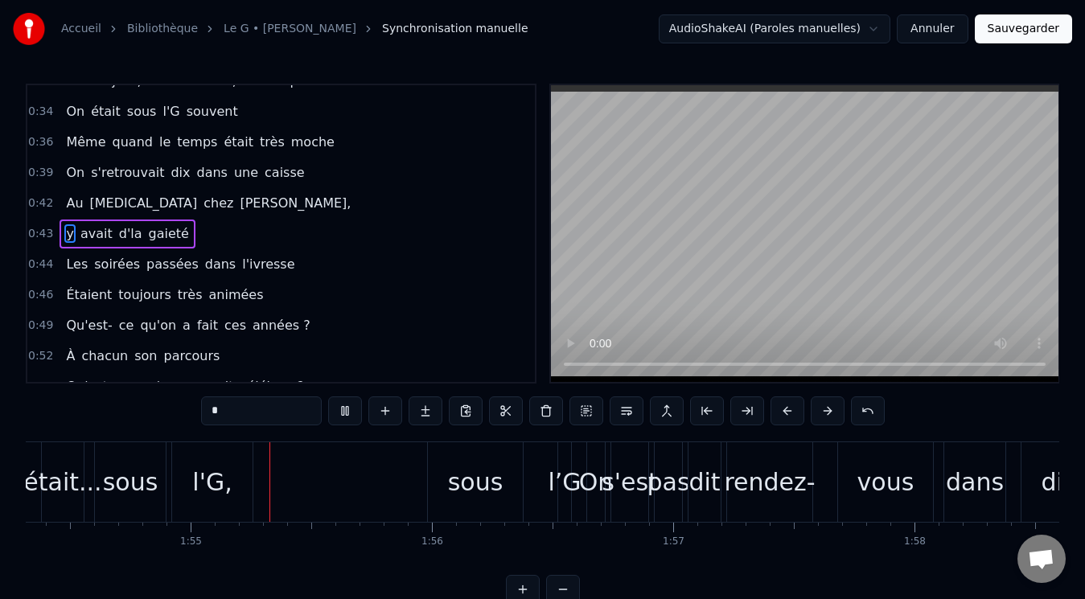
scroll to position [0, 27605]
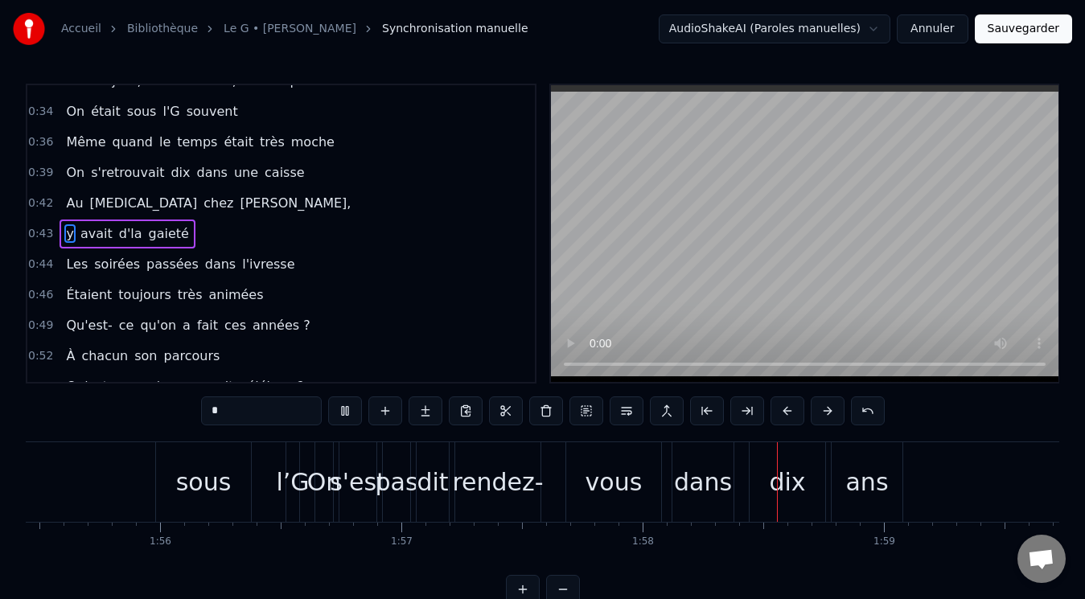
click at [711, 285] on video at bounding box center [804, 233] width 507 height 297
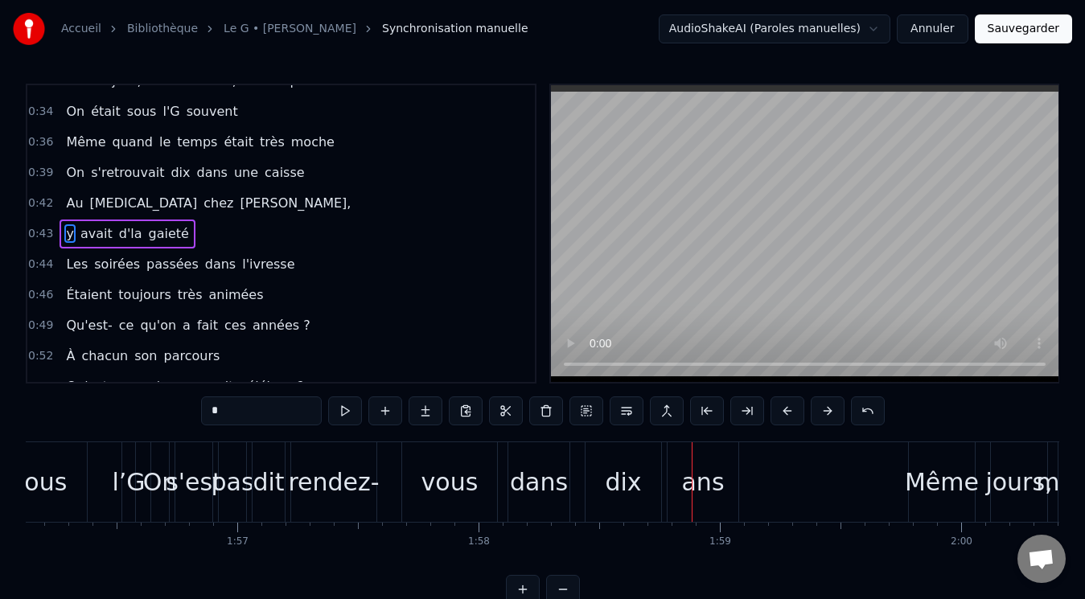
scroll to position [0, 27760]
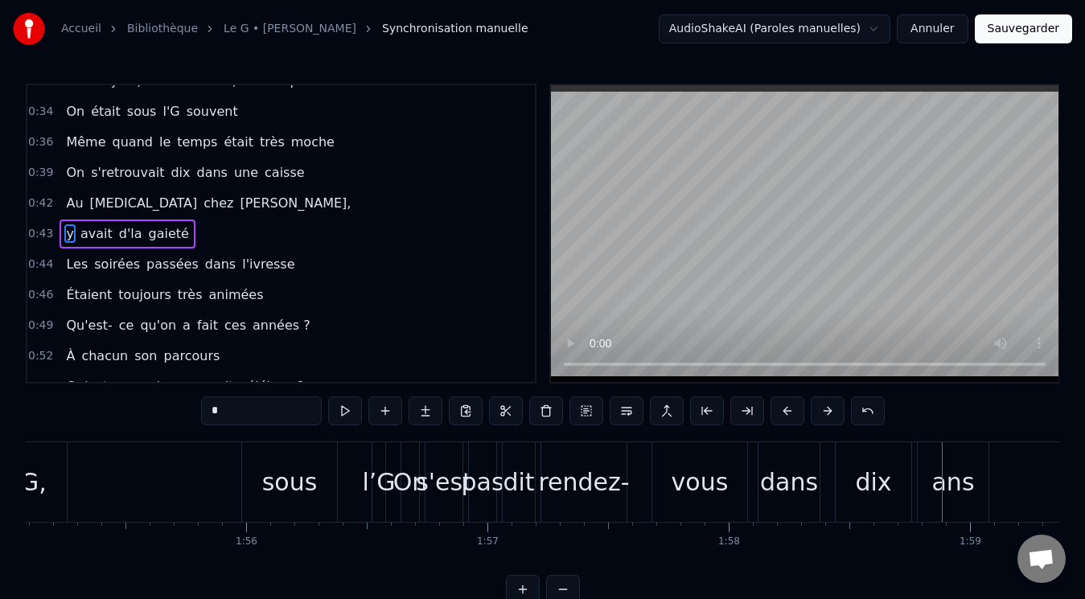
click at [581, 494] on div "rendez-" at bounding box center [583, 482] width 91 height 36
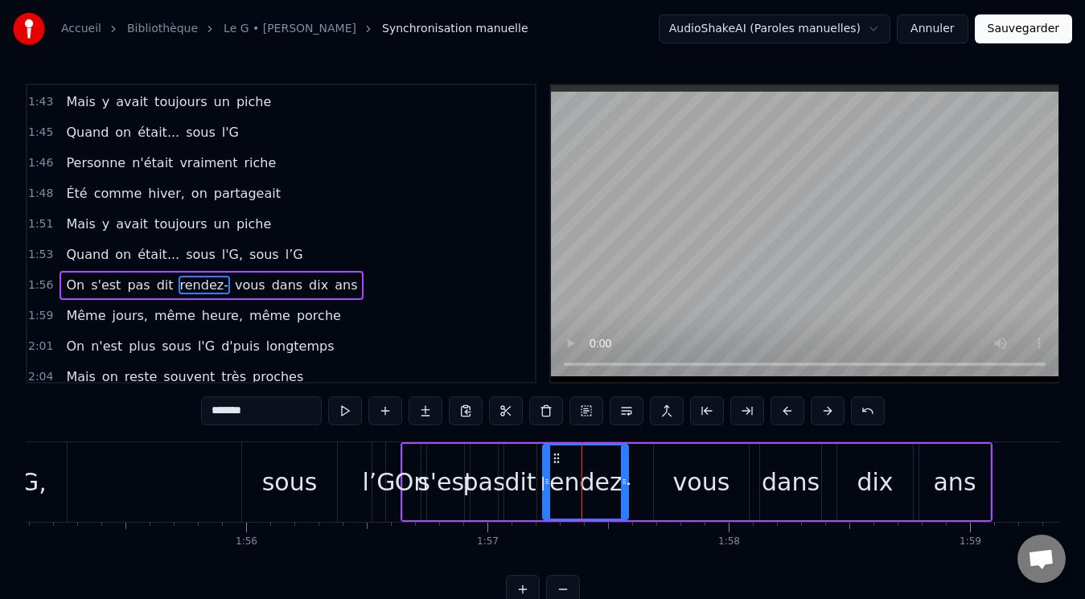
scroll to position [1364, 0]
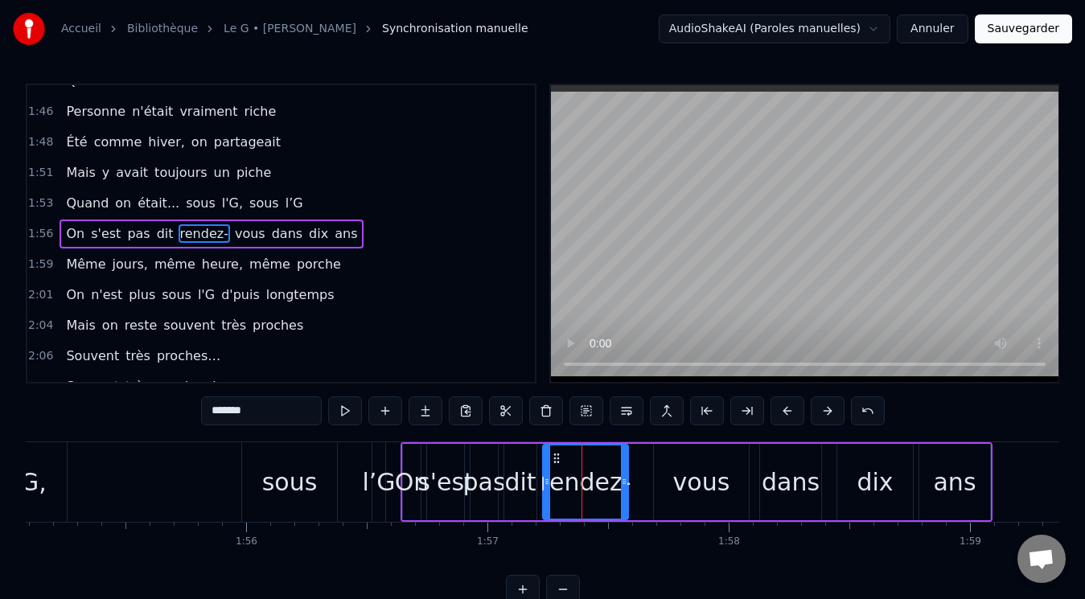
click at [249, 410] on input "*******" at bounding box center [261, 410] width 121 height 29
click at [698, 470] on div "vous" at bounding box center [701, 482] width 57 height 36
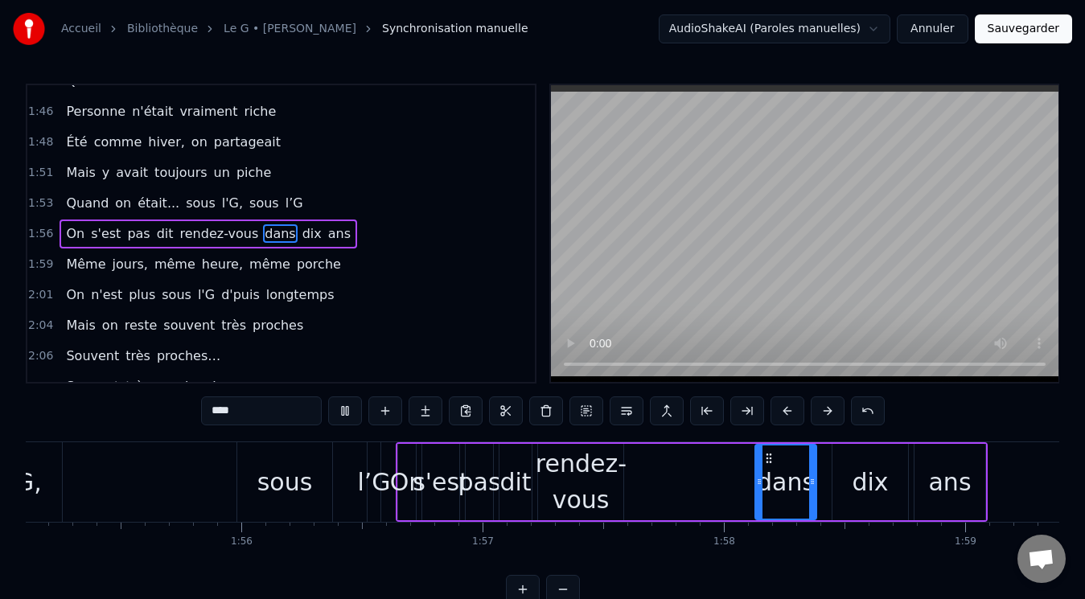
scroll to position [0, 27499]
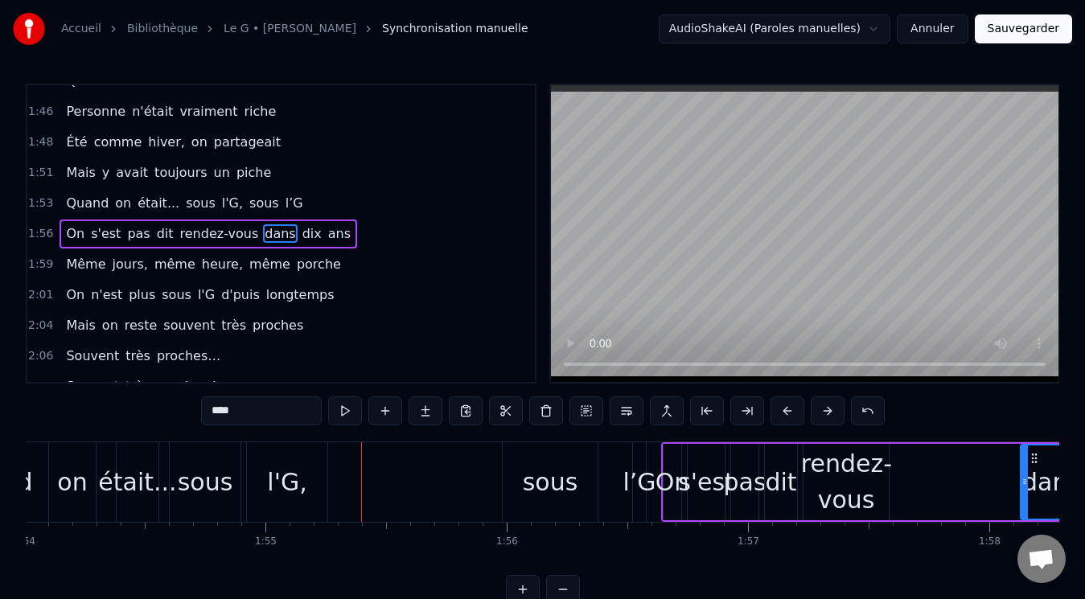
click at [66, 230] on span "On" at bounding box center [75, 233] width 22 height 18
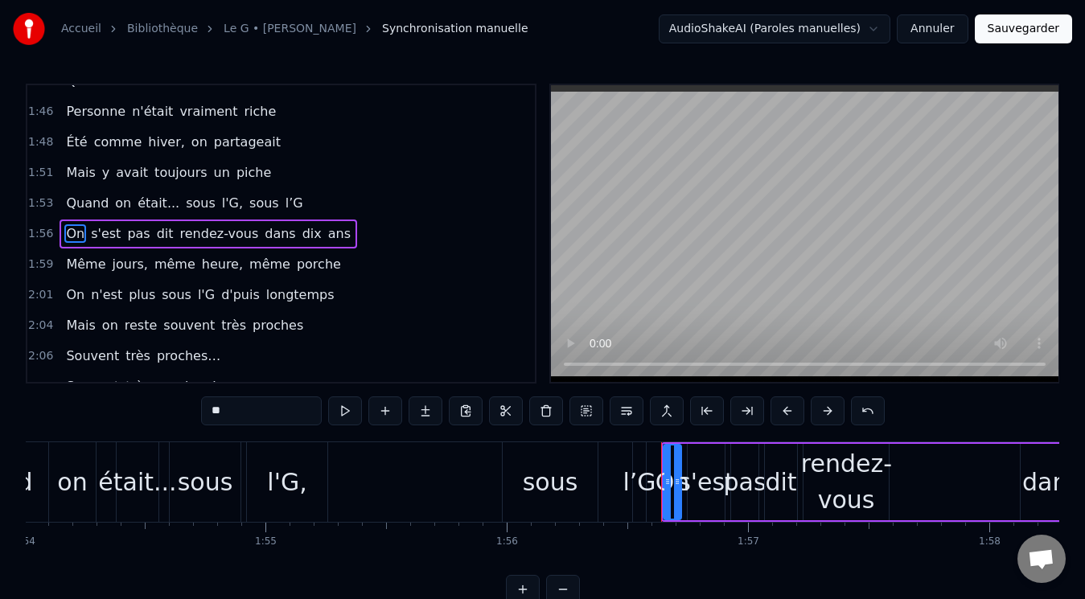
click at [92, 234] on span "s'est" at bounding box center [105, 233] width 33 height 18
click at [72, 236] on span "On" at bounding box center [75, 233] width 22 height 18
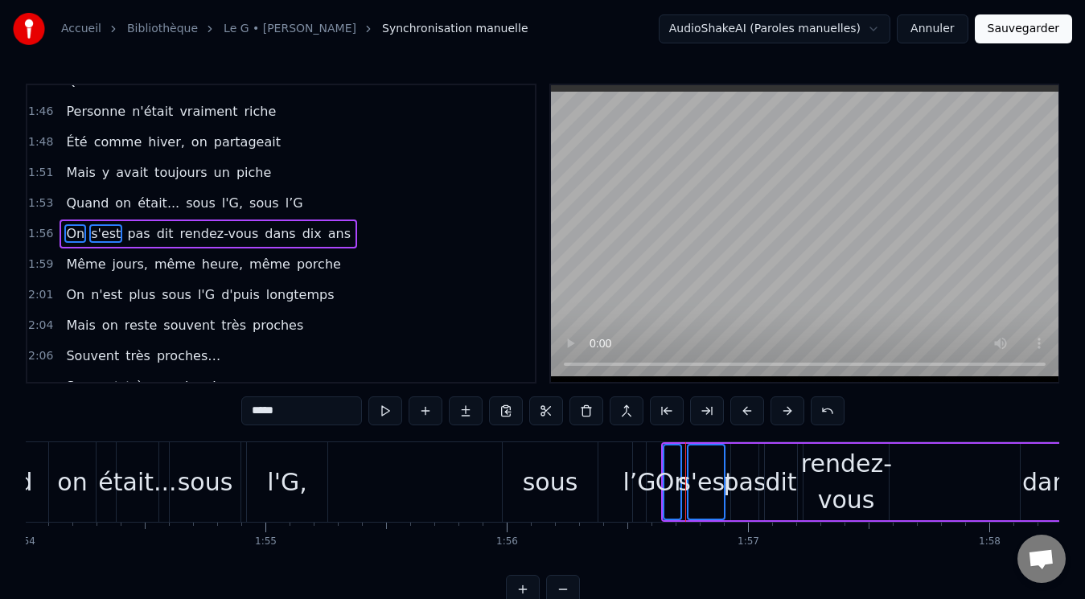
click at [125, 236] on span "pas" at bounding box center [138, 233] width 26 height 18
click at [155, 232] on span "dit" at bounding box center [165, 233] width 20 height 18
click at [185, 232] on span "rendez-vous" at bounding box center [219, 233] width 82 height 18
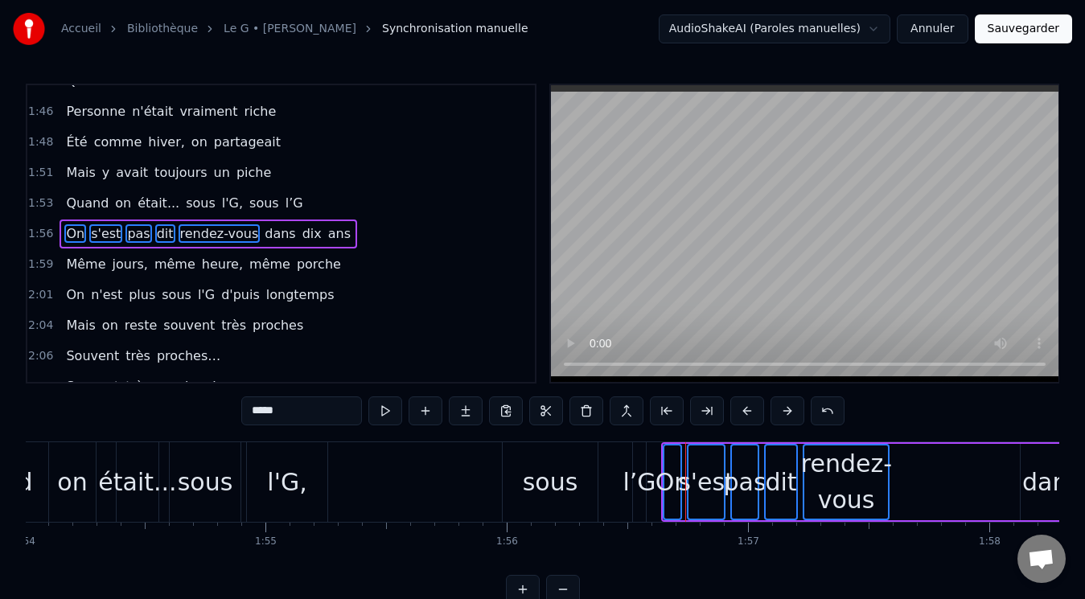
click at [263, 232] on span "dans" at bounding box center [280, 233] width 34 height 18
click at [301, 232] on span "dix" at bounding box center [312, 233] width 23 height 18
click at [326, 232] on span "ans" at bounding box center [339, 233] width 26 height 18
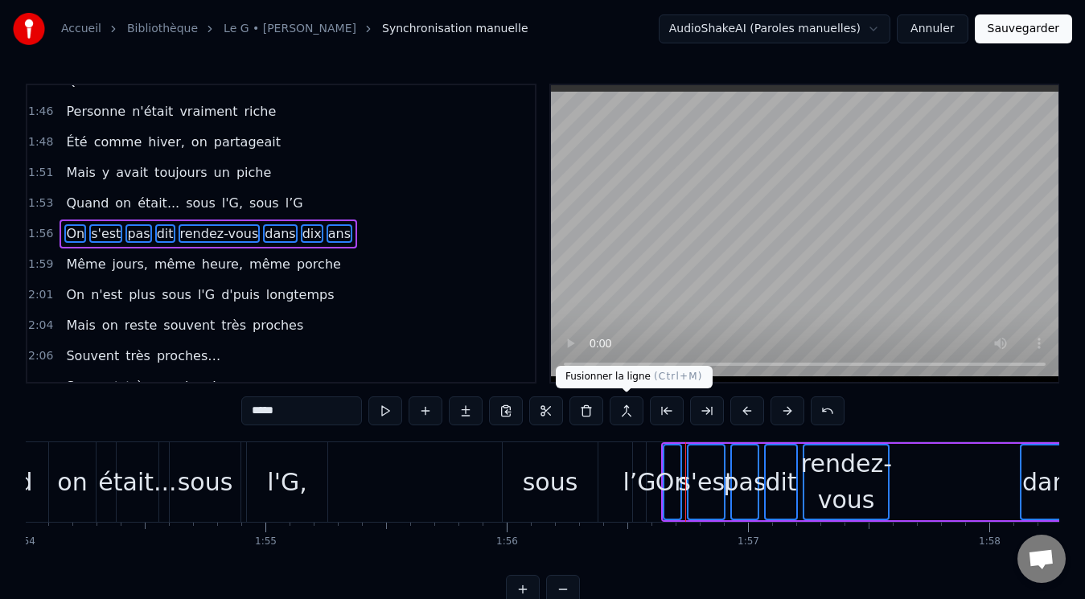
click at [629, 415] on button at bounding box center [626, 410] width 34 height 29
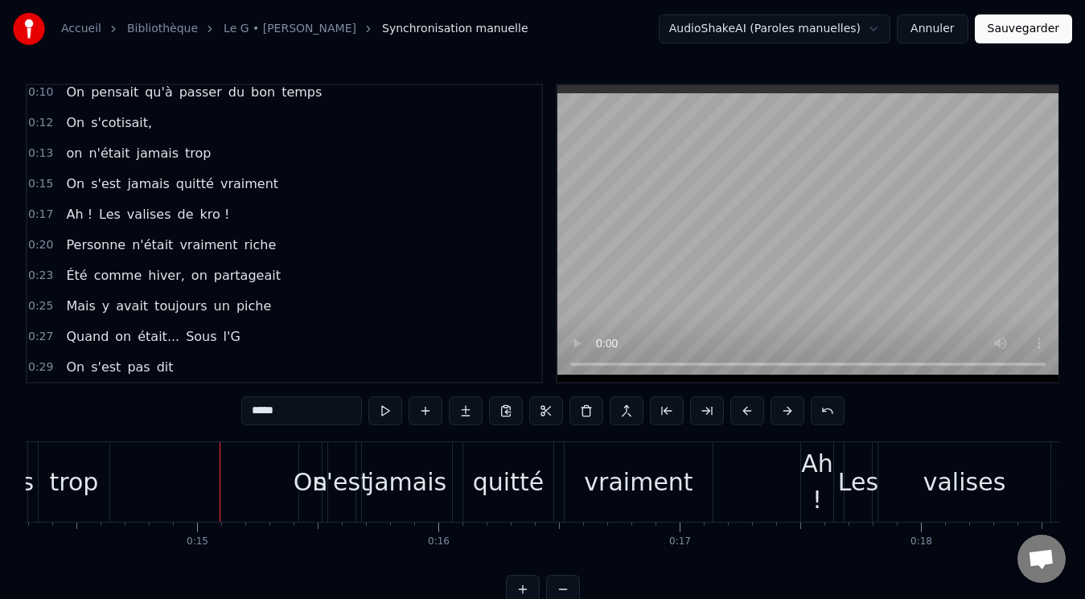
scroll to position [80, 0]
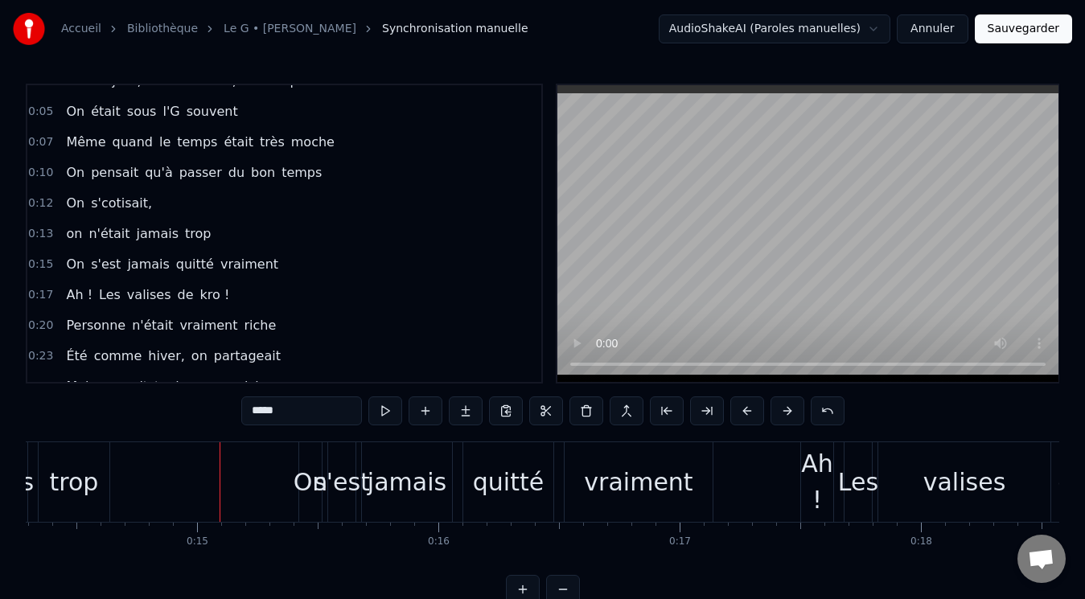
click at [94, 194] on span "s'cotisait," at bounding box center [121, 203] width 64 height 18
type input "**********"
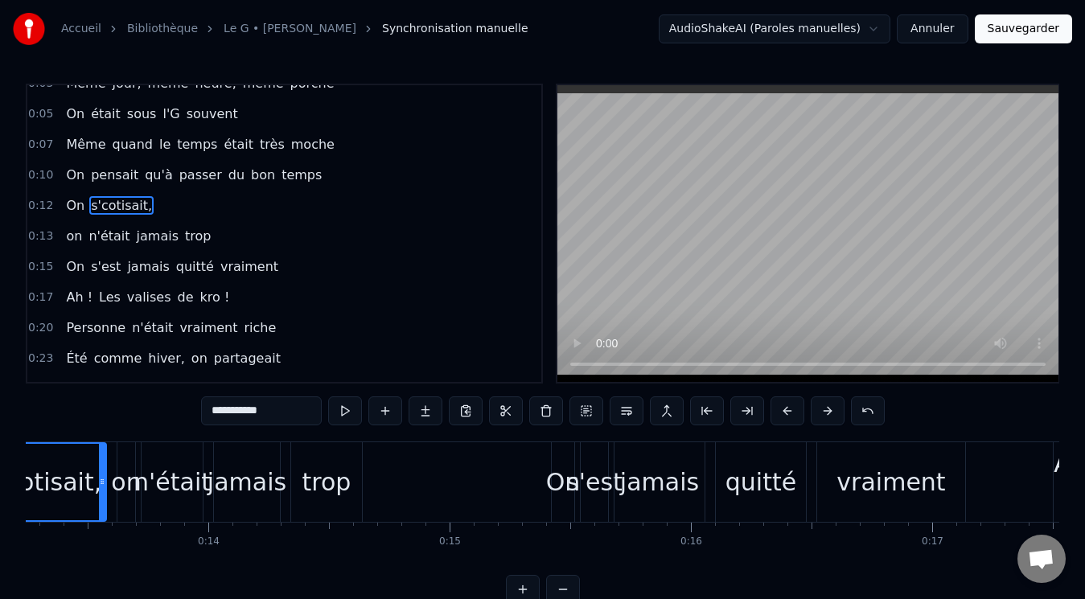
scroll to position [0, 3070]
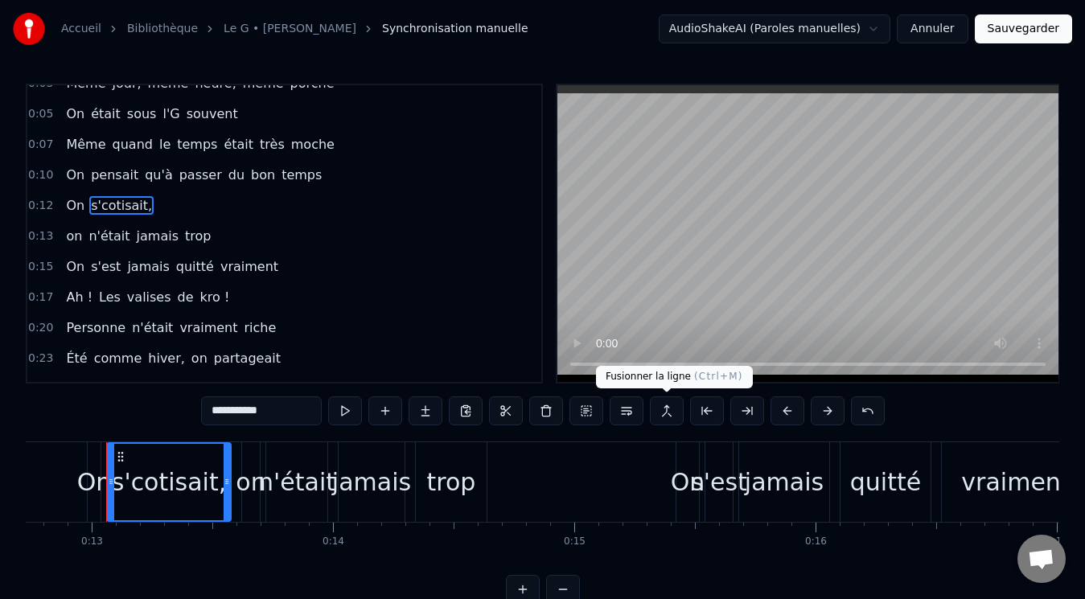
click at [668, 413] on button at bounding box center [667, 410] width 34 height 29
click at [67, 207] on span "On" at bounding box center [75, 205] width 22 height 18
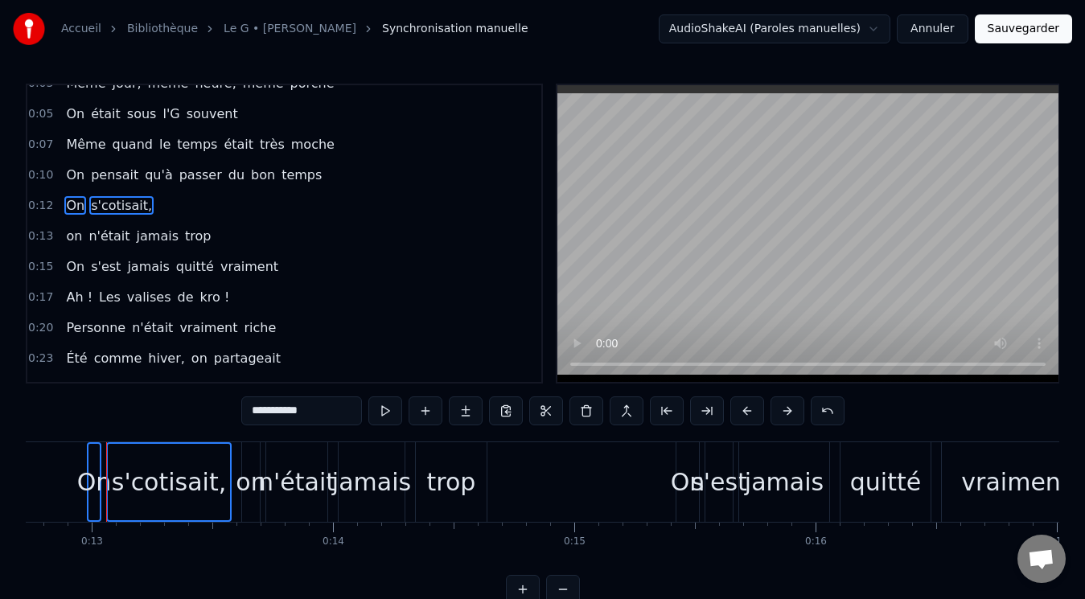
scroll to position [57, 0]
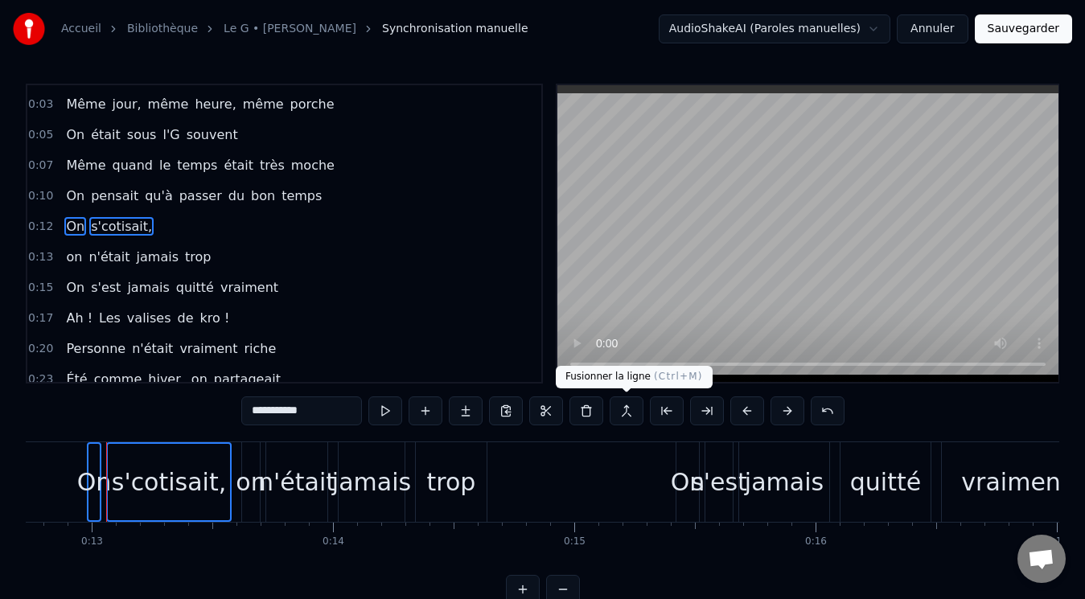
click at [634, 414] on button at bounding box center [626, 410] width 34 height 29
click at [121, 215] on div "On s'cotisait," at bounding box center [108, 226] width 99 height 29
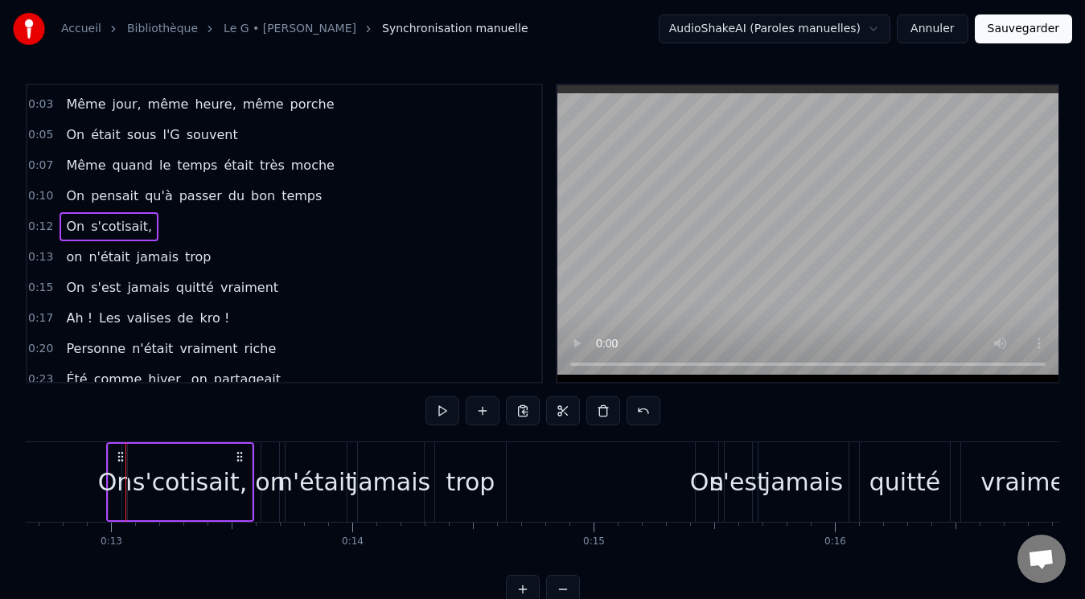
click at [166, 244] on div "on n'était jamais trop" at bounding box center [138, 257] width 158 height 29
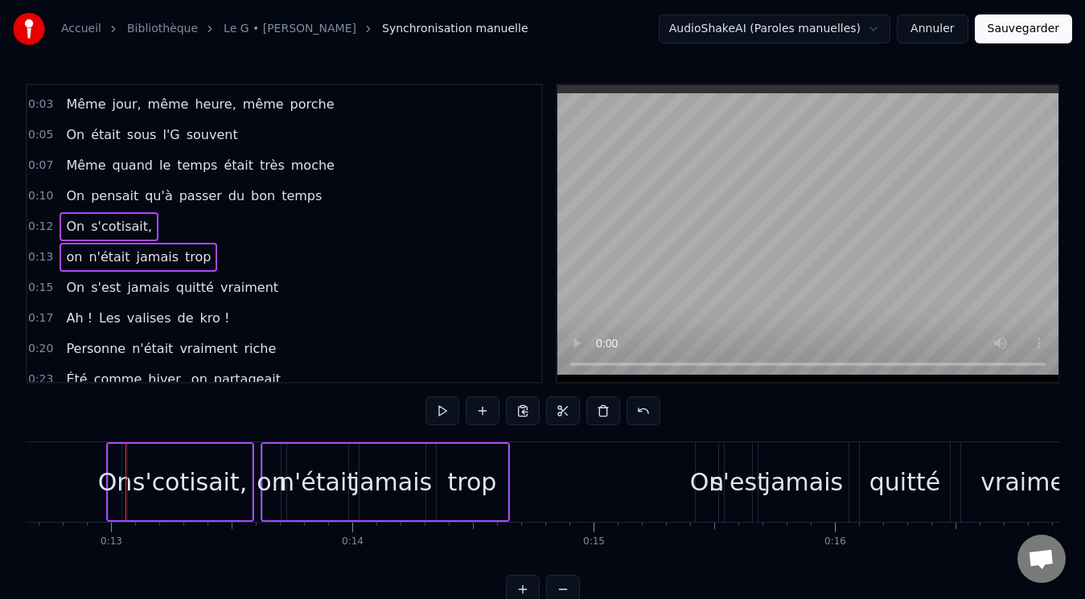
click at [191, 232] on div "0:12 On s'cotisait," at bounding box center [284, 226] width 514 height 31
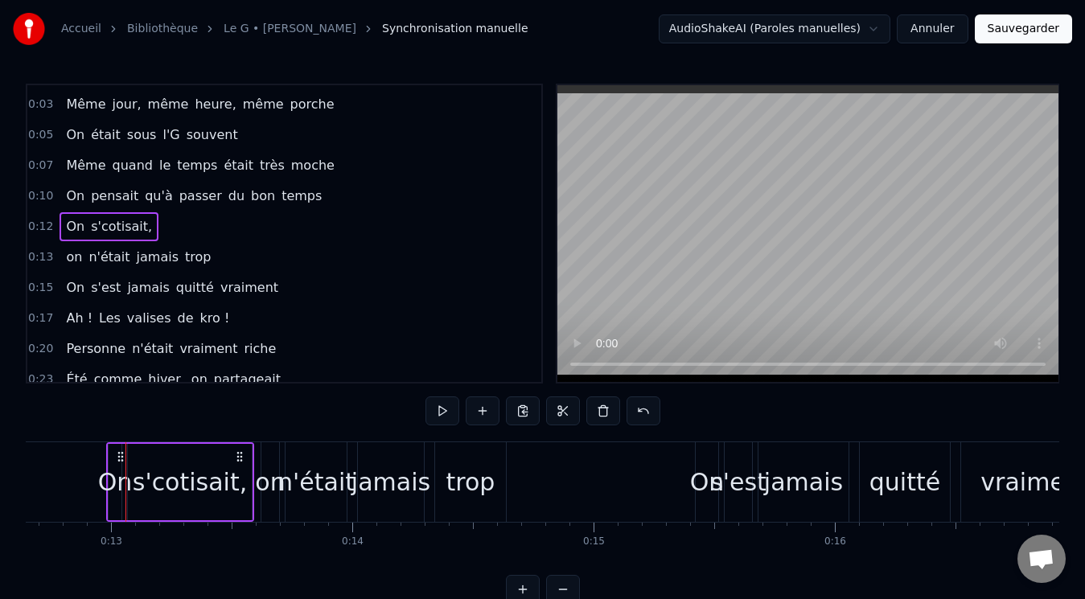
click at [68, 224] on span "On" at bounding box center [75, 226] width 22 height 18
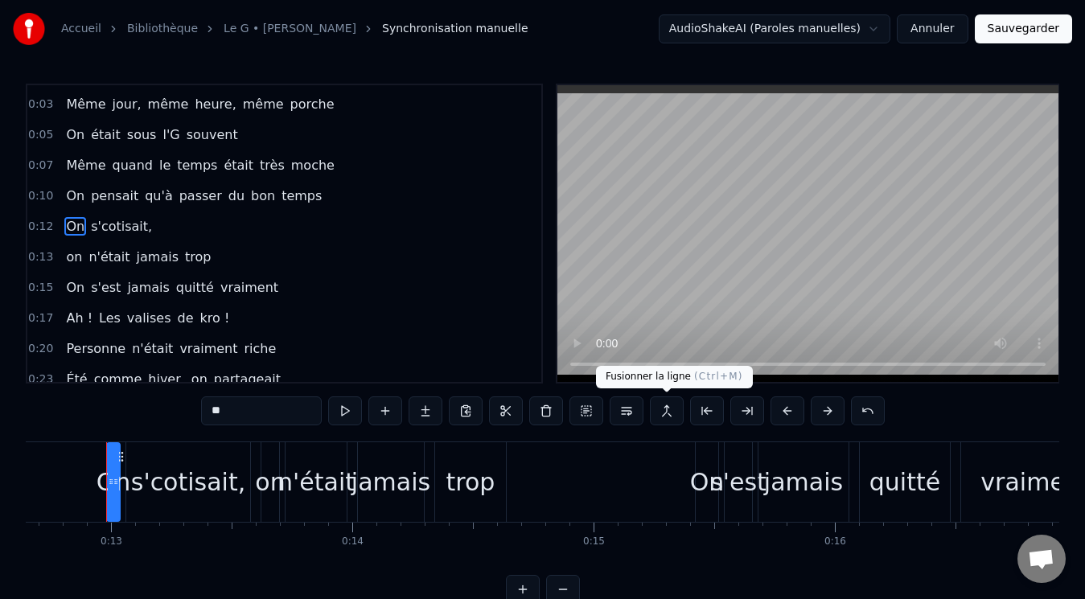
click at [673, 407] on button at bounding box center [667, 410] width 34 height 29
click at [74, 250] on span "on" at bounding box center [73, 257] width 19 height 18
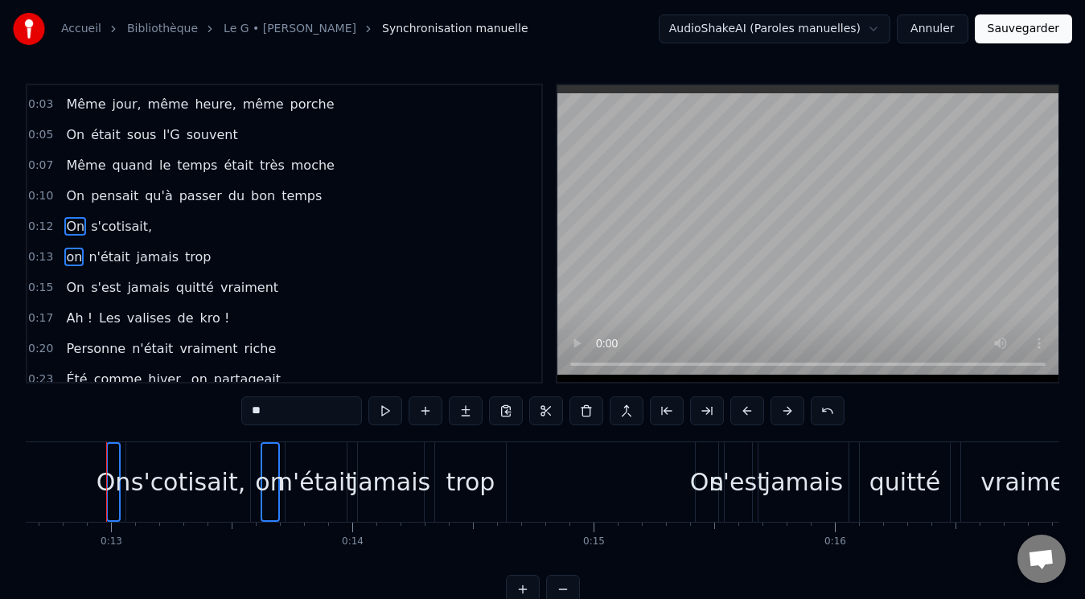
click at [627, 409] on button at bounding box center [626, 410] width 34 height 29
click at [634, 409] on button at bounding box center [626, 410] width 34 height 29
click at [249, 226] on div "0:12 On s'cotisait," at bounding box center [284, 226] width 514 height 31
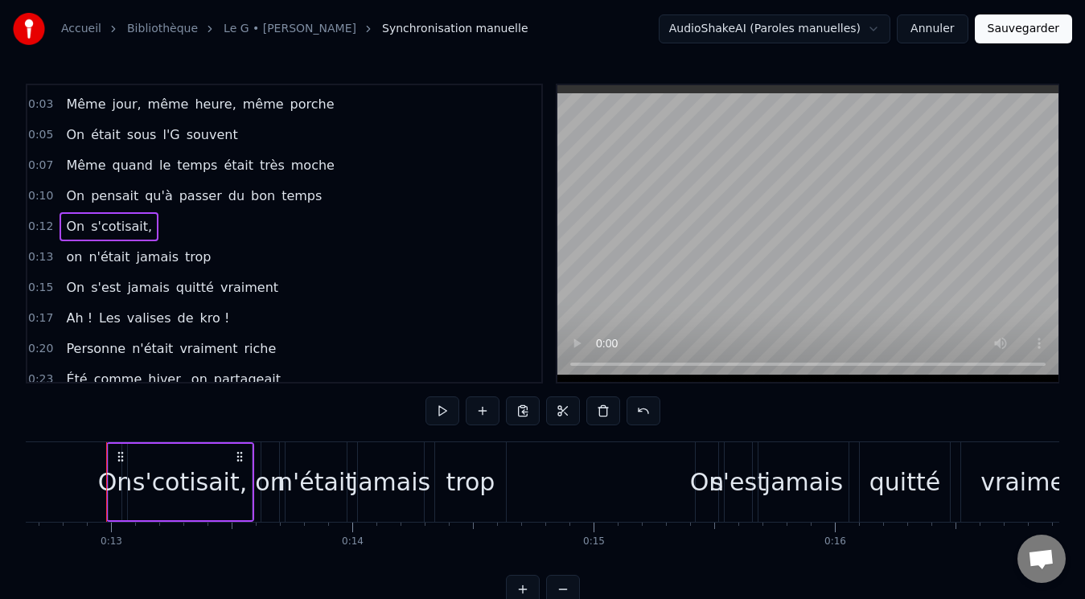
click at [134, 229] on span "s'cotisait," at bounding box center [121, 226] width 64 height 18
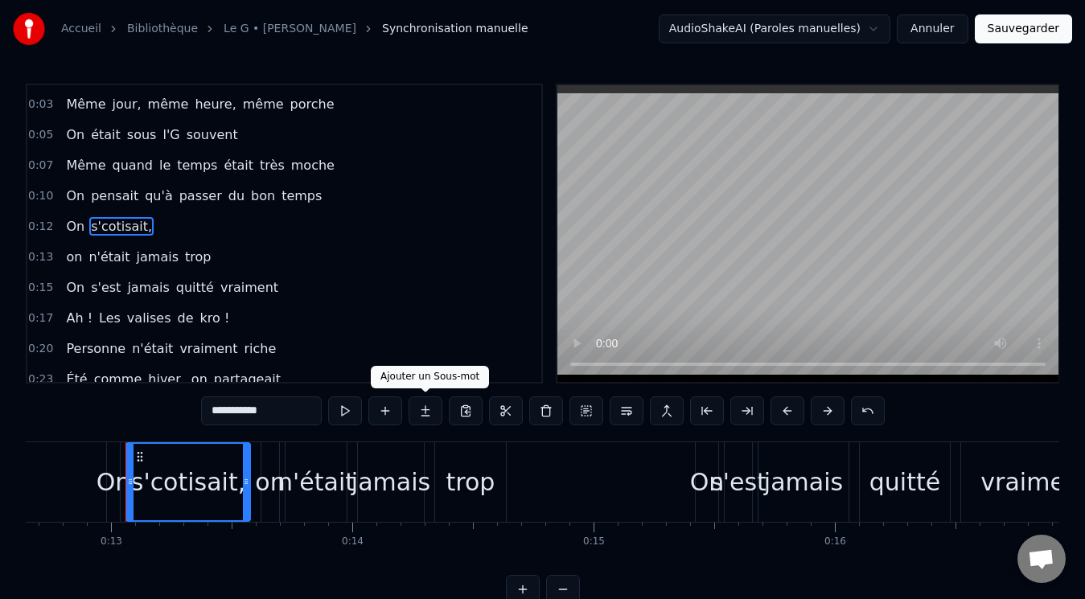
click at [432, 411] on button at bounding box center [425, 410] width 34 height 29
click at [866, 405] on button at bounding box center [868, 410] width 34 height 29
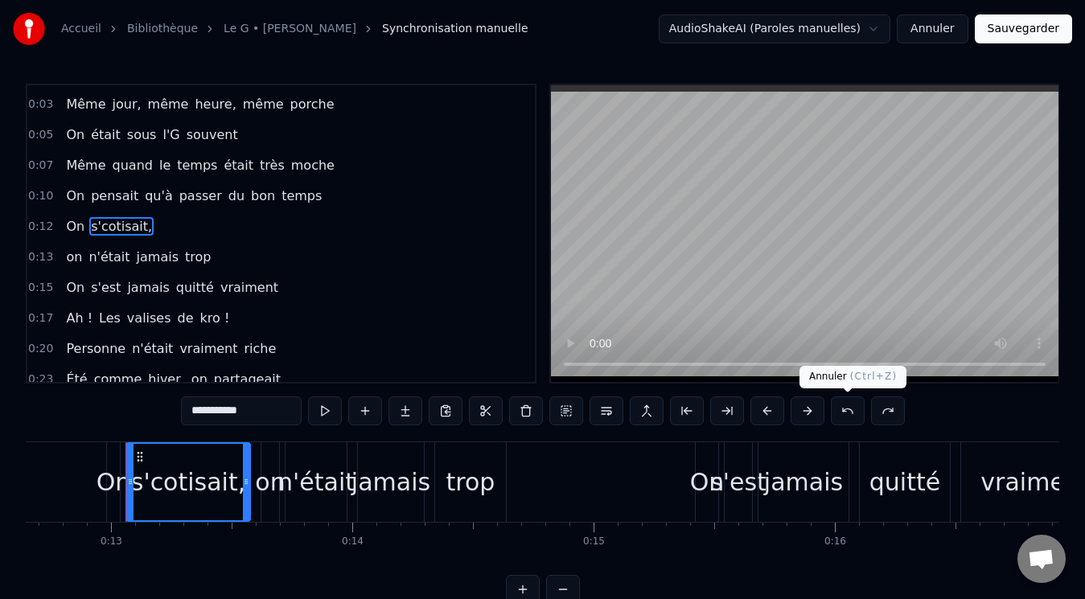
click at [843, 409] on button at bounding box center [848, 410] width 34 height 29
click at [113, 228] on span "s'cotisait," at bounding box center [121, 226] width 64 height 18
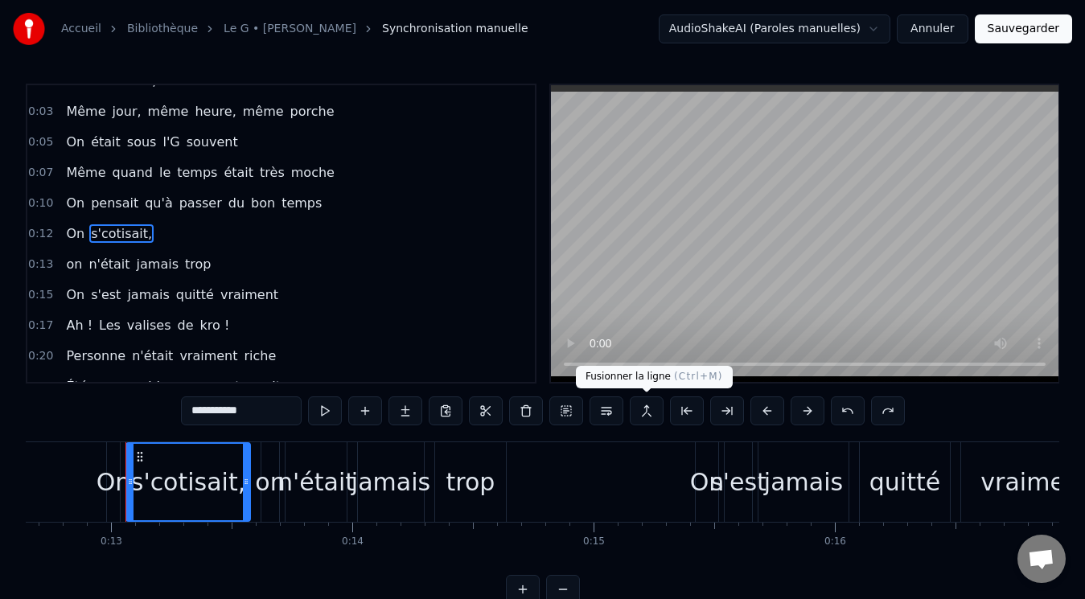
click at [646, 411] on button at bounding box center [647, 410] width 34 height 29
click at [68, 224] on span "On" at bounding box center [75, 233] width 22 height 18
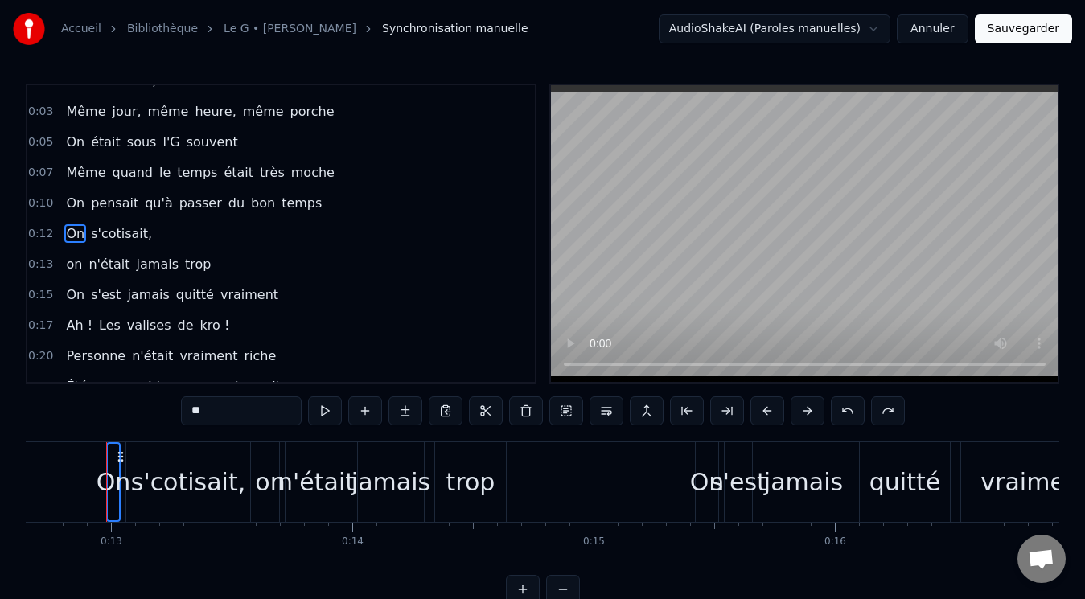
click at [98, 232] on span "s'cotisait," at bounding box center [121, 233] width 64 height 18
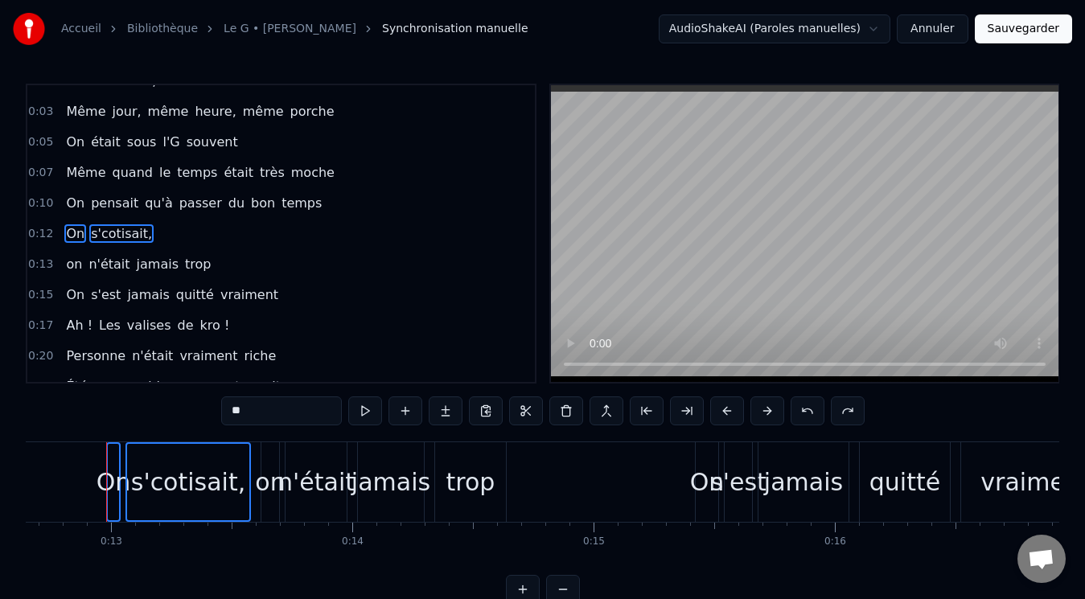
click at [273, 472] on div "on" at bounding box center [270, 482] width 30 height 36
click at [316, 476] on div "n'était" at bounding box center [315, 482] width 77 height 36
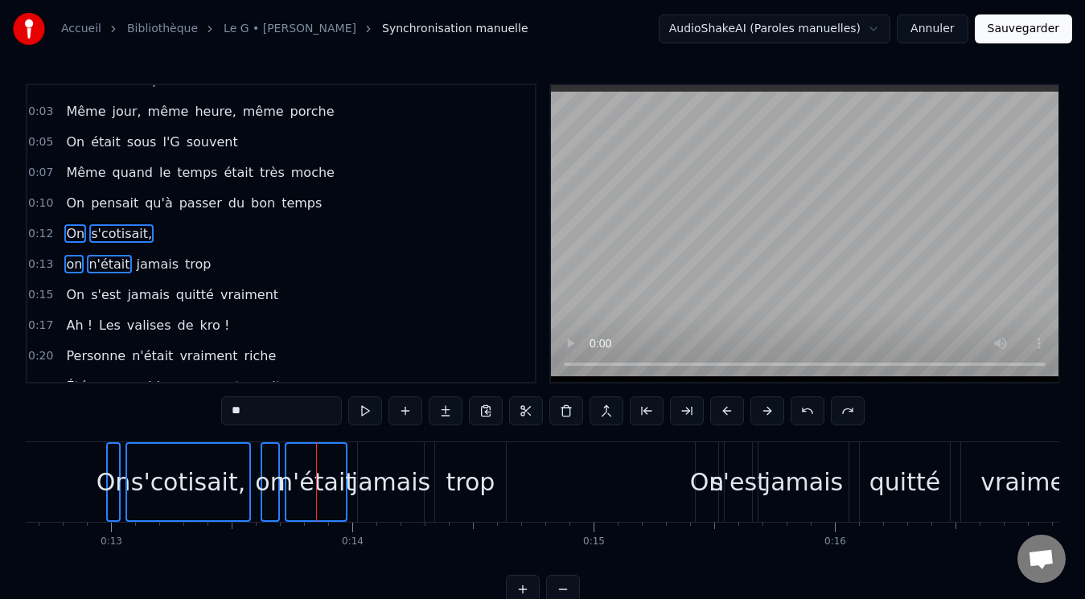
click at [379, 479] on div "jamais" at bounding box center [390, 482] width 79 height 36
click at [480, 478] on div "trop" at bounding box center [470, 482] width 49 height 36
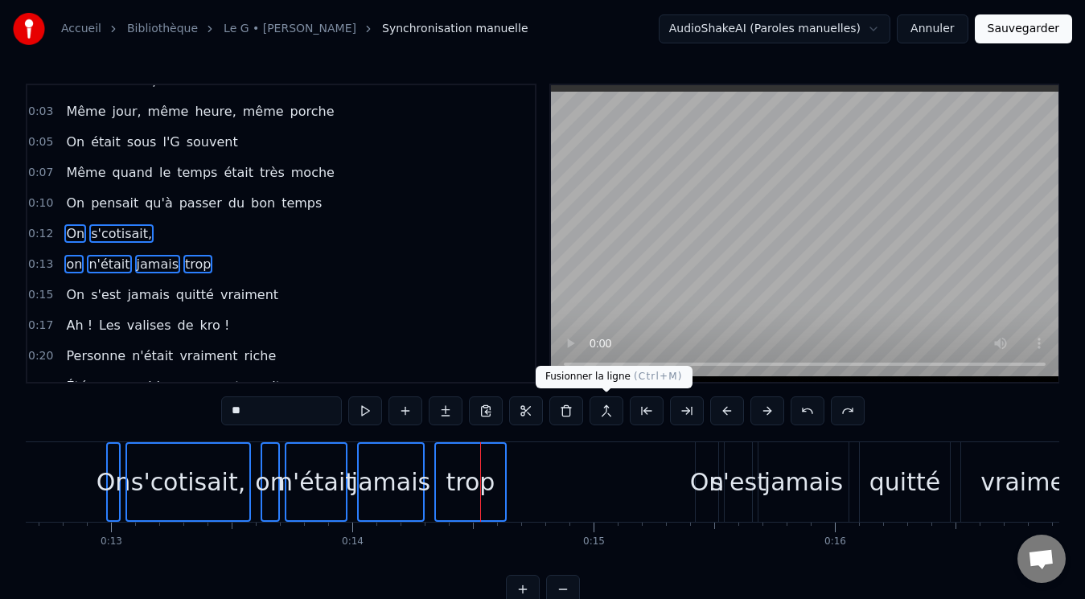
click at [611, 407] on button at bounding box center [606, 410] width 34 height 29
click at [236, 474] on div "s'cotisait," at bounding box center [188, 482] width 114 height 36
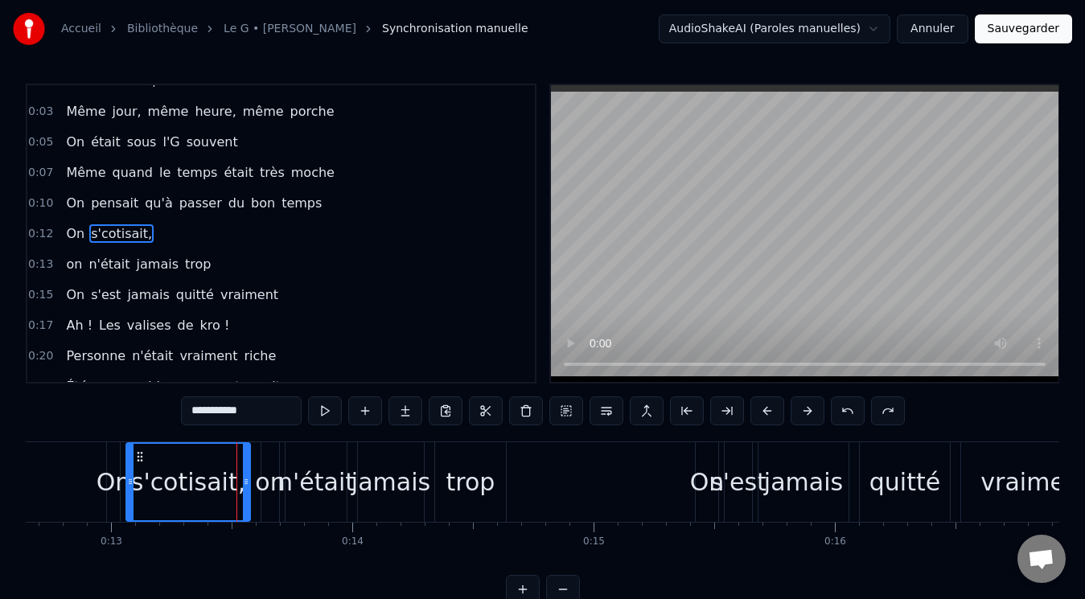
click at [248, 412] on input "**********" at bounding box center [241, 410] width 121 height 29
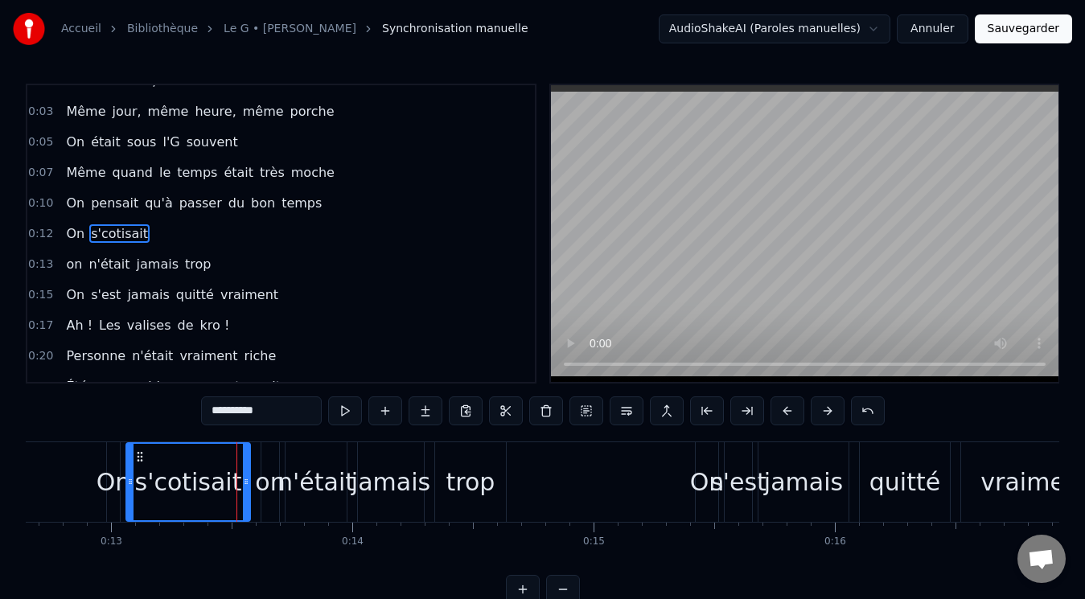
click at [178, 196] on span "passer" at bounding box center [201, 203] width 46 height 18
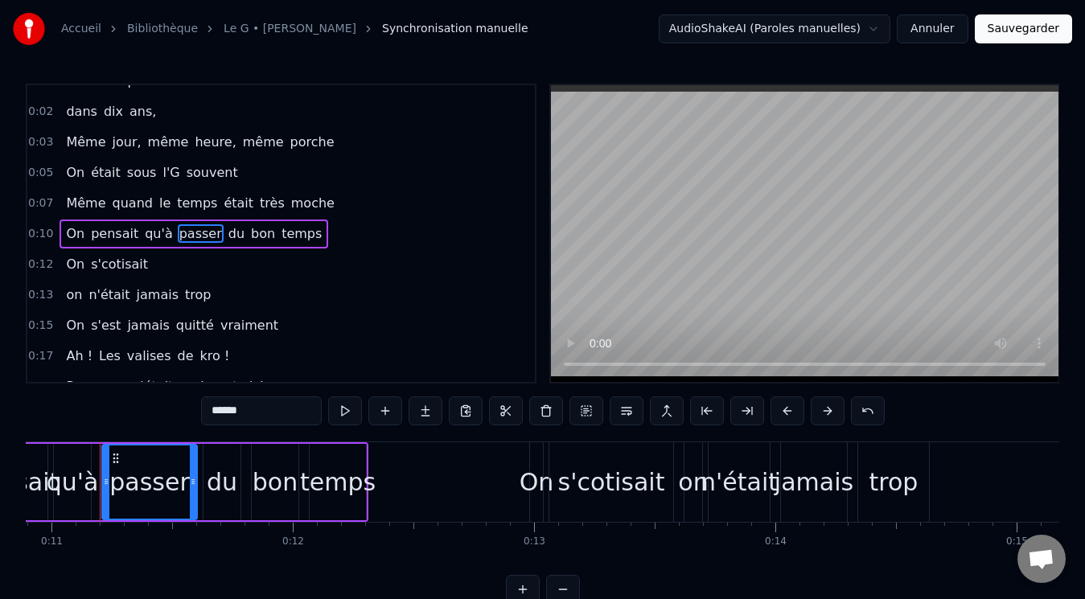
scroll to position [0, 2621]
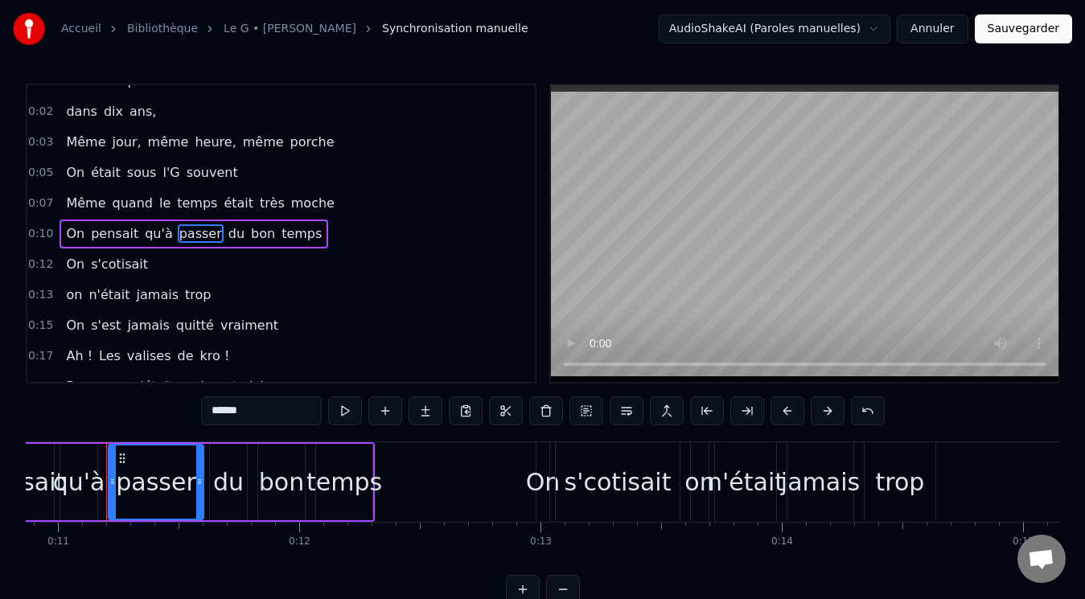
click at [165, 174] on span "l'G" at bounding box center [171, 172] width 20 height 18
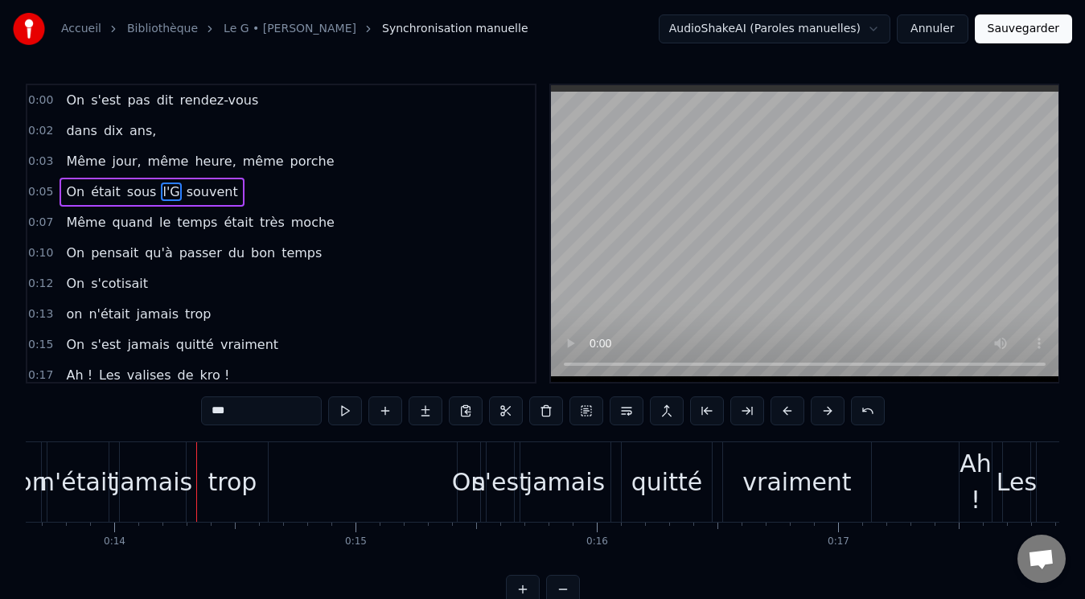
scroll to position [0, 3378]
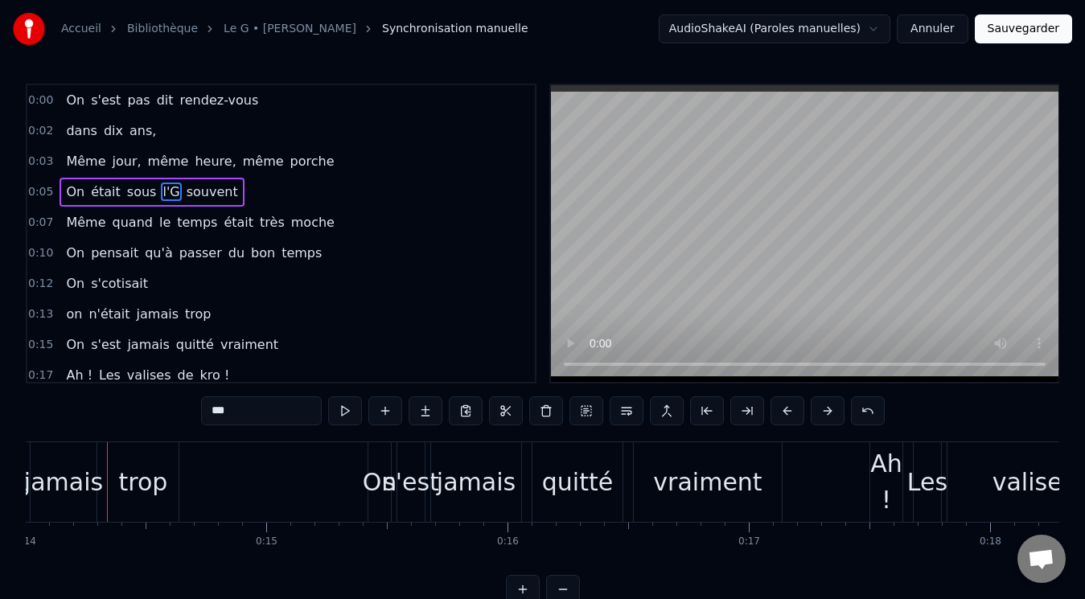
click at [117, 281] on span "s'cotisait" at bounding box center [119, 283] width 60 height 18
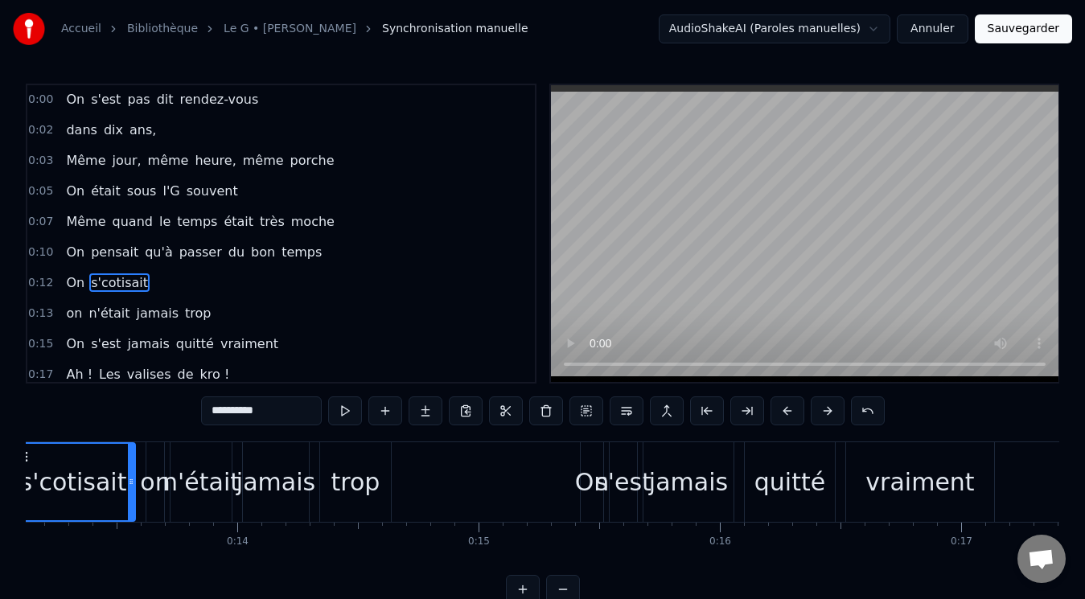
scroll to position [0, 3070]
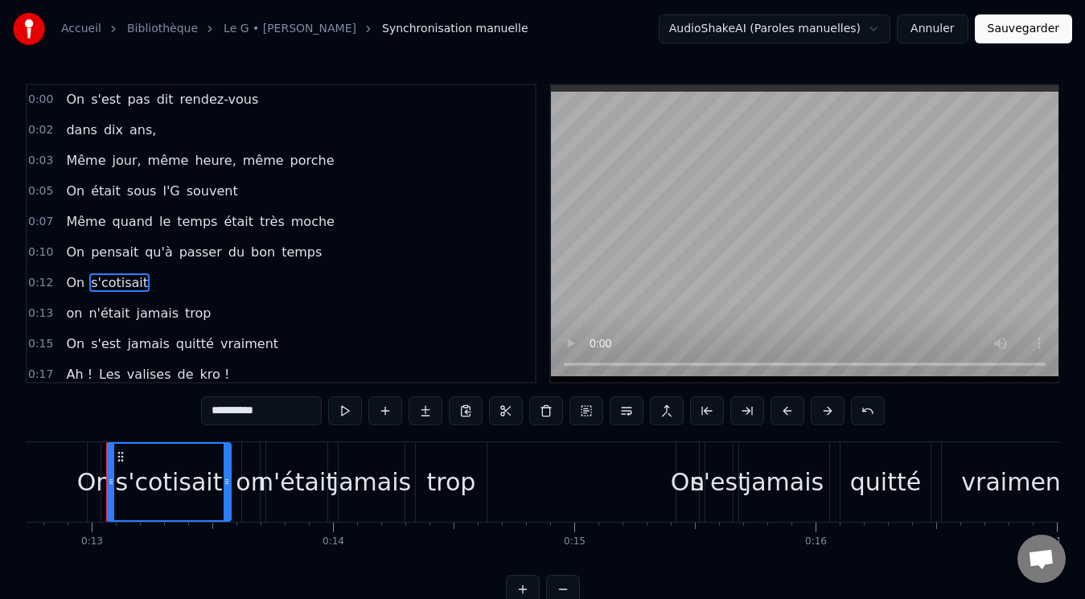
click at [258, 416] on input "**********" at bounding box center [261, 410] width 121 height 29
type input "**********"
click at [667, 408] on button at bounding box center [667, 410] width 34 height 29
click at [1014, 29] on button "Sauvegarder" at bounding box center [1022, 28] width 97 height 29
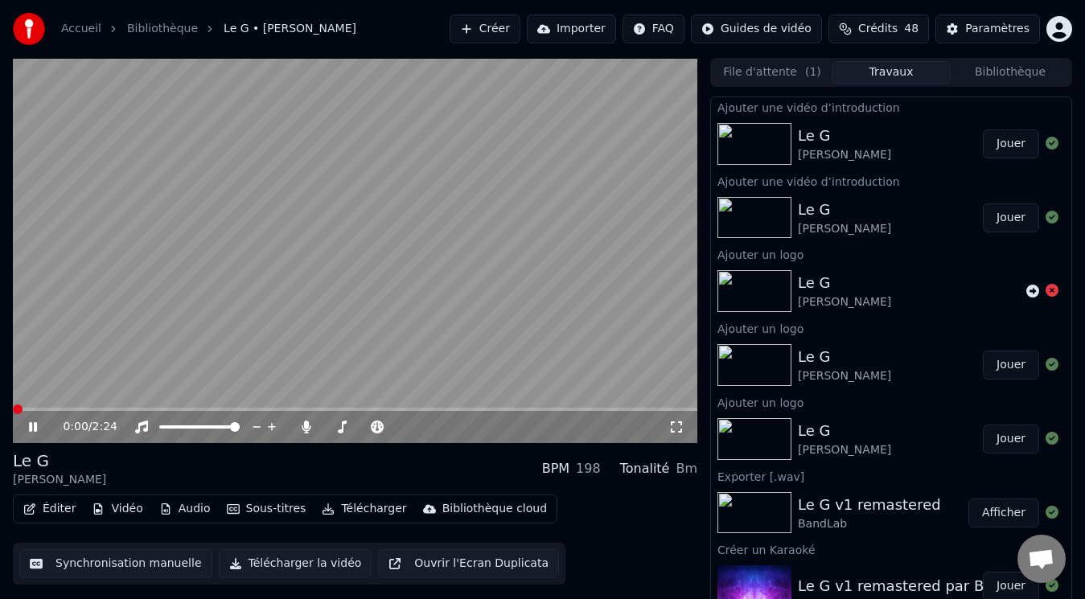
click at [13, 409] on span at bounding box center [18, 409] width 10 height 10
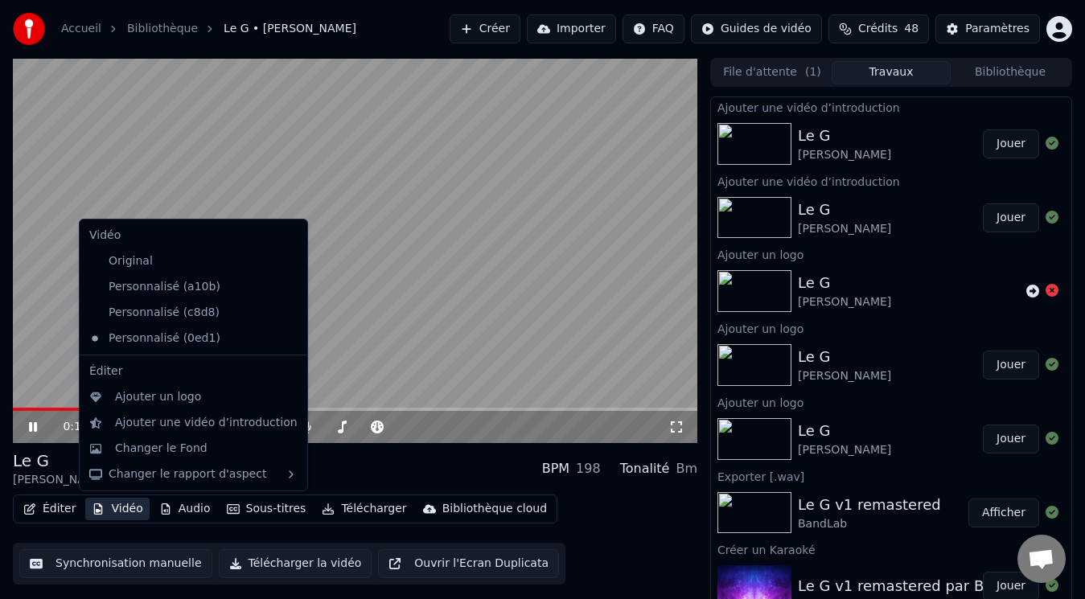
click at [118, 507] on button "Vidéo" at bounding box center [117, 509] width 64 height 23
click at [286, 342] on icon at bounding box center [291, 338] width 11 height 13
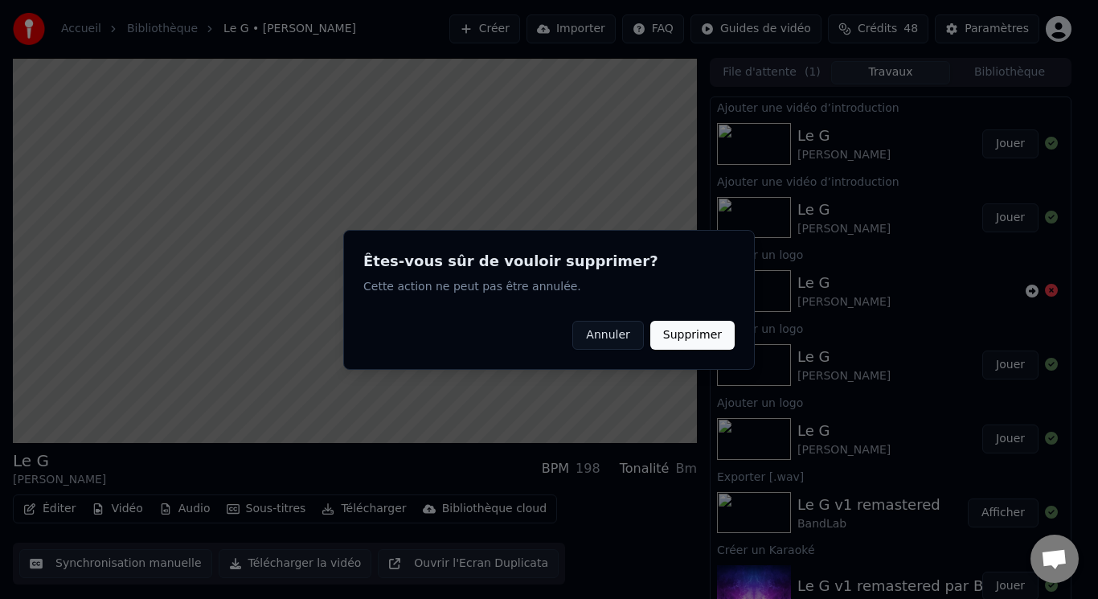
click at [683, 338] on button "Supprimer" at bounding box center [692, 334] width 84 height 29
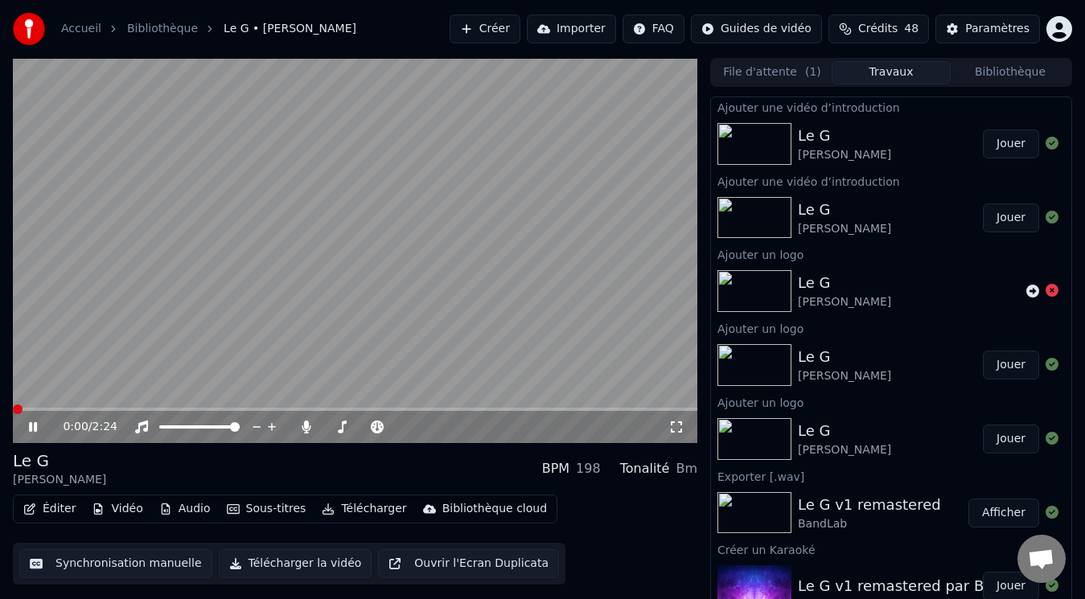
click at [13, 410] on span at bounding box center [13, 409] width 0 height 3
click at [31, 424] on icon at bounding box center [33, 427] width 8 height 10
click at [770, 148] on img at bounding box center [754, 144] width 74 height 42
click at [1007, 143] on button "Jouer" at bounding box center [1011, 143] width 56 height 29
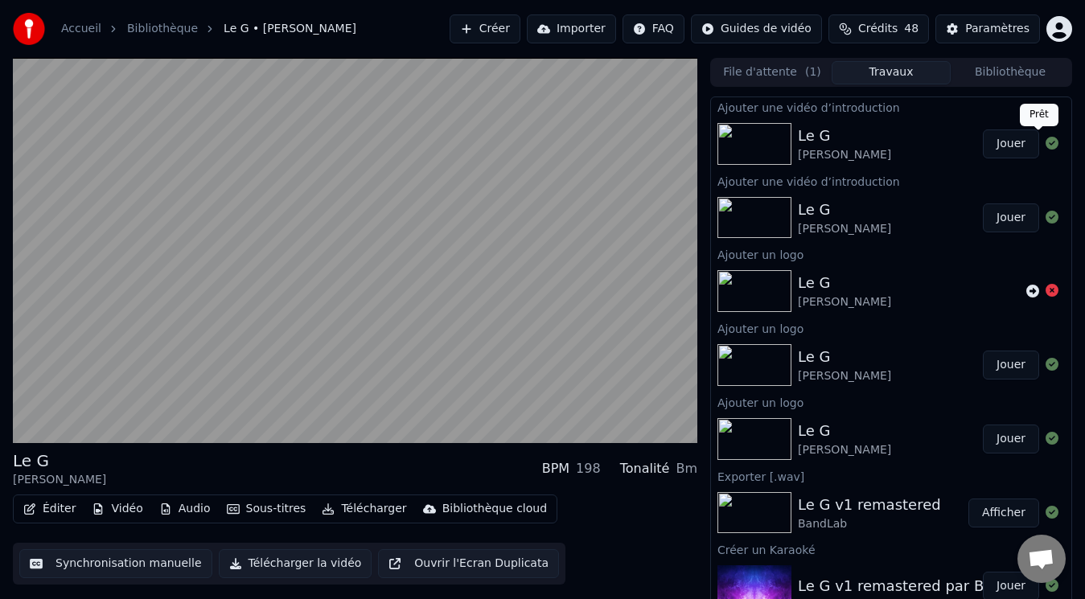
click at [1045, 145] on icon at bounding box center [1051, 143] width 13 height 13
click at [1045, 143] on icon at bounding box center [1051, 143] width 13 height 13
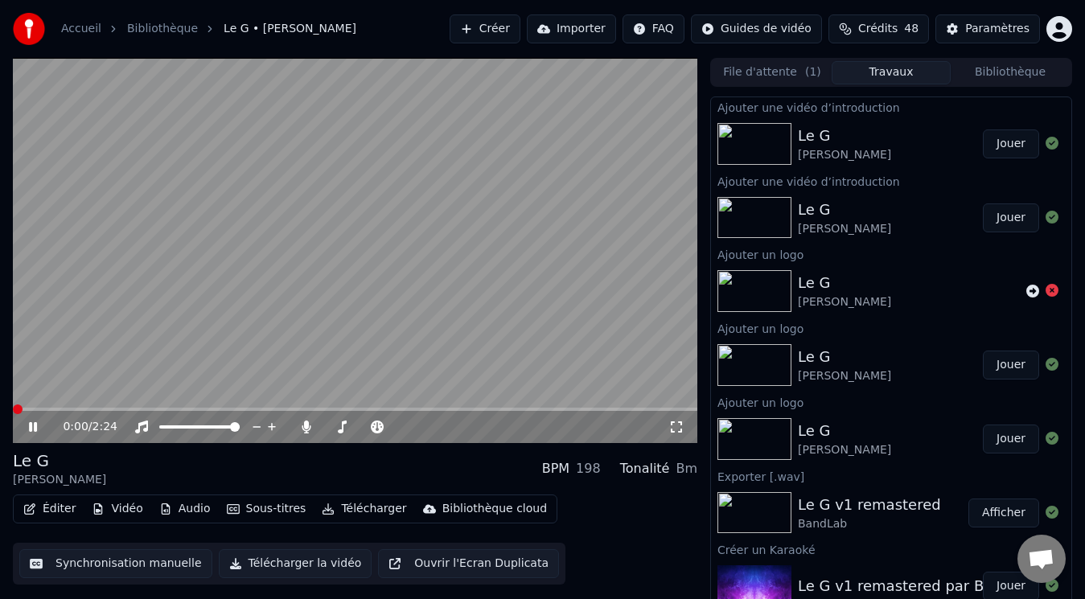
click at [13, 409] on span at bounding box center [18, 409] width 10 height 10
click at [31, 430] on icon at bounding box center [33, 427] width 8 height 10
click at [107, 504] on button "Vidéo" at bounding box center [117, 509] width 64 height 23
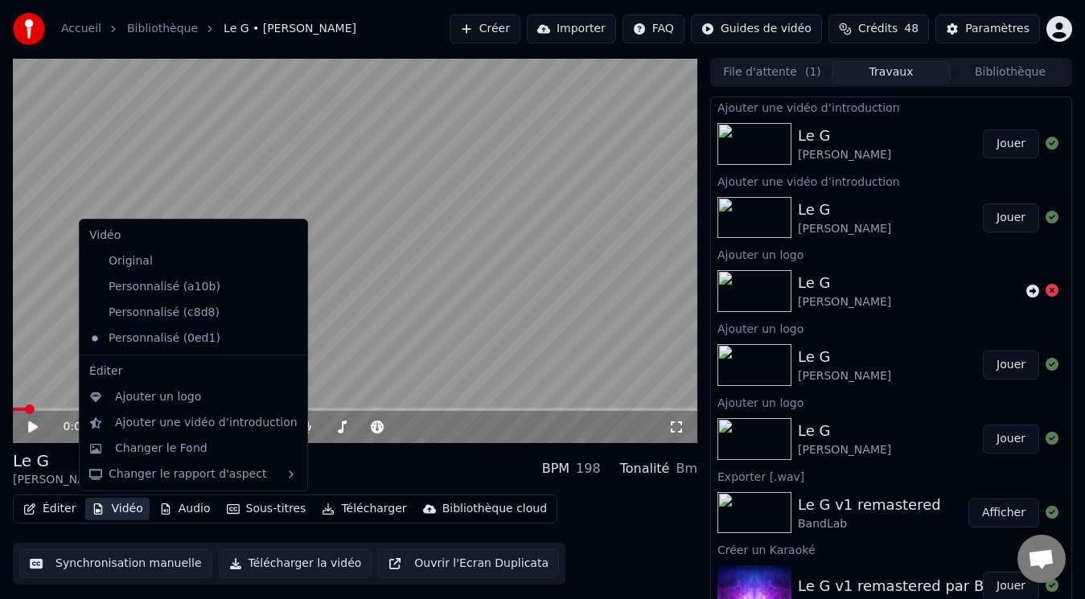
click at [286, 334] on icon at bounding box center [291, 338] width 11 height 13
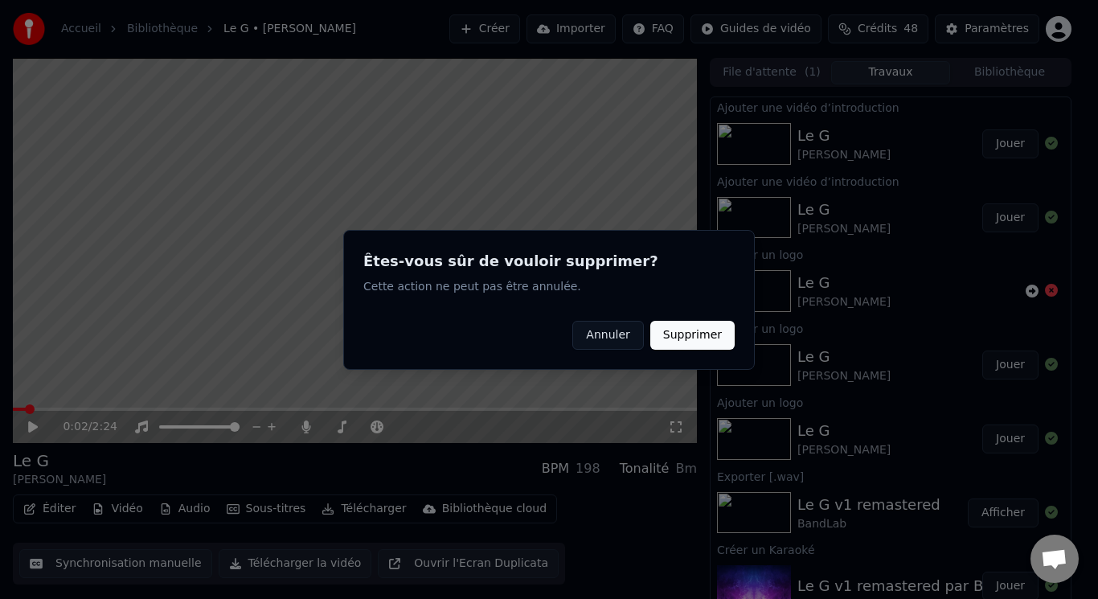
click at [702, 327] on button "Supprimer" at bounding box center [692, 334] width 84 height 29
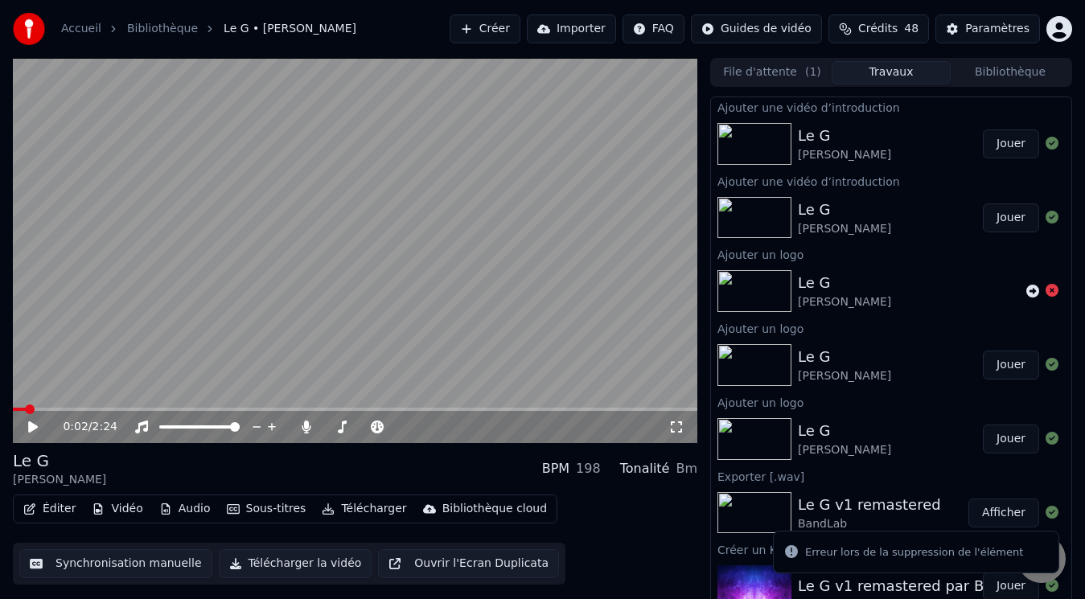
click at [835, 556] on div "Erreur lors de la suppression de l'élément" at bounding box center [914, 552] width 218 height 16
click at [766, 148] on img at bounding box center [754, 144] width 74 height 42
click at [757, 212] on img at bounding box center [754, 218] width 74 height 42
click at [999, 218] on button "Jouer" at bounding box center [1011, 217] width 56 height 29
click at [127, 518] on button "Vidéo" at bounding box center [117, 509] width 64 height 23
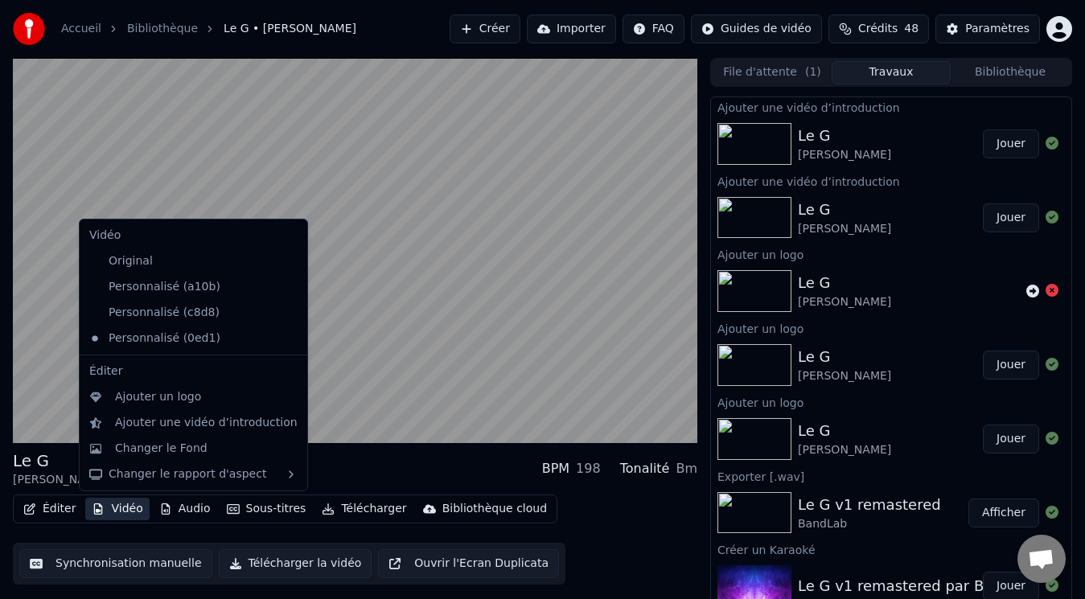
click at [286, 332] on icon at bounding box center [291, 338] width 11 height 13
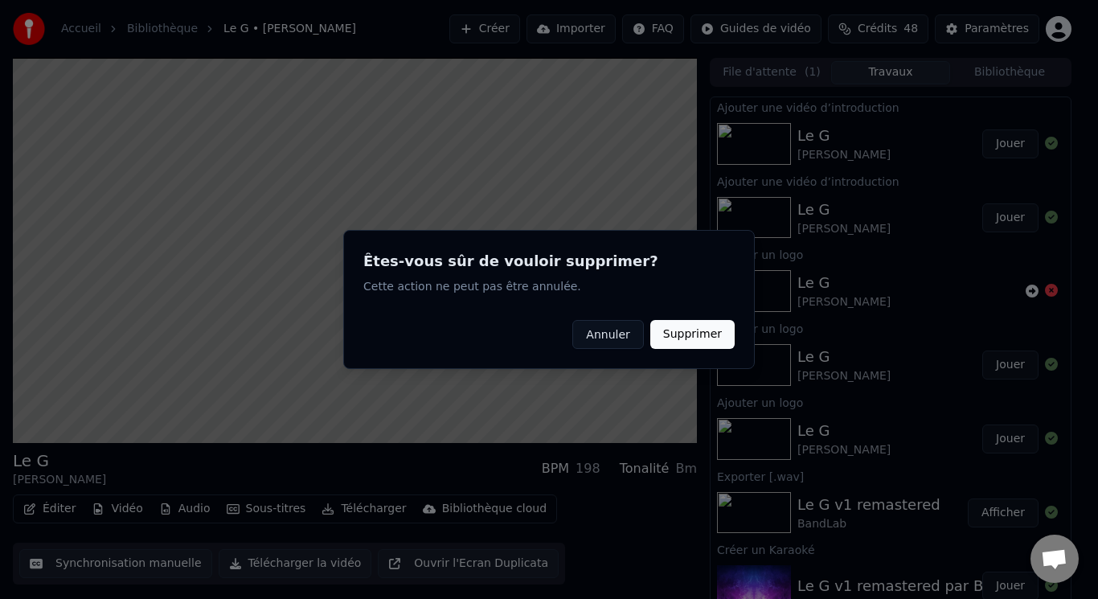
click at [711, 333] on button "Supprimer" at bounding box center [692, 334] width 84 height 29
